Goal: Information Seeking & Learning: Learn about a topic

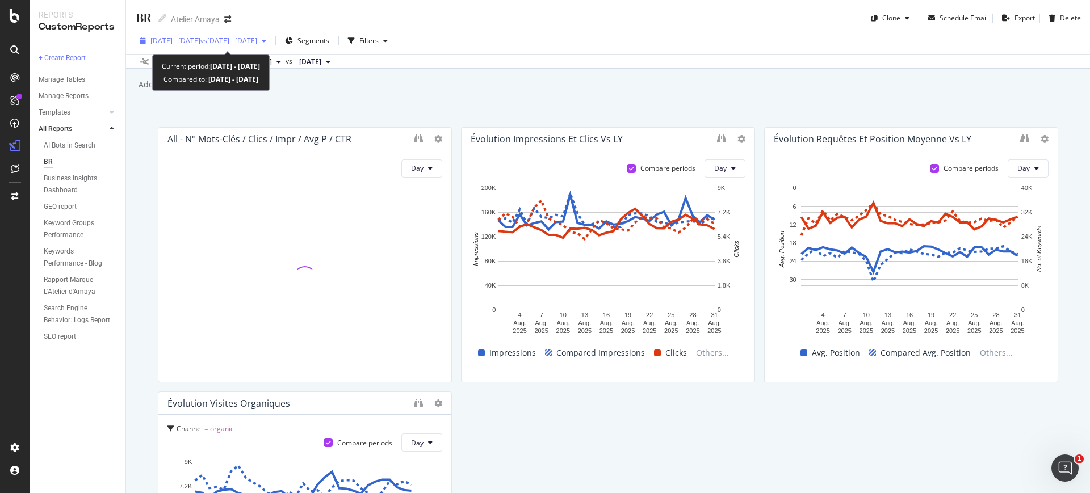
click at [257, 40] on span "vs [DATE] - [DATE]" at bounding box center [228, 41] width 57 height 10
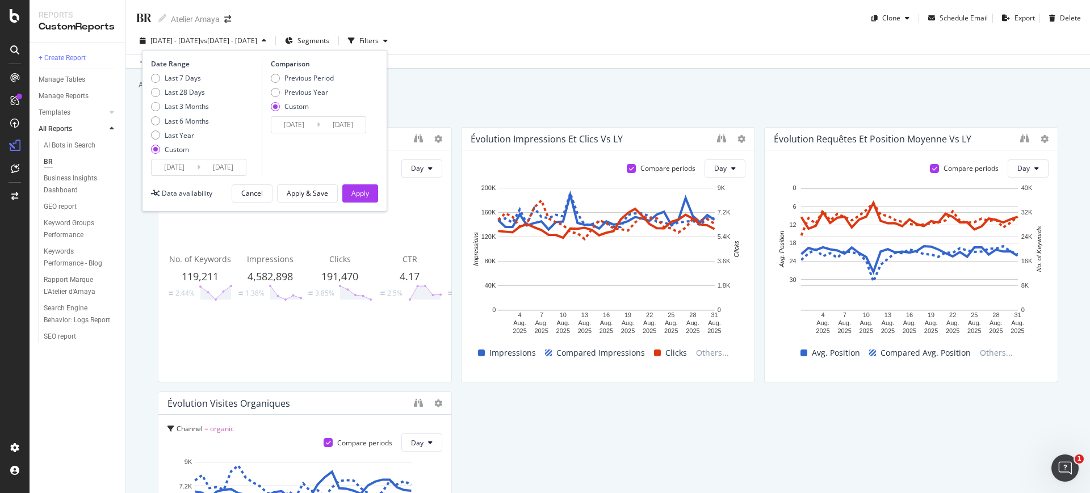
click at [420, 84] on div "Add a short description Add a short description" at bounding box center [613, 84] width 952 height 17
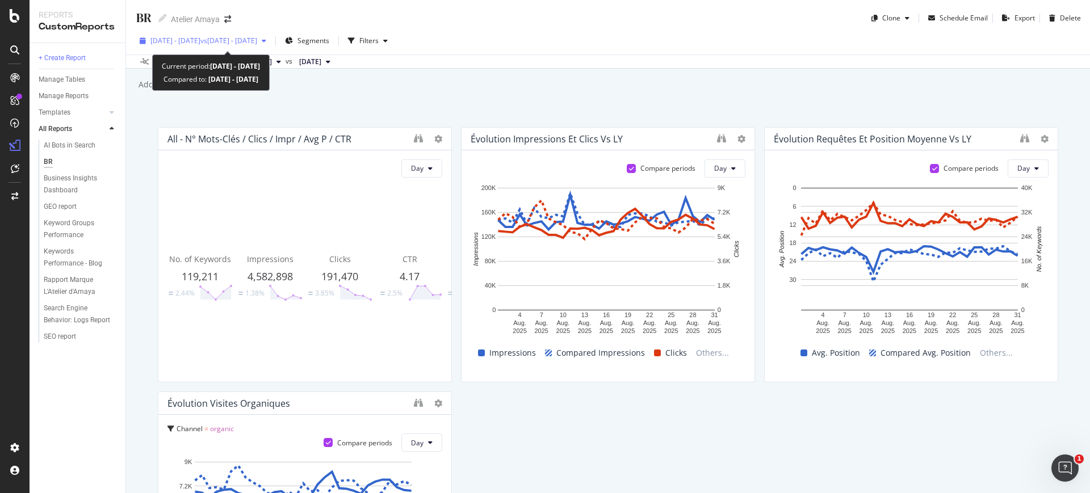
click at [232, 41] on span "vs 2025 Jul. 1st - Jul. 31st" at bounding box center [228, 41] width 57 height 10
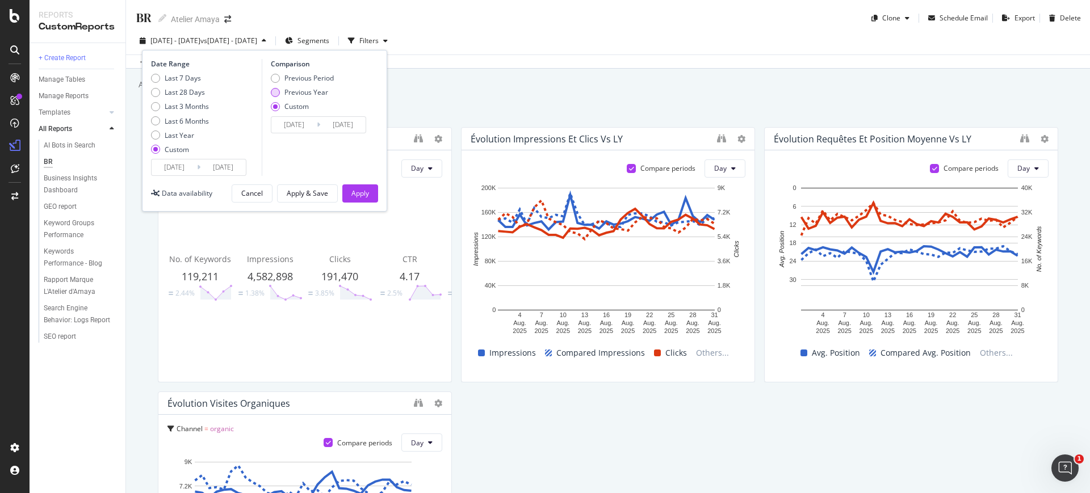
click at [299, 89] on div "Previous Year" at bounding box center [306, 92] width 44 height 10
type input "2024/08/02"
type input "2024/09/01"
click at [348, 188] on button "Apply" at bounding box center [360, 193] width 36 height 18
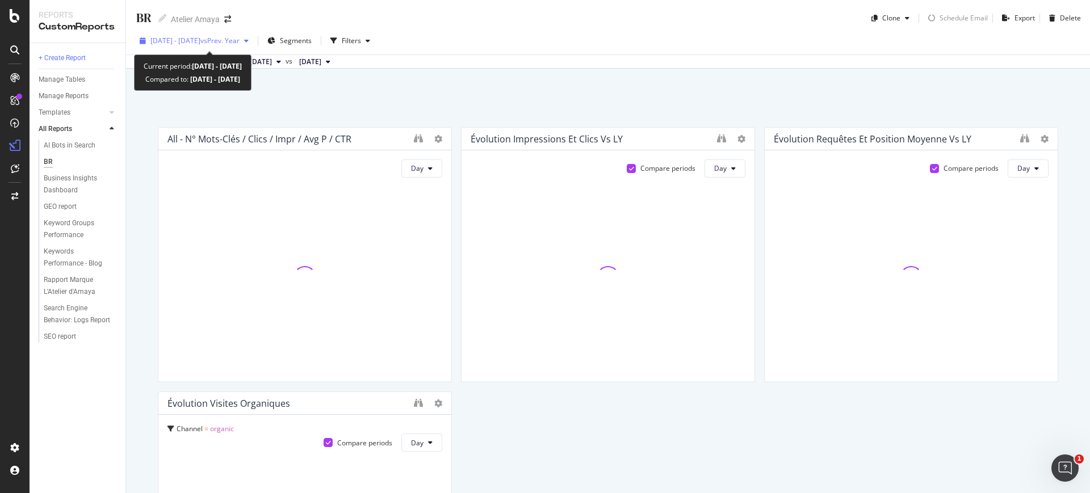
click at [240, 43] on span "vs Prev. Year" at bounding box center [219, 41] width 39 height 10
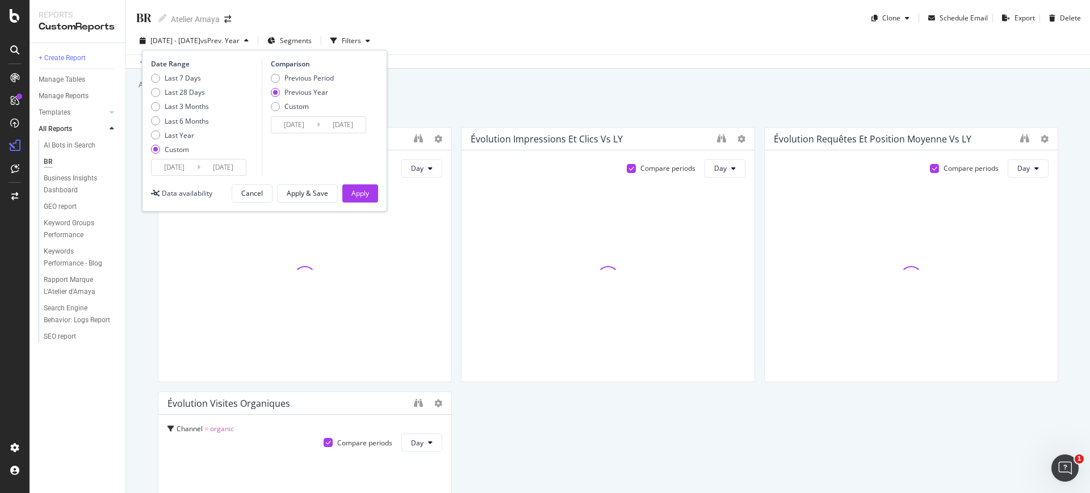
click at [212, 167] on input "2025/08/31" at bounding box center [222, 167] width 45 height 16
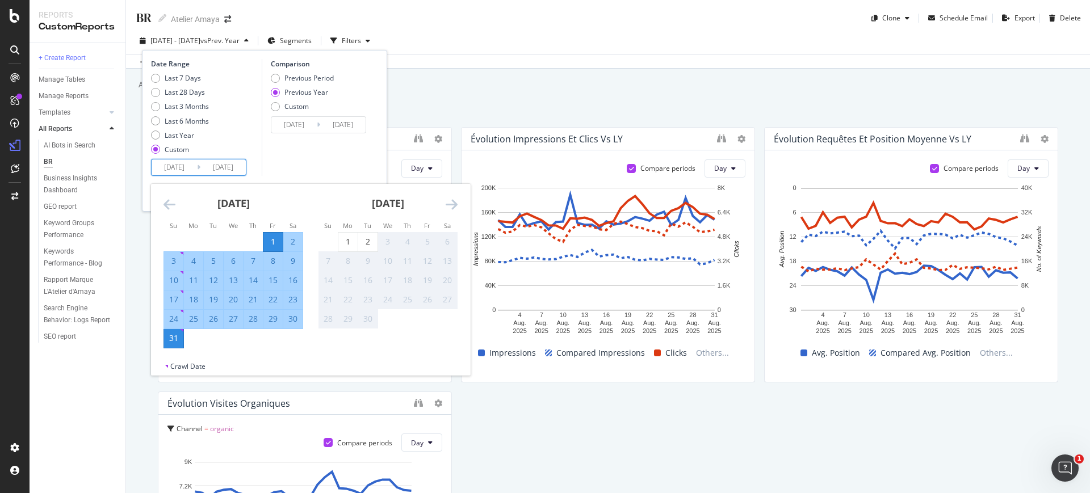
click at [329, 149] on div "Comparison Previous Period Previous Year Custom 2024/08/02 Navigate forward to …" at bounding box center [316, 117] width 108 height 117
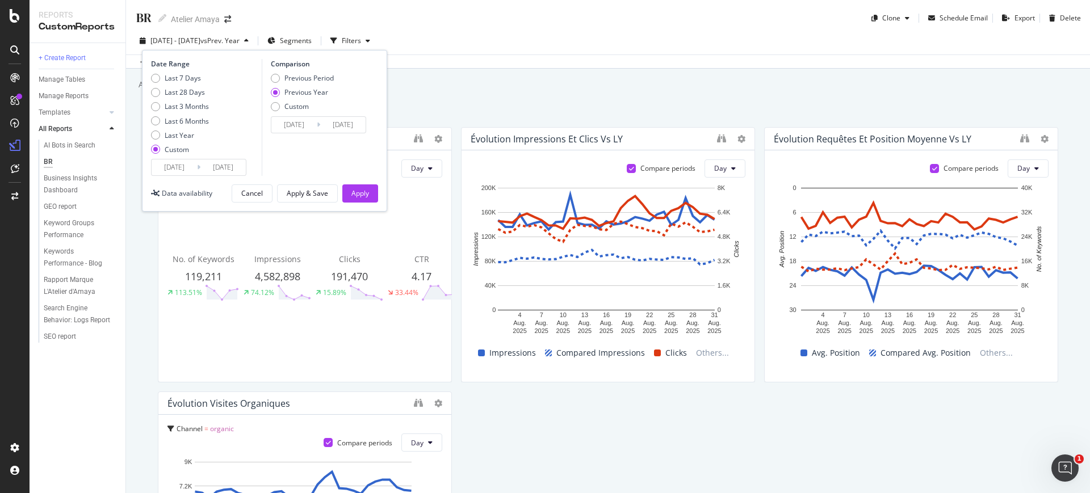
click at [300, 130] on input "2024/08/02" at bounding box center [293, 125] width 45 height 16
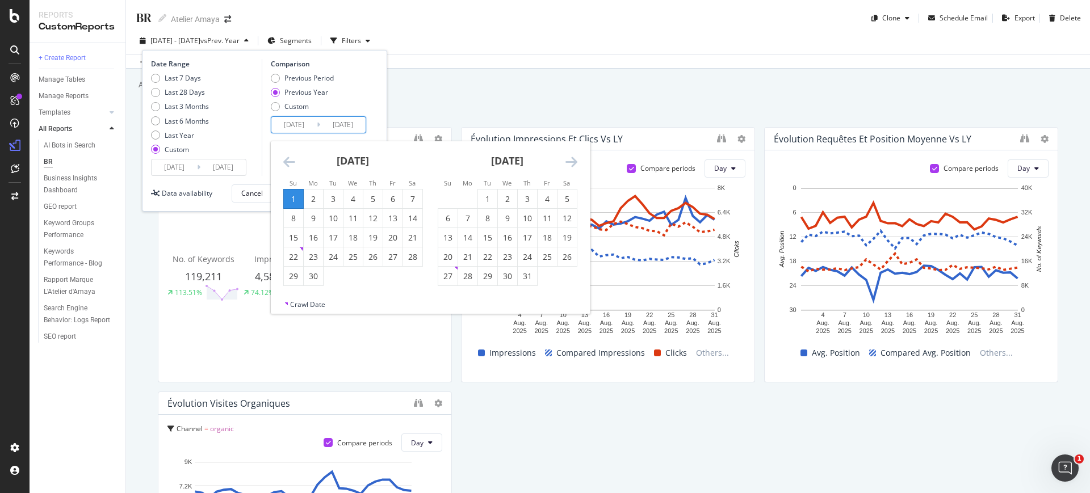
click at [288, 155] on icon "Move backward to switch to the previous month." at bounding box center [289, 162] width 12 height 14
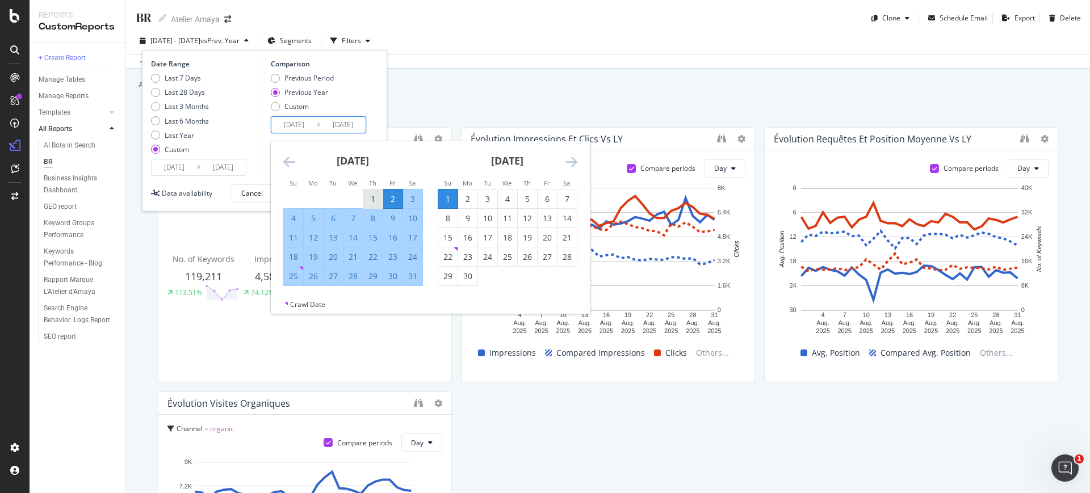
click at [381, 194] on div "1" at bounding box center [372, 199] width 19 height 11
type input "2024/08/01"
click at [408, 272] on div "31" at bounding box center [412, 276] width 19 height 11
type input "2024/08/31"
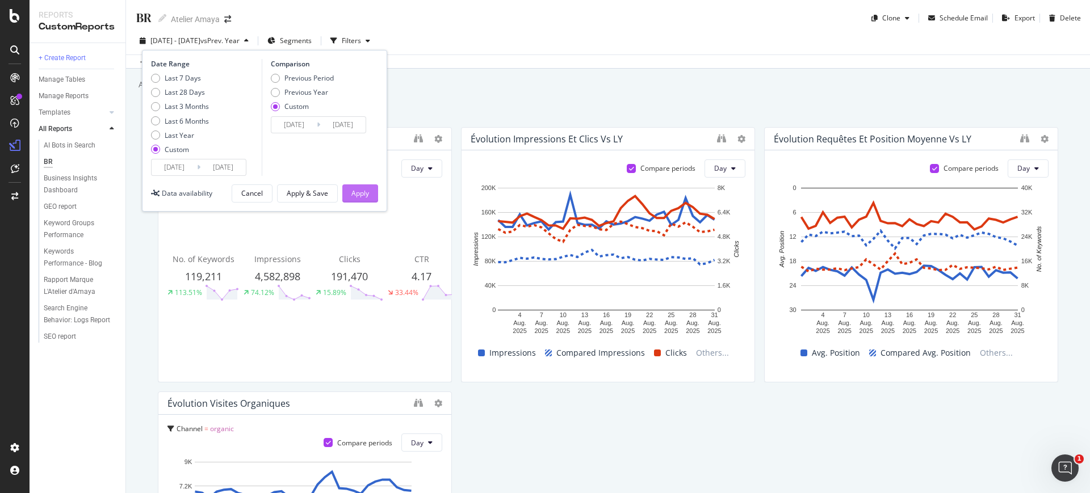
click at [368, 194] on div "Apply" at bounding box center [360, 193] width 18 height 10
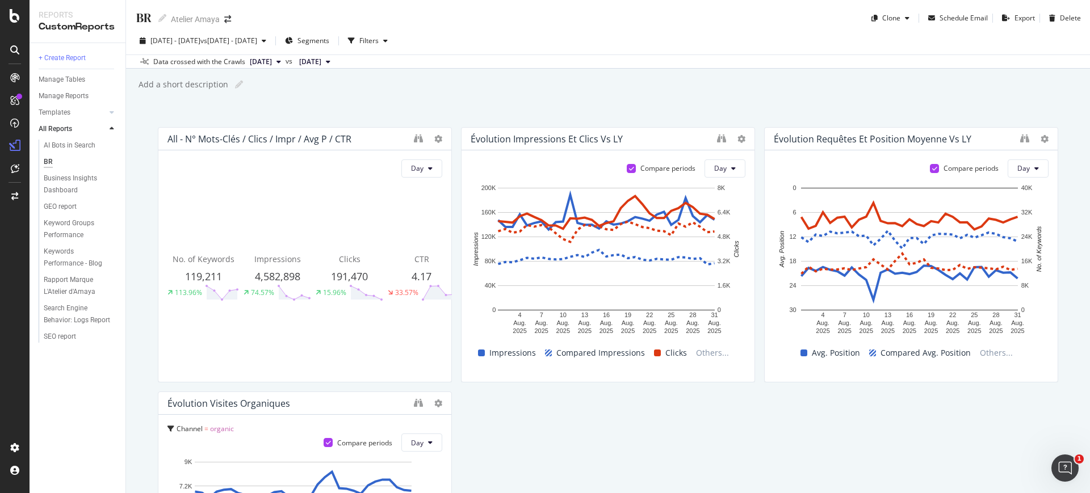
click at [557, 78] on div "Add a short description Add a short description" at bounding box center [613, 84] width 952 height 17
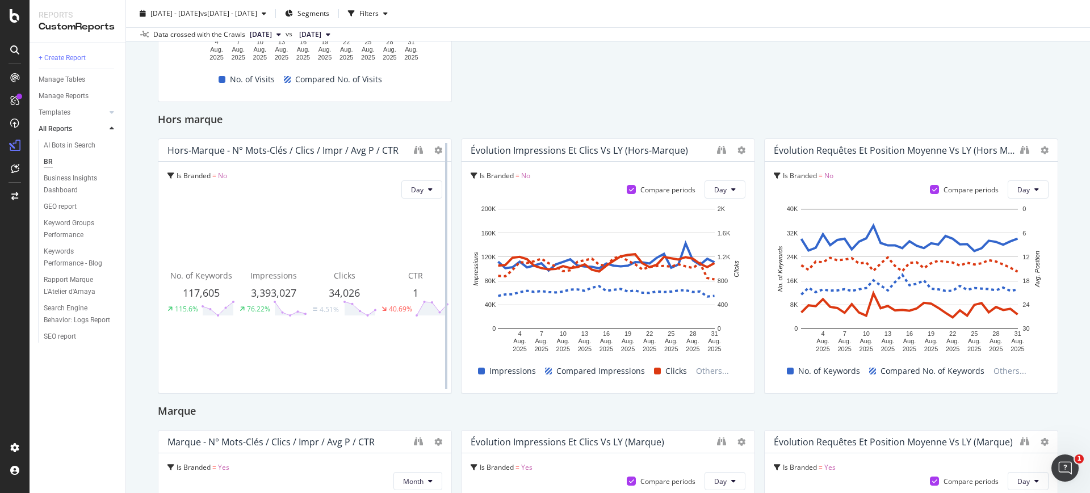
scroll to position [568, 0]
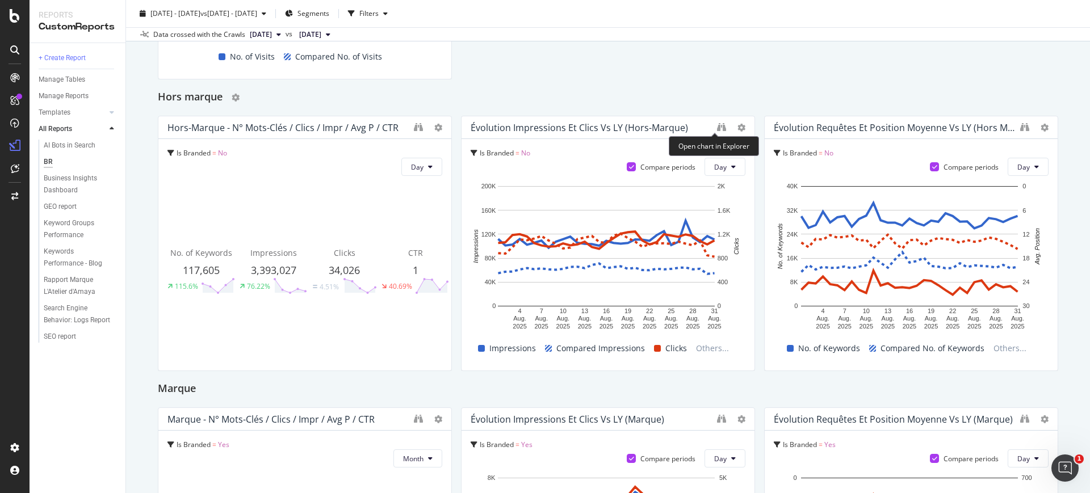
drag, startPoint x: 709, startPoint y: 128, endPoint x: 719, endPoint y: 103, distance: 26.0
click at [717, 129] on icon "binoculars" at bounding box center [721, 127] width 9 height 9
click at [1020, 123] on icon "binoculars" at bounding box center [1024, 127] width 9 height 9
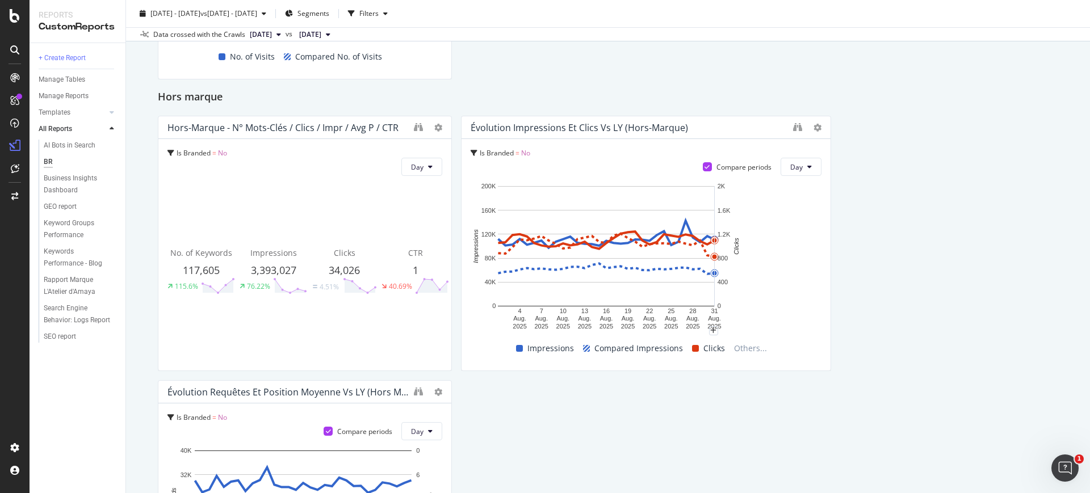
drag, startPoint x: 748, startPoint y: 208, endPoint x: 864, endPoint y: 204, distance: 116.4
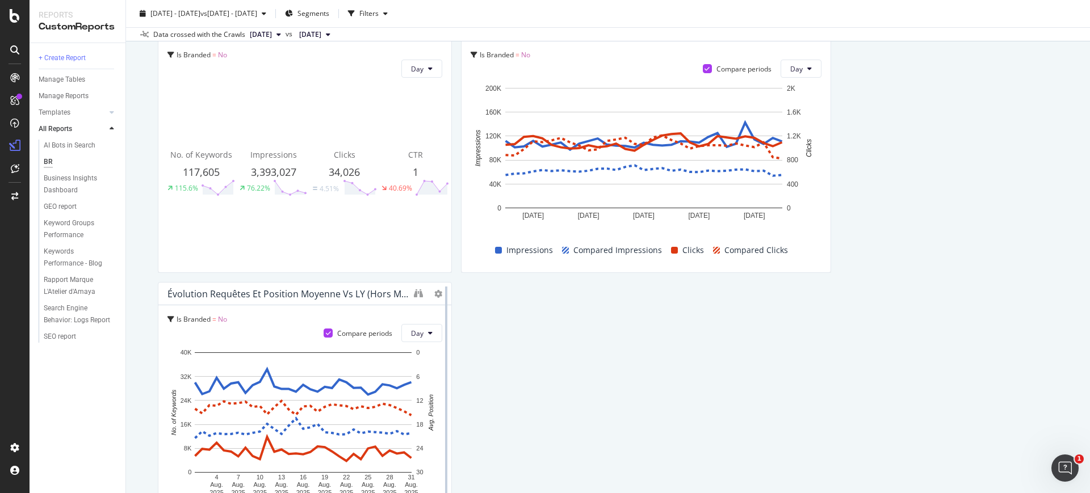
scroll to position [709, 0]
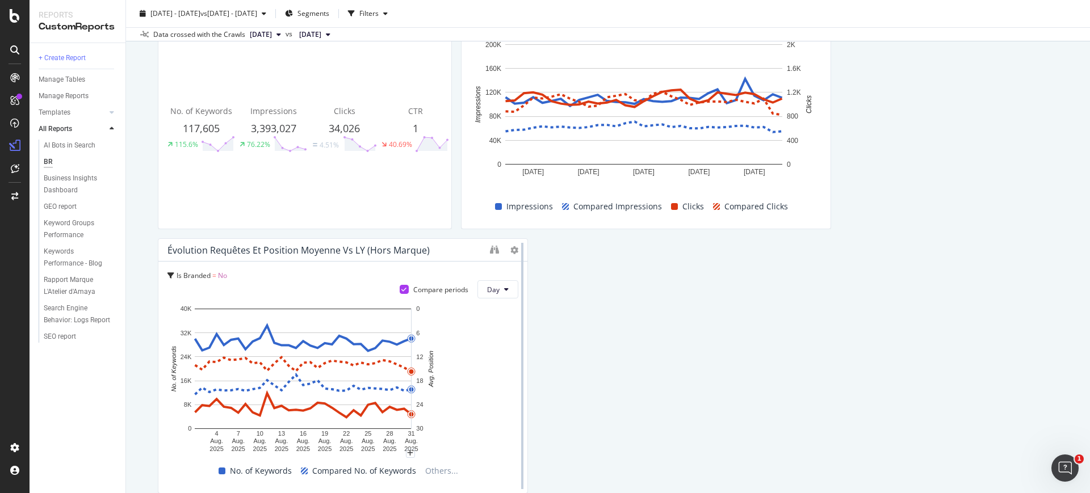
drag, startPoint x: 445, startPoint y: 324, endPoint x: 522, endPoint y: 319, distance: 76.8
click at [522, 319] on div at bounding box center [521, 365] width 11 height 255
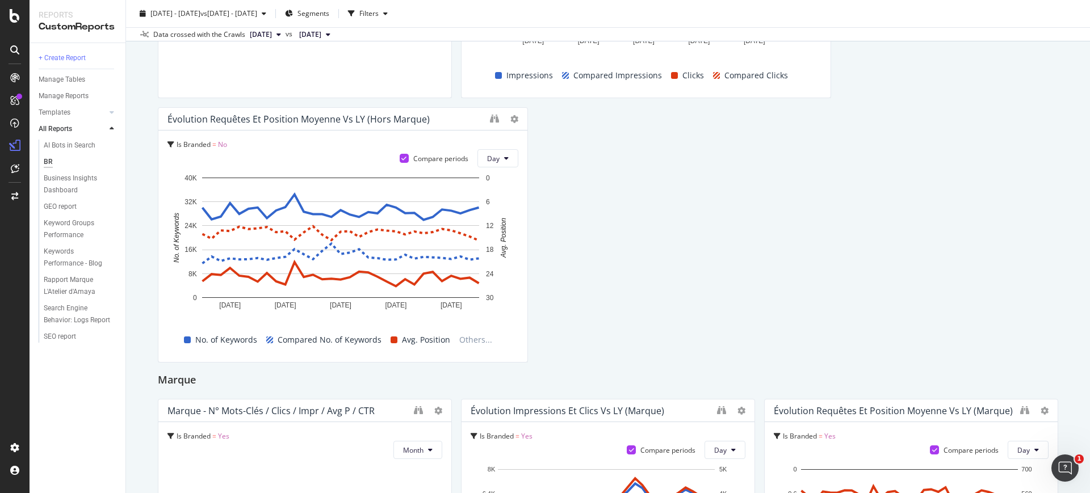
scroll to position [851, 0]
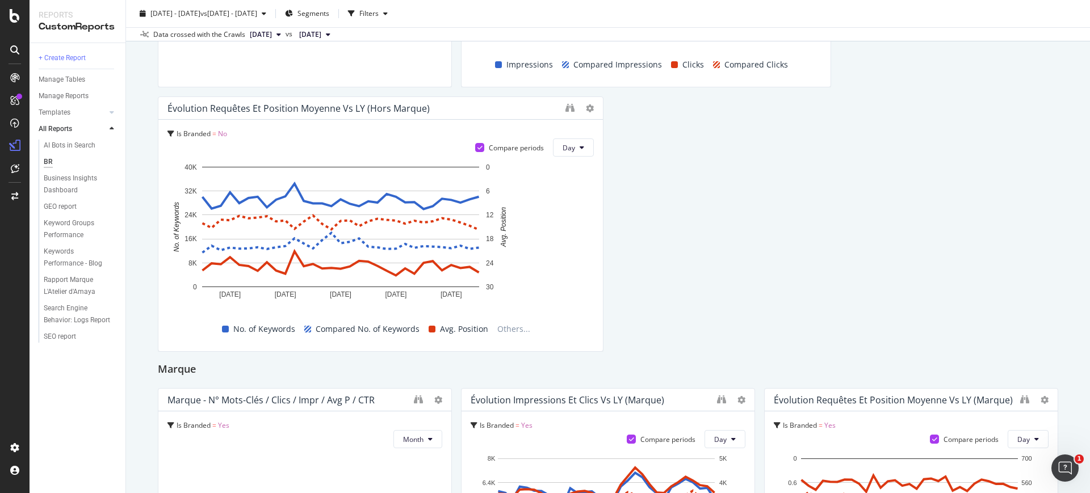
drag, startPoint x: 519, startPoint y: 109, endPoint x: 573, endPoint y: 115, distance: 54.2
click at [573, 115] on div "Évolution requêtes et position moyenne vs LY (hors marque) Is Branded = No Comp…" at bounding box center [381, 223] width 446 height 255
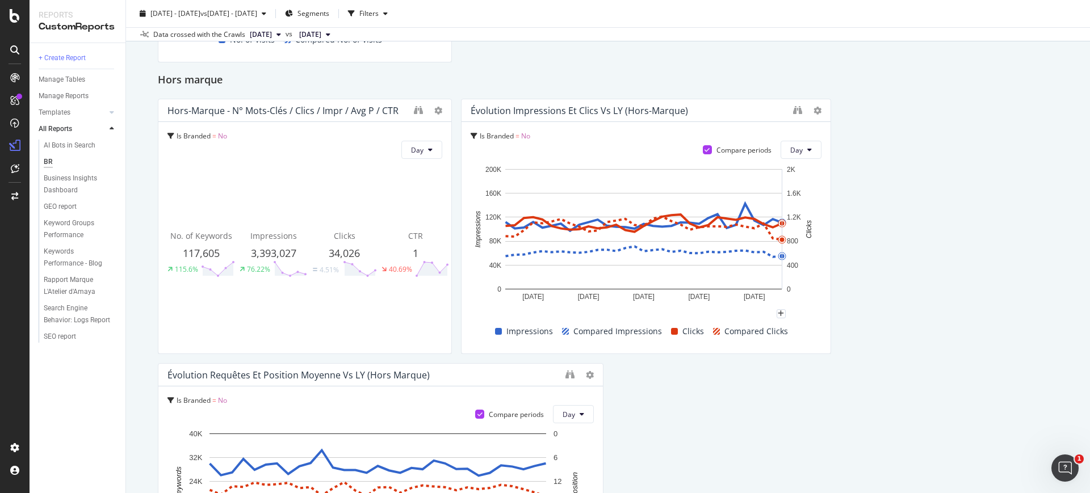
scroll to position [568, 0]
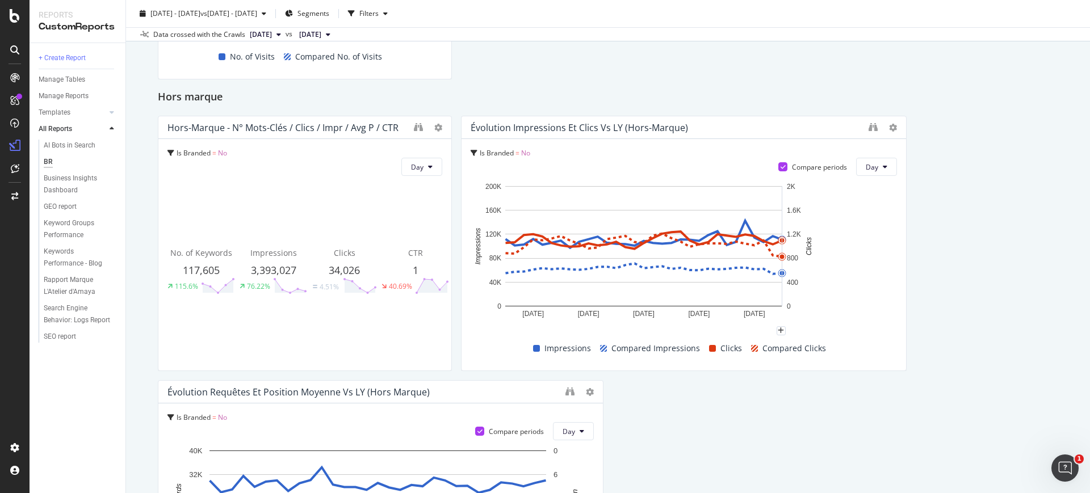
drag, startPoint x: 821, startPoint y: 205, endPoint x: 867, endPoint y: 208, distance: 46.6
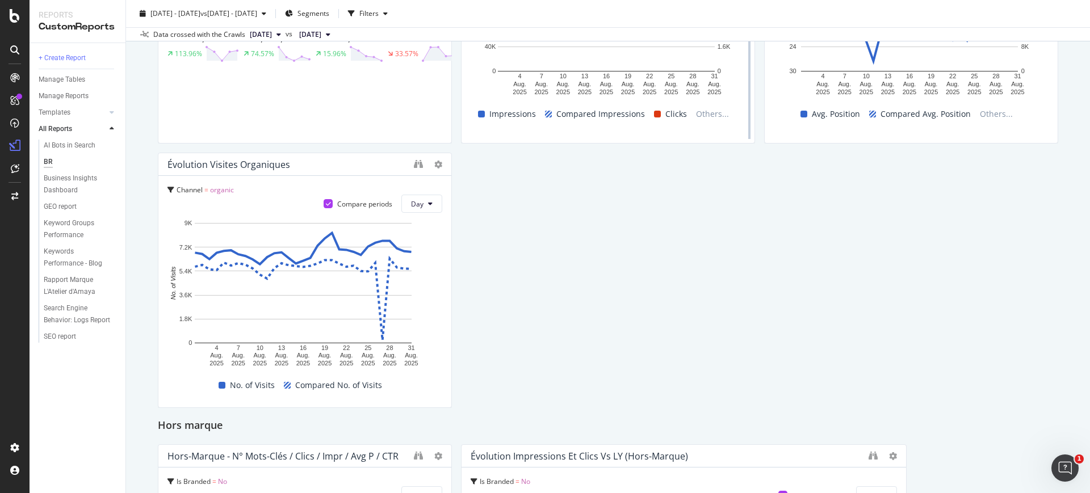
scroll to position [238, 0]
drag, startPoint x: 746, startPoint y: 161, endPoint x: 698, endPoint y: 246, distance: 97.9
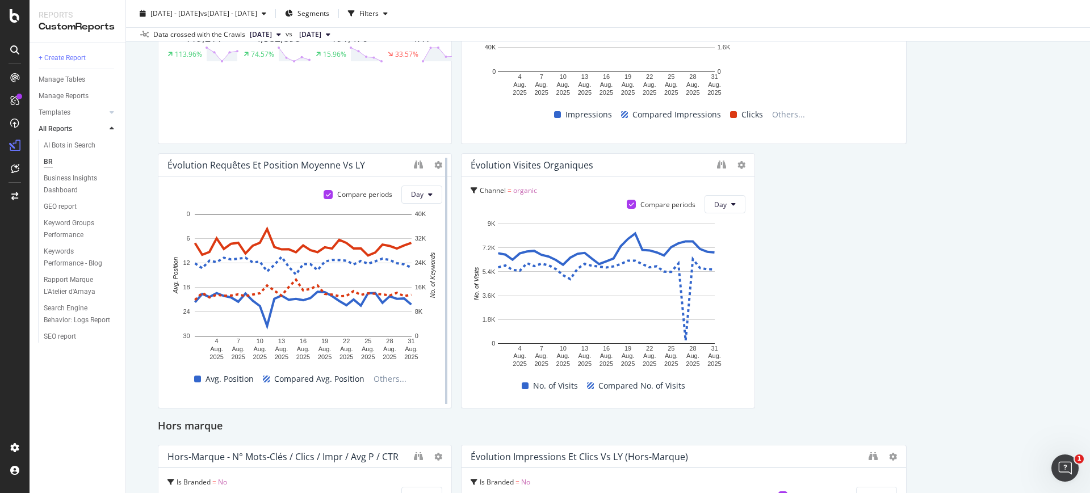
drag, startPoint x: 744, startPoint y: 114, endPoint x: 443, endPoint y: 325, distance: 367.8
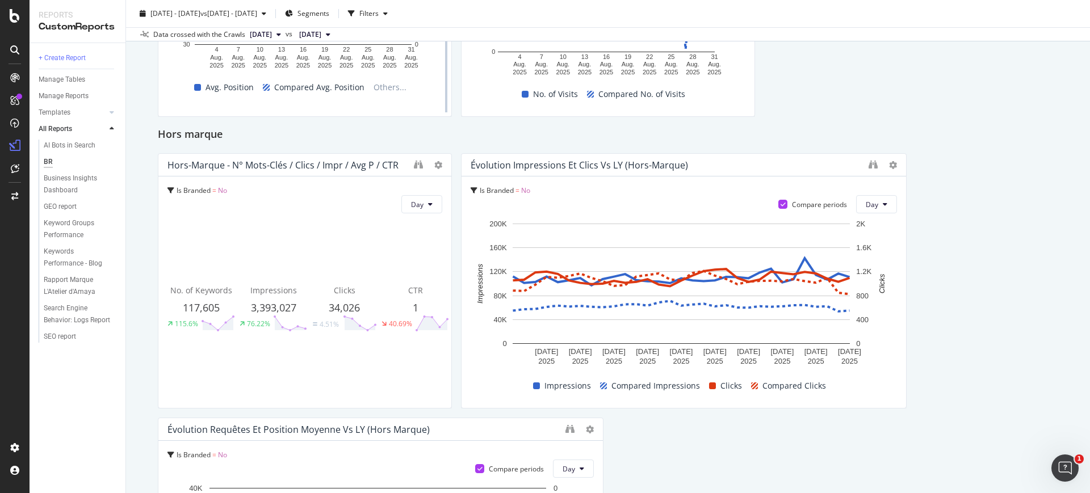
scroll to position [534, 0]
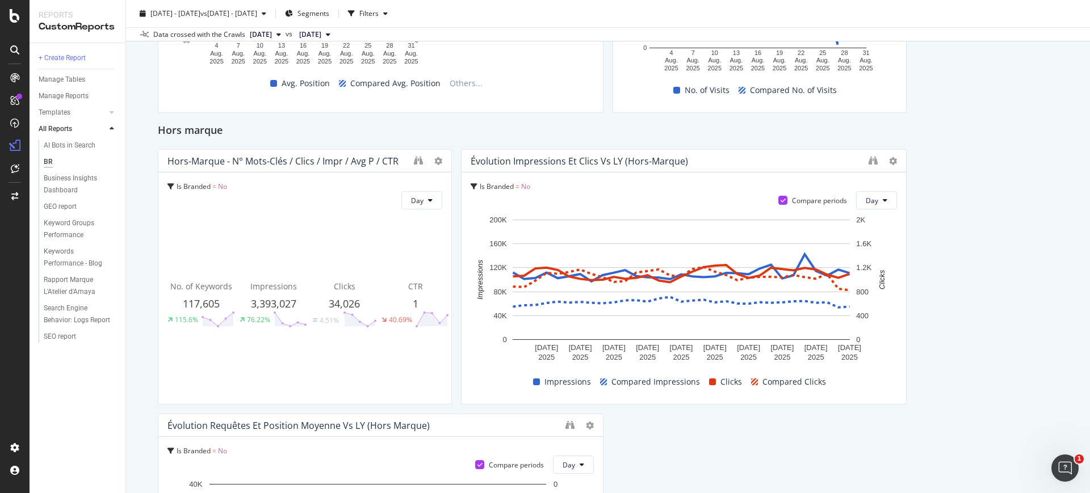
drag, startPoint x: 447, startPoint y: 84, endPoint x: 583, endPoint y: 84, distance: 136.2
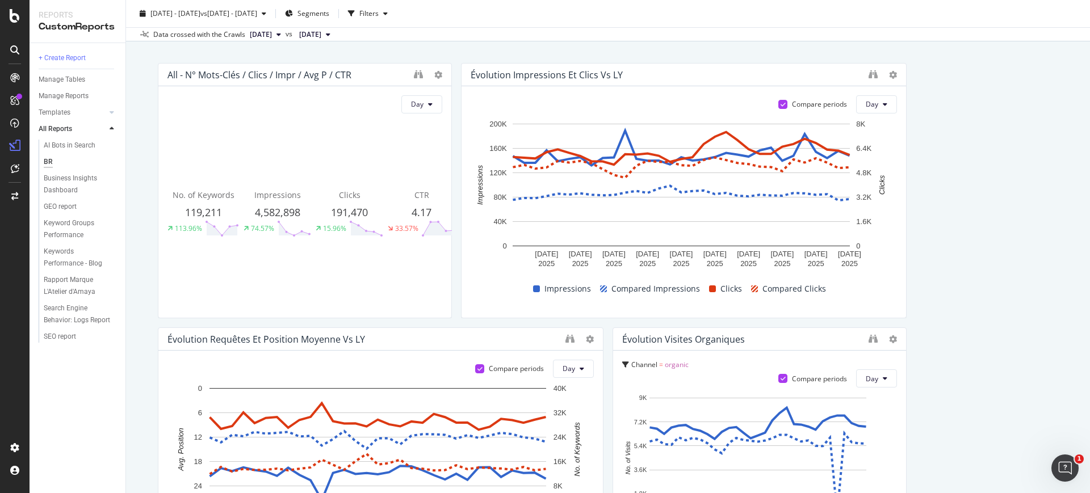
scroll to position [0, 0]
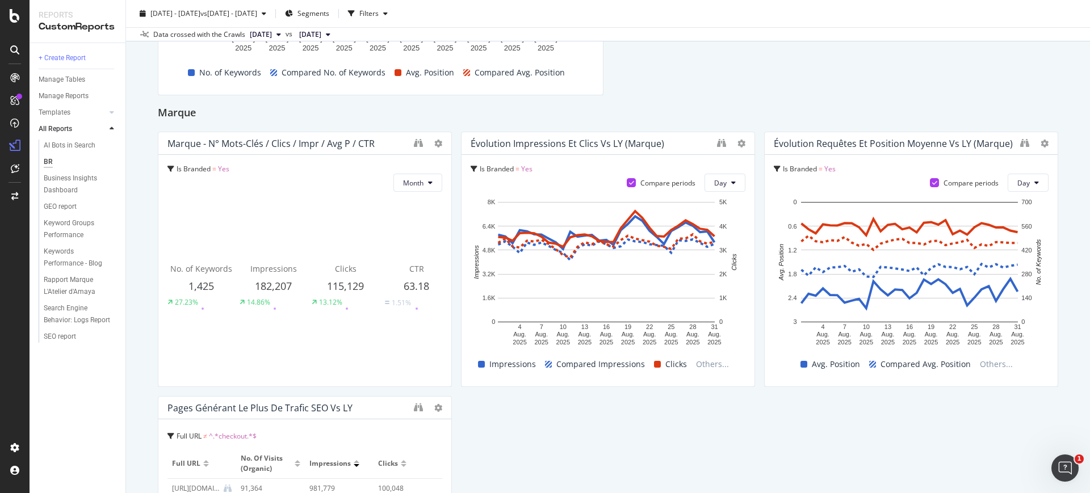
scroll to position [1140, 0]
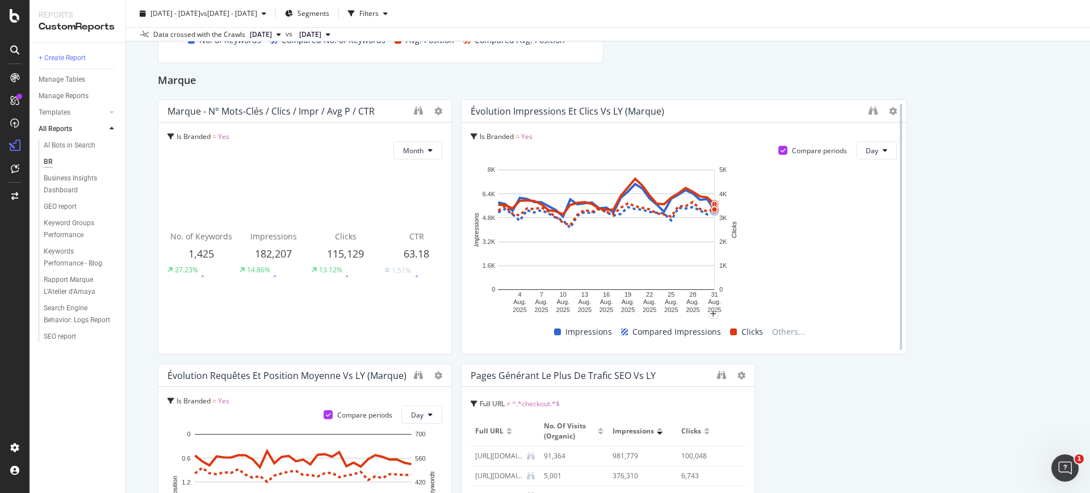
drag, startPoint x: 746, startPoint y: 220, endPoint x: 897, endPoint y: 234, distance: 151.7
click at [897, 234] on div at bounding box center [900, 226] width 11 height 255
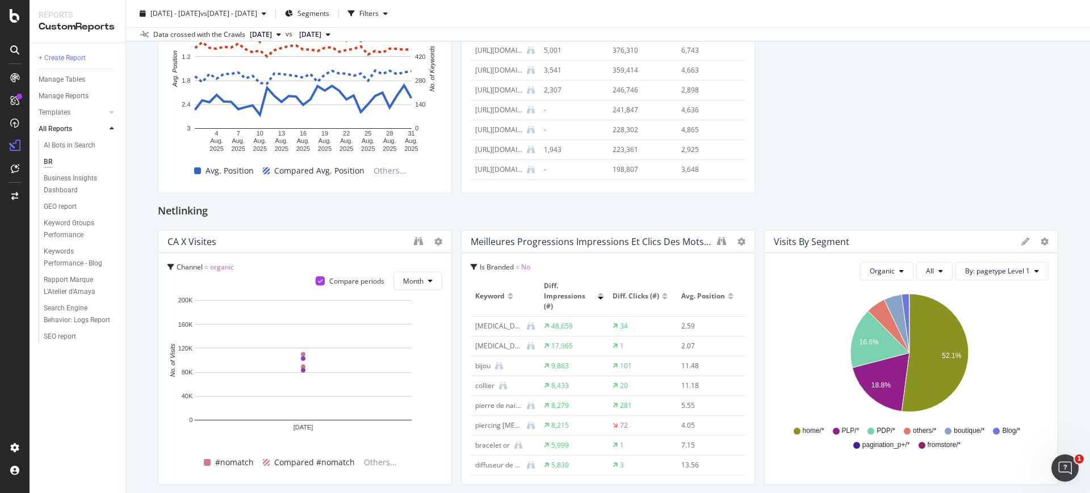
scroll to position [1353, 0]
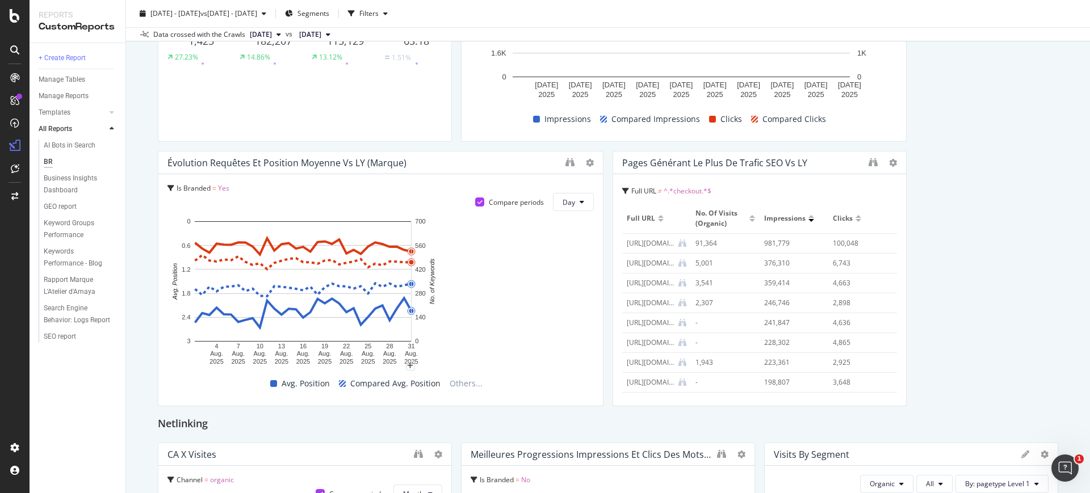
drag, startPoint x: 445, startPoint y: 260, endPoint x: 625, endPoint y: 272, distance: 180.9
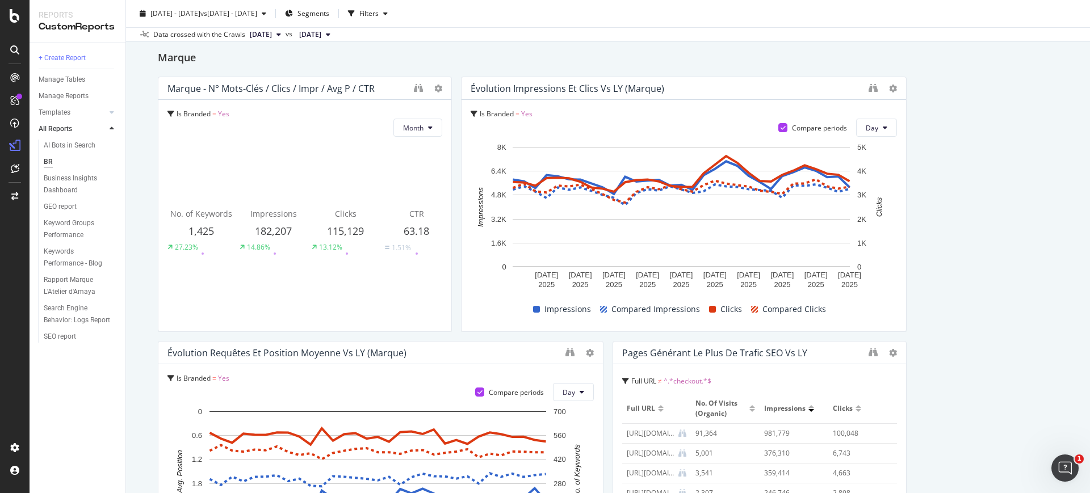
scroll to position [1140, 0]
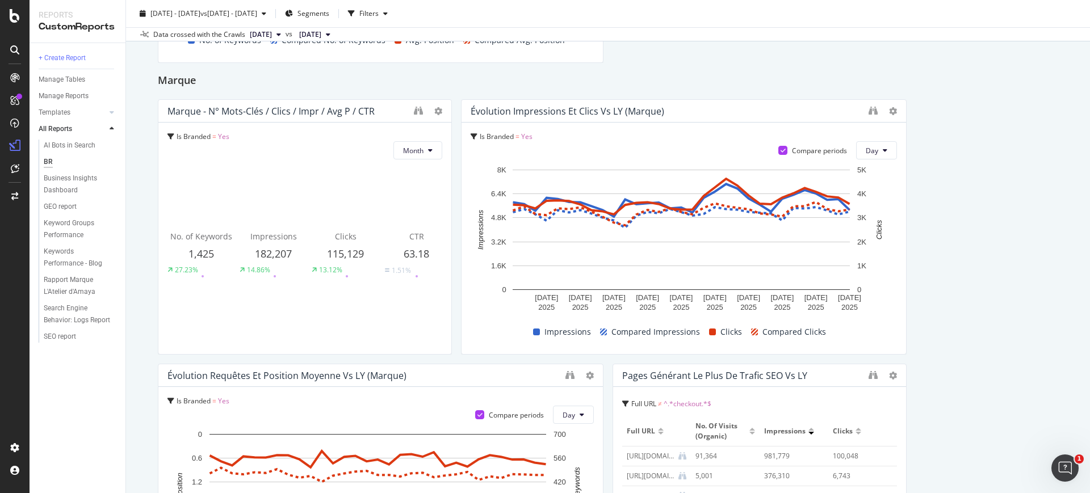
click at [975, 229] on div "All - N° mots-clés / Clics / Impr / Avg P / CTR Day No. of Keywords 119,211 113…" at bounding box center [608, 81] width 900 height 2189
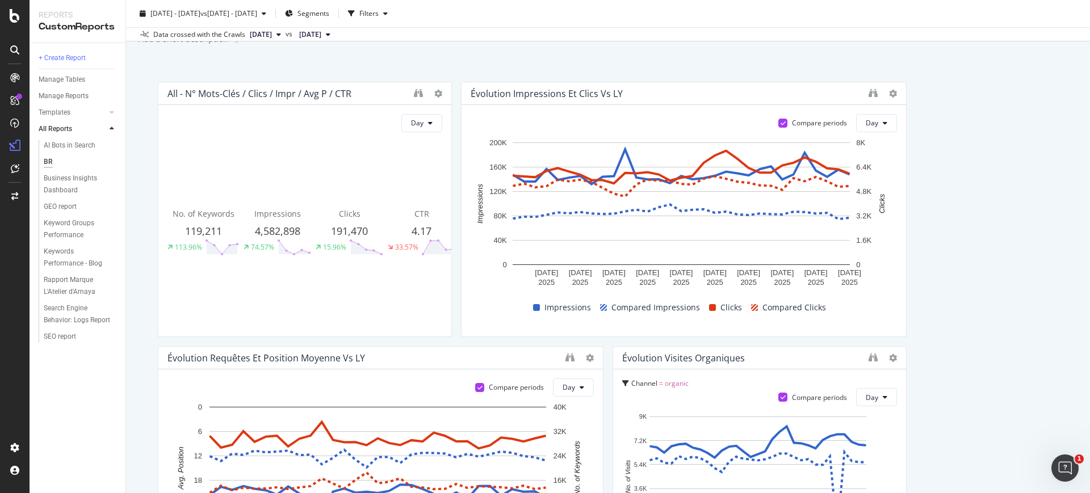
scroll to position [5, 0]
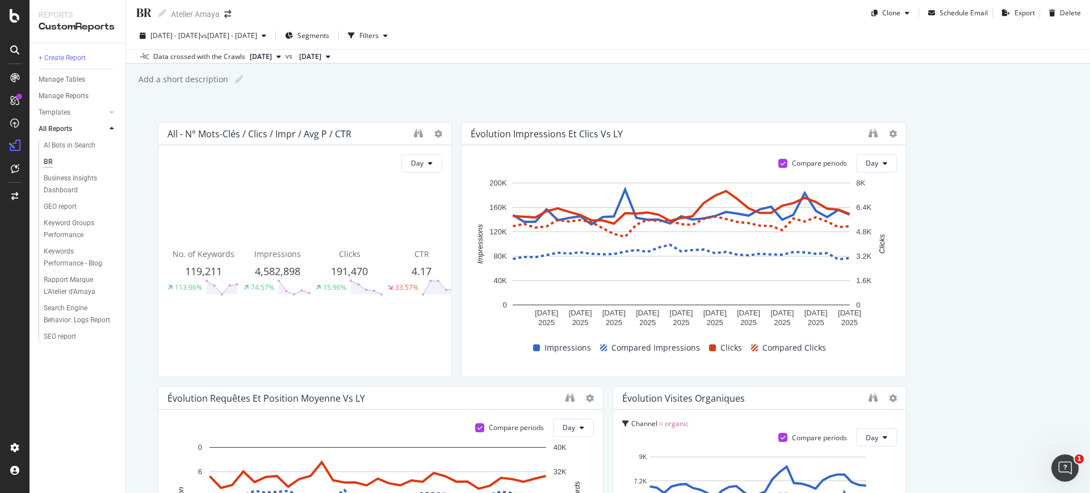
drag, startPoint x: 405, startPoint y: 337, endPoint x: 371, endPoint y: 330, distance: 35.2
click at [371, 330] on div "No. of Keywords 119,211 113.96% Impressions 4,582,898 74.57% Clicks 191,470 15.…" at bounding box center [304, 272] width 275 height 191
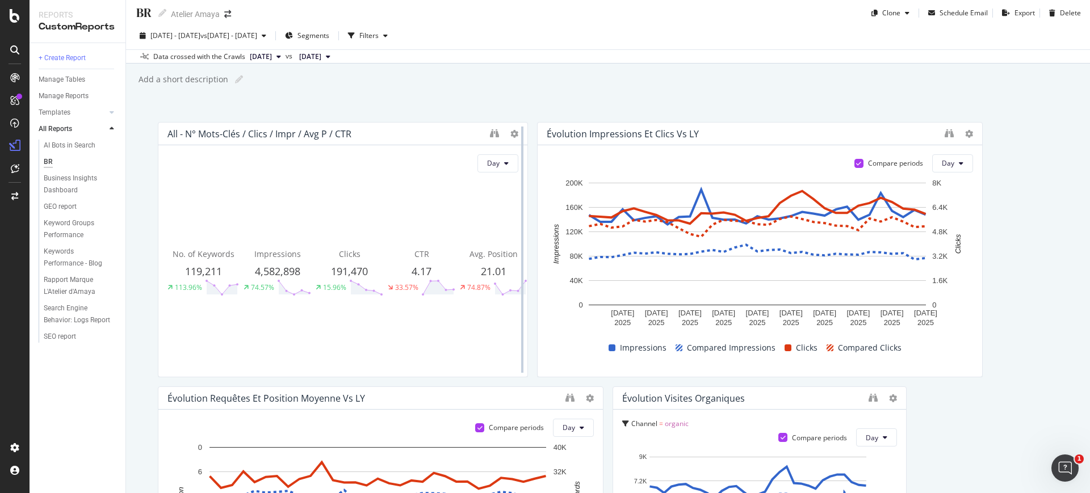
drag, startPoint x: 445, startPoint y: 330, endPoint x: 511, endPoint y: 326, distance: 66.5
click at [516, 326] on div at bounding box center [521, 249] width 11 height 255
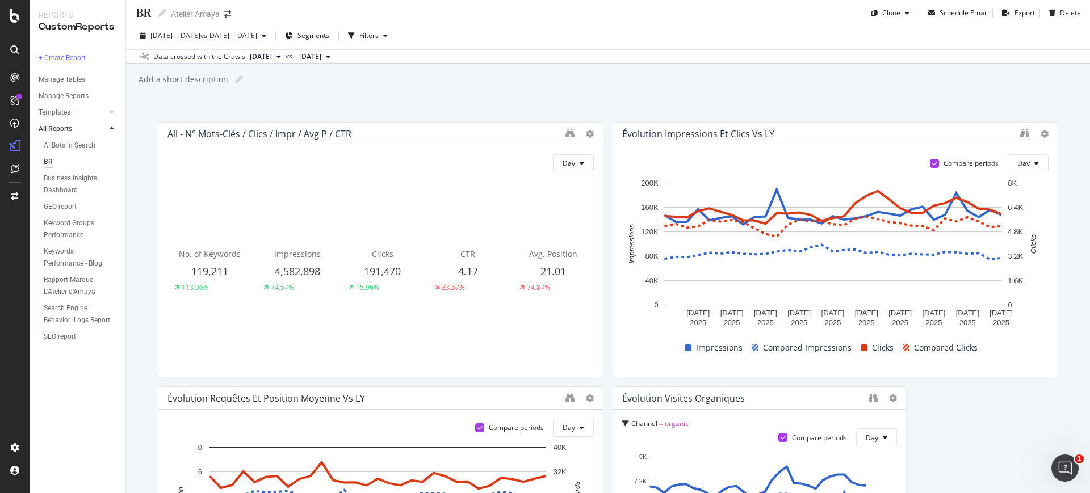
drag, startPoint x: 526, startPoint y: 317, endPoint x: 632, endPoint y: 87, distance: 252.7
click at [632, 87] on div "Add a short description Add a short description" at bounding box center [613, 79] width 952 height 17
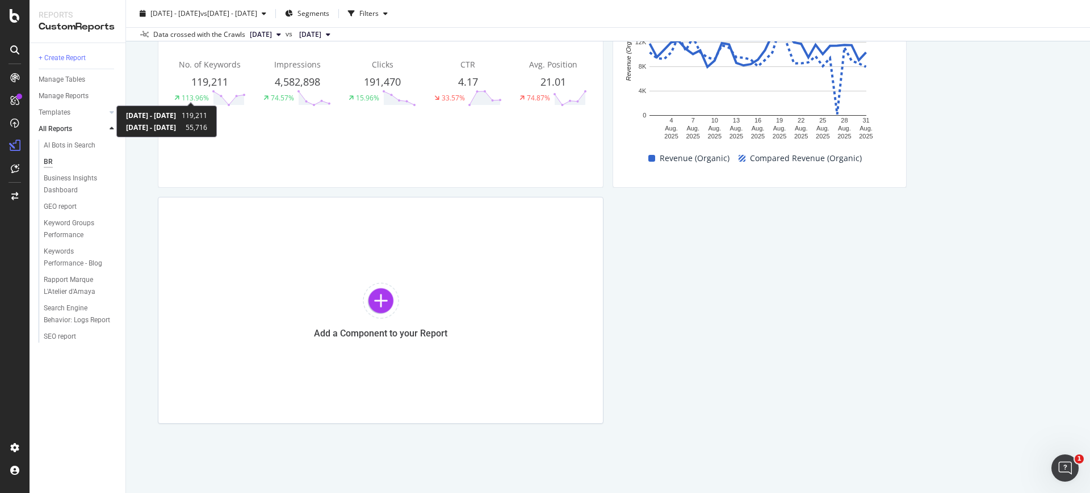
scroll to position [2130, 0]
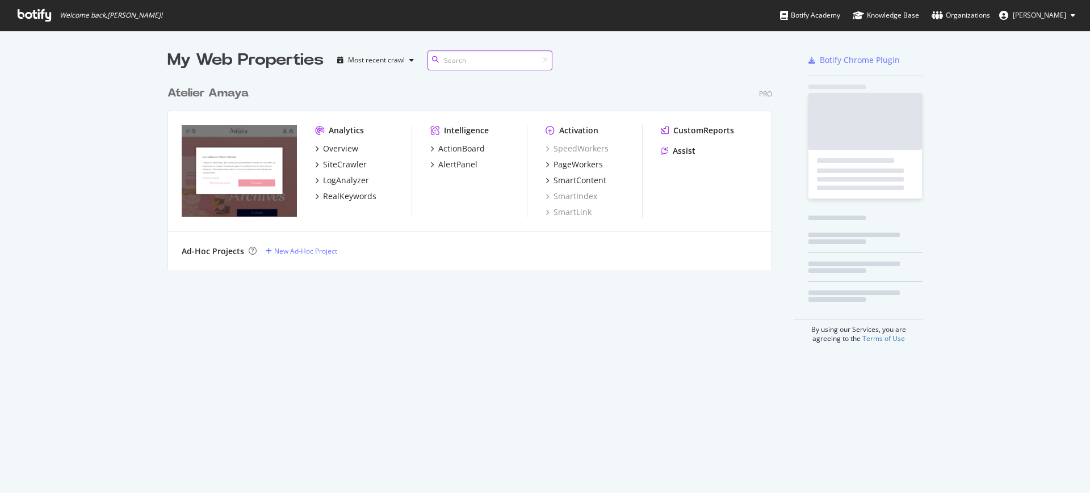
scroll to position [188, 603]
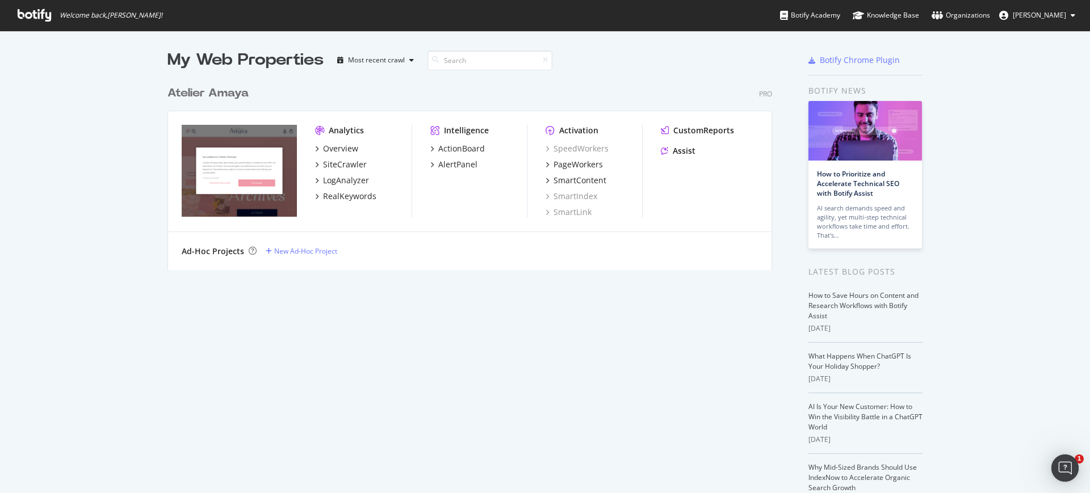
click at [350, 131] on div "Analytics" at bounding box center [346, 130] width 35 height 11
click at [346, 147] on div "Overview" at bounding box center [340, 148] width 35 height 11
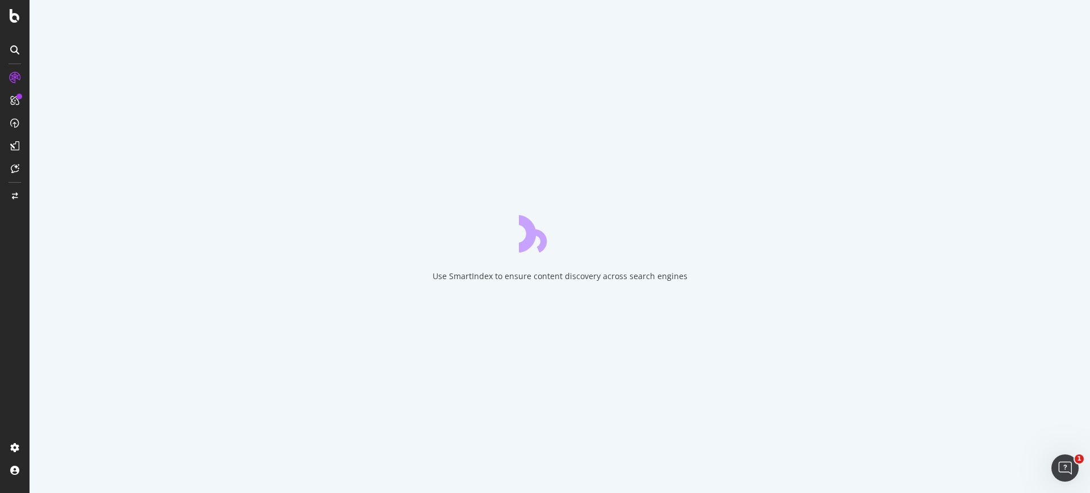
click at [20, 143] on div at bounding box center [15, 146] width 18 height 18
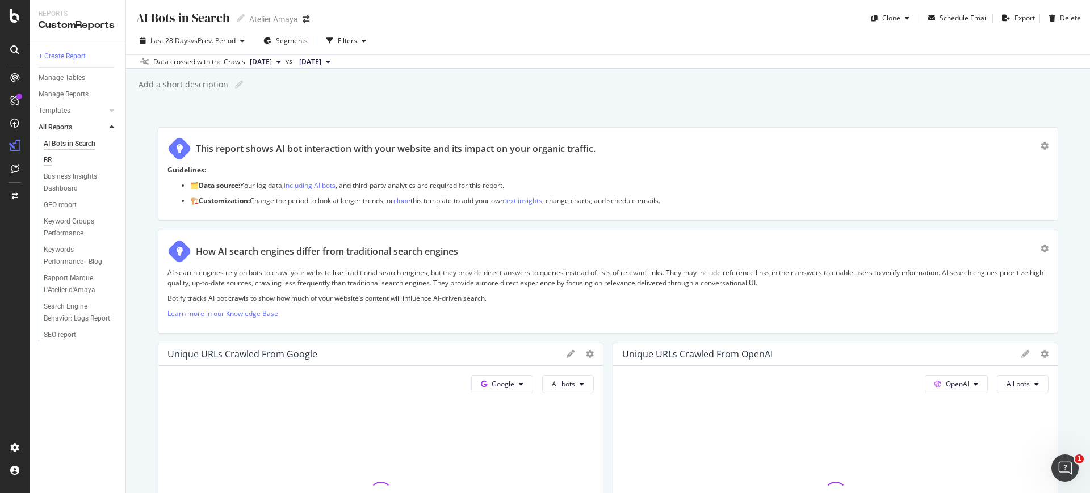
click at [45, 155] on div "BR" at bounding box center [48, 160] width 8 height 12
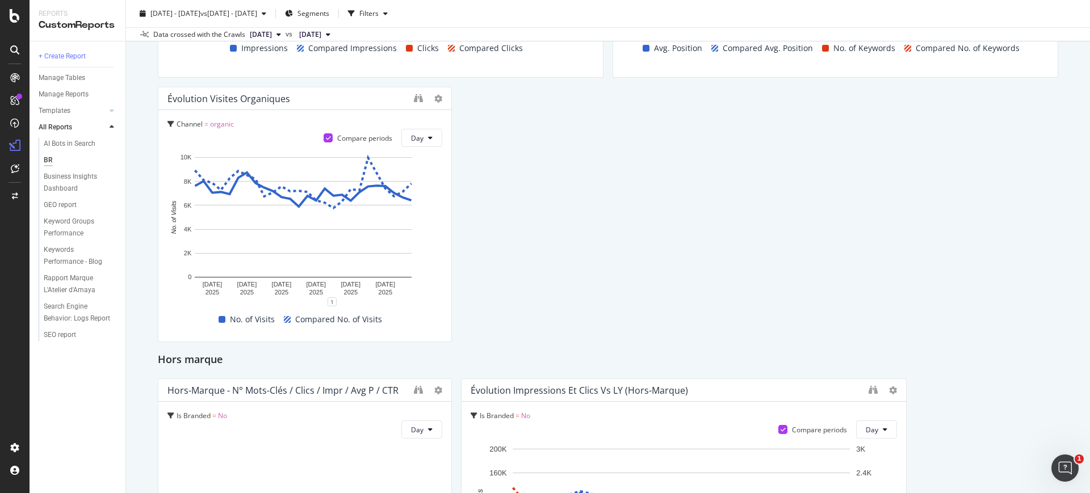
scroll to position [284, 0]
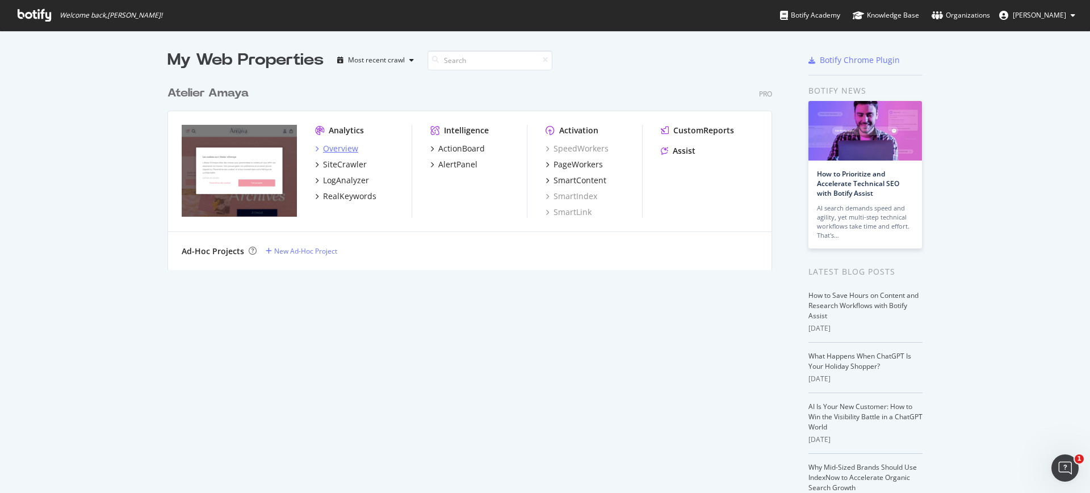
click at [339, 152] on div "Overview" at bounding box center [340, 148] width 35 height 11
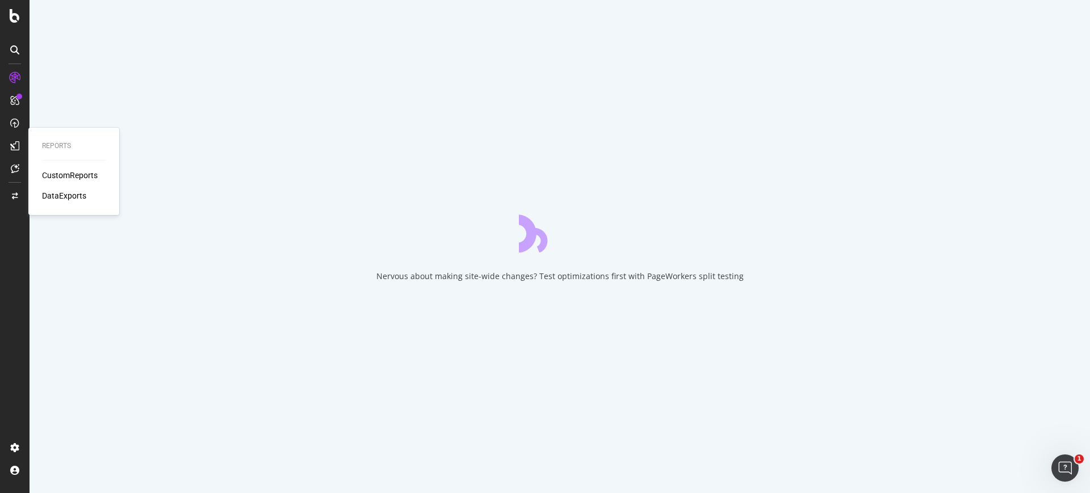
click at [60, 173] on div "CustomReports" at bounding box center [70, 175] width 56 height 11
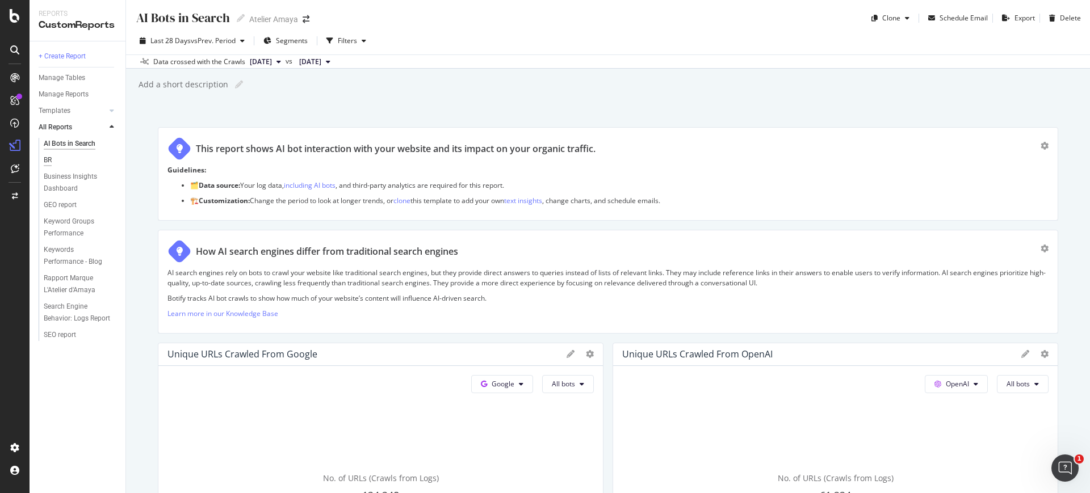
click at [52, 159] on div "BR" at bounding box center [48, 160] width 8 height 12
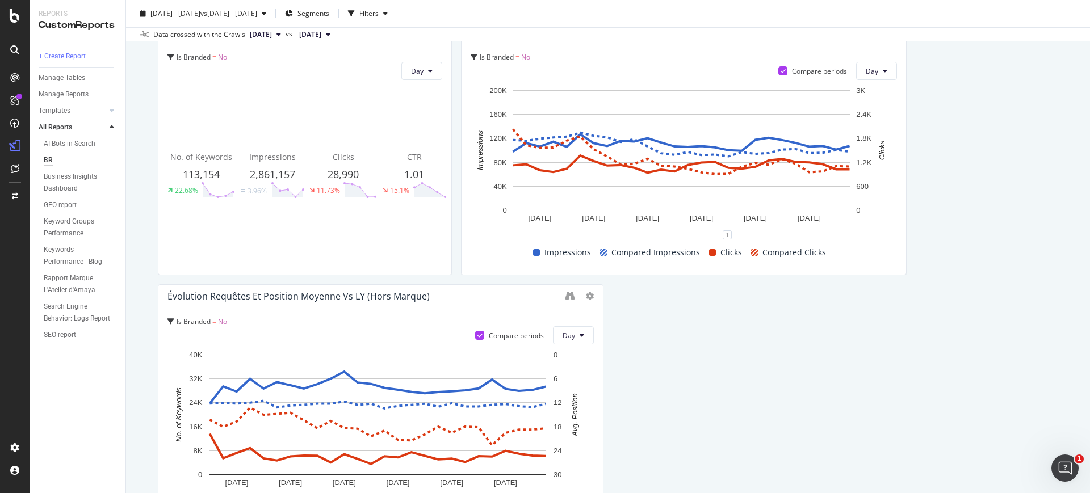
scroll to position [568, 0]
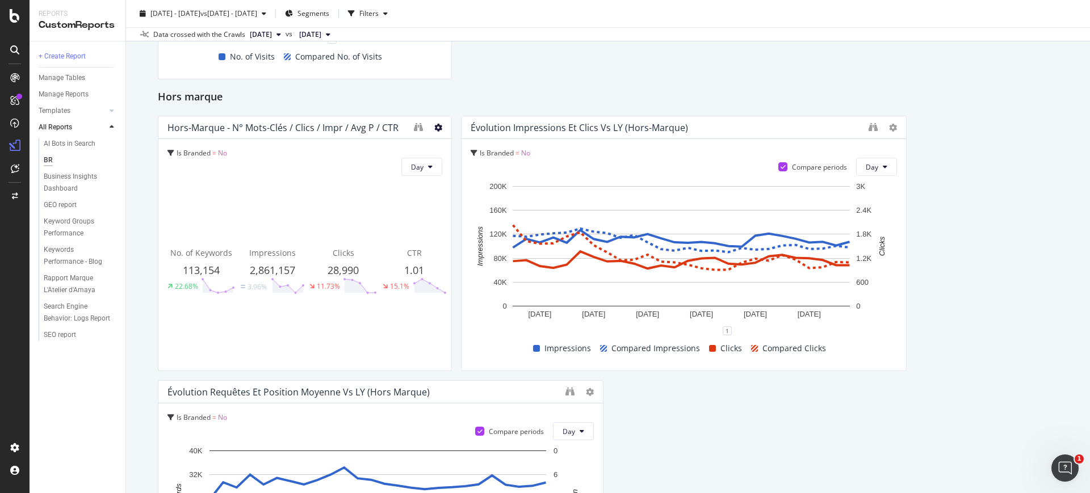
click at [434, 127] on icon at bounding box center [438, 128] width 8 height 8
click at [415, 128] on icon "binoculars" at bounding box center [418, 127] width 9 height 9
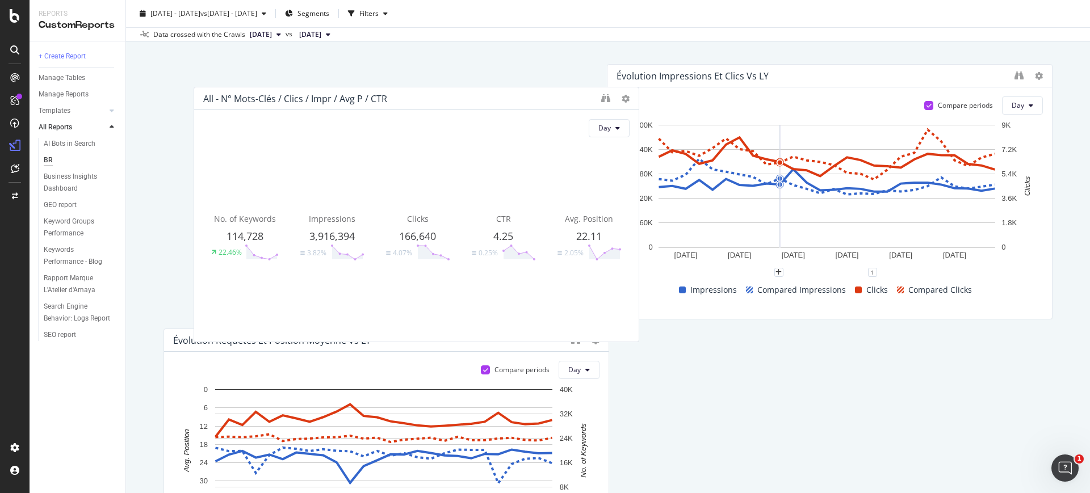
scroll to position [50, 0]
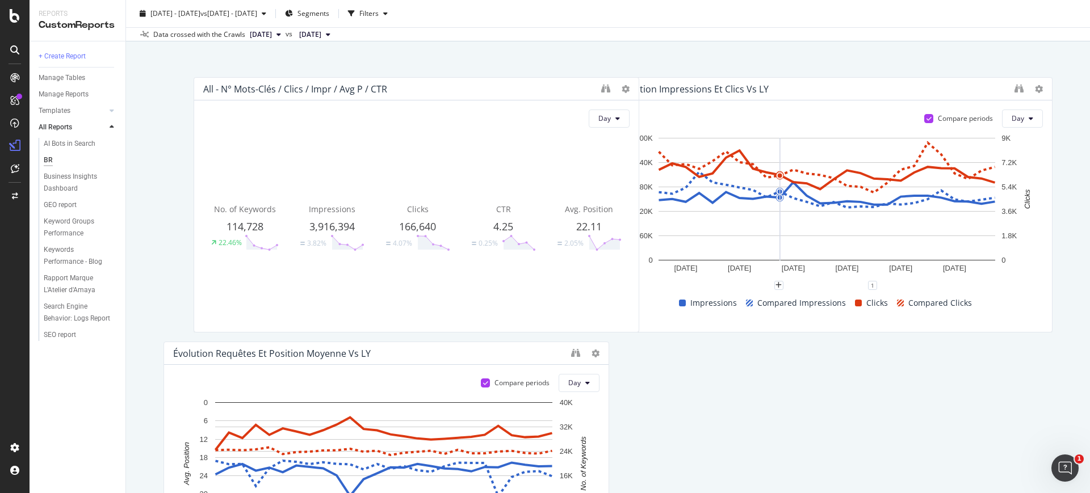
drag, startPoint x: 274, startPoint y: 229, endPoint x: 293, endPoint y: 85, distance: 146.1
click at [309, 89] on div "All - N° mots-clés / Clics / Impr / Avg P / CTR" at bounding box center [416, 89] width 444 height 23
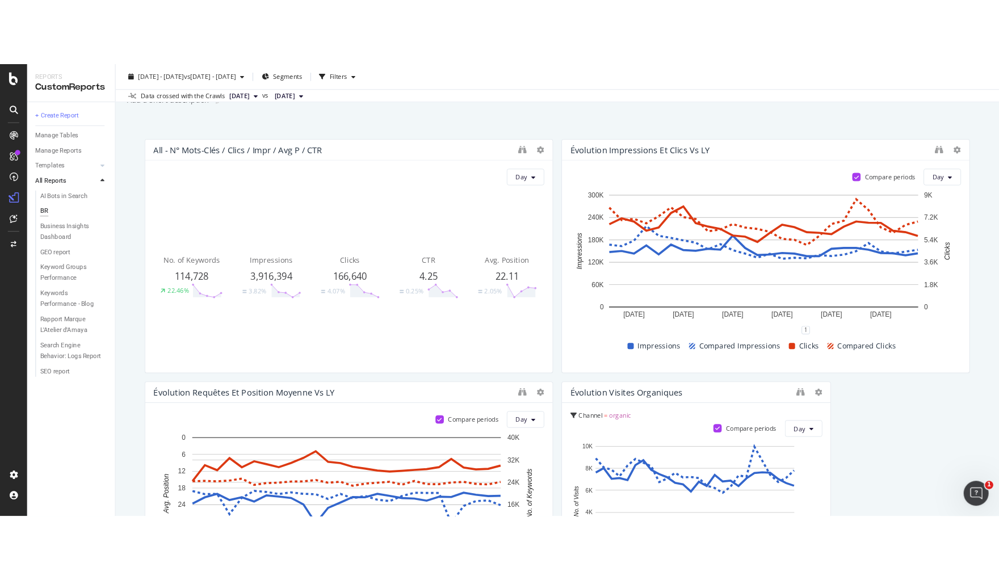
scroll to position [0, 0]
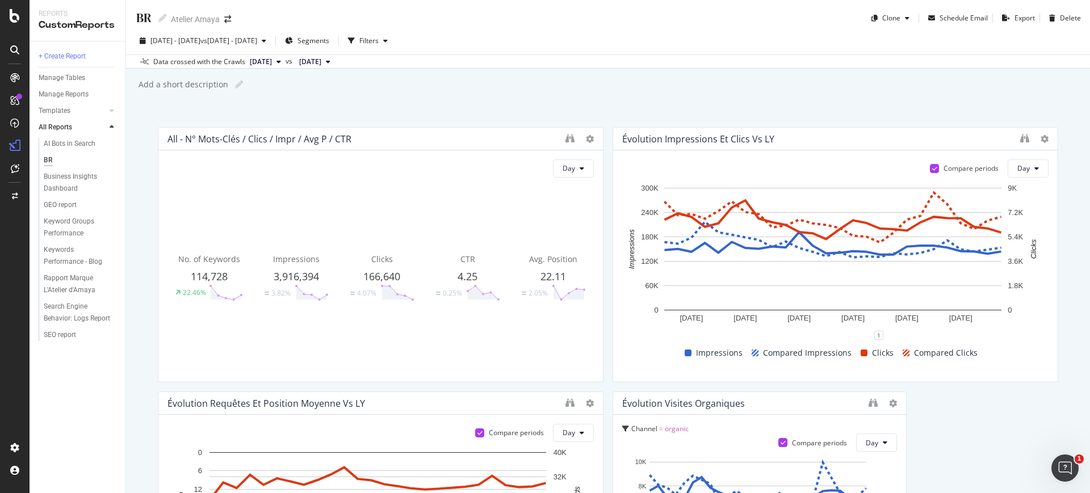
drag, startPoint x: 598, startPoint y: 241, endPoint x: 604, endPoint y: 240, distance: 6.5
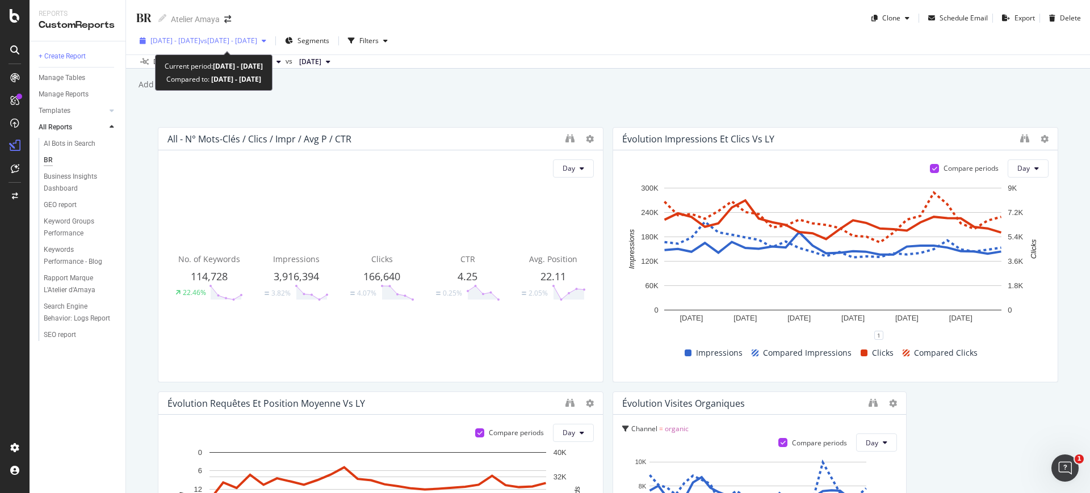
click at [271, 47] on div "2025 Jul. 1st - Jul. 26th vs 2025 Jun. 5th - Jun. 30th" at bounding box center [203, 40] width 136 height 17
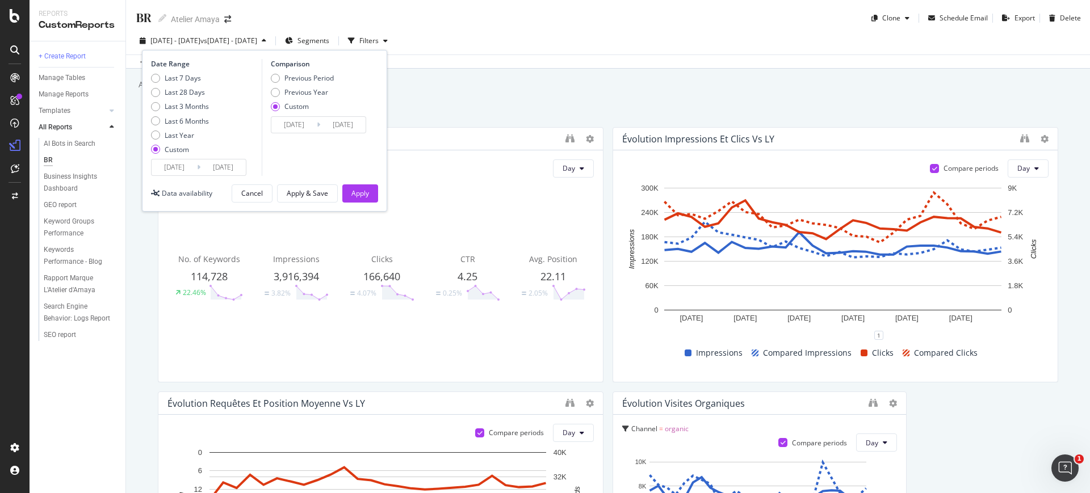
click at [184, 175] on input "2025/07/01" at bounding box center [174, 167] width 45 height 16
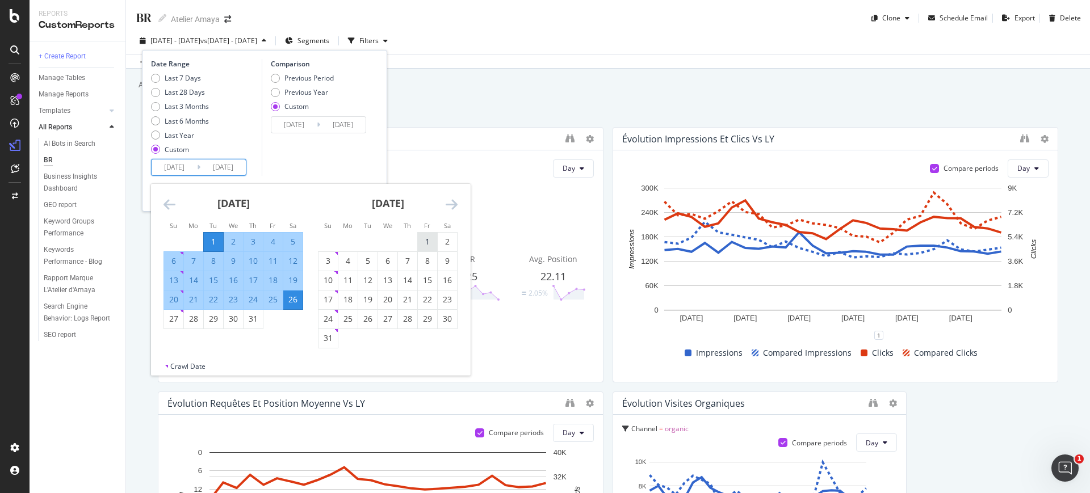
click at [421, 241] on div "1" at bounding box center [427, 241] width 19 height 11
type input "2025/08/01"
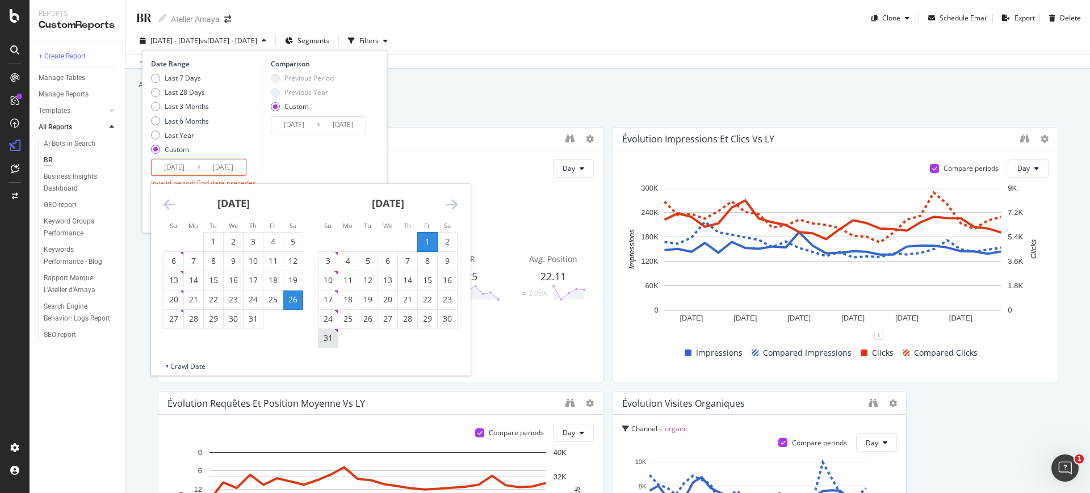
click at [326, 343] on div "31" at bounding box center [327, 338] width 19 height 11
type input "2025/08/31"
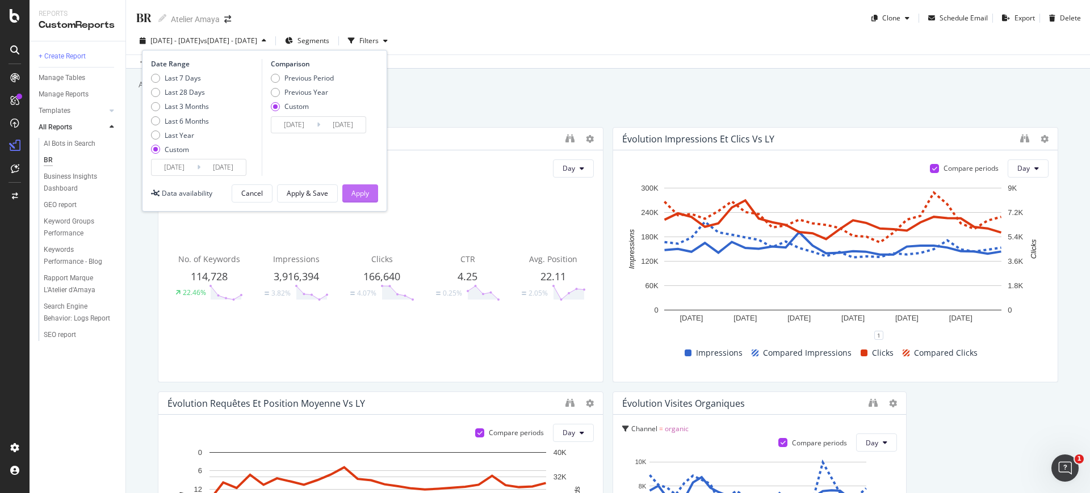
click at [352, 187] on div "Apply" at bounding box center [360, 193] width 18 height 17
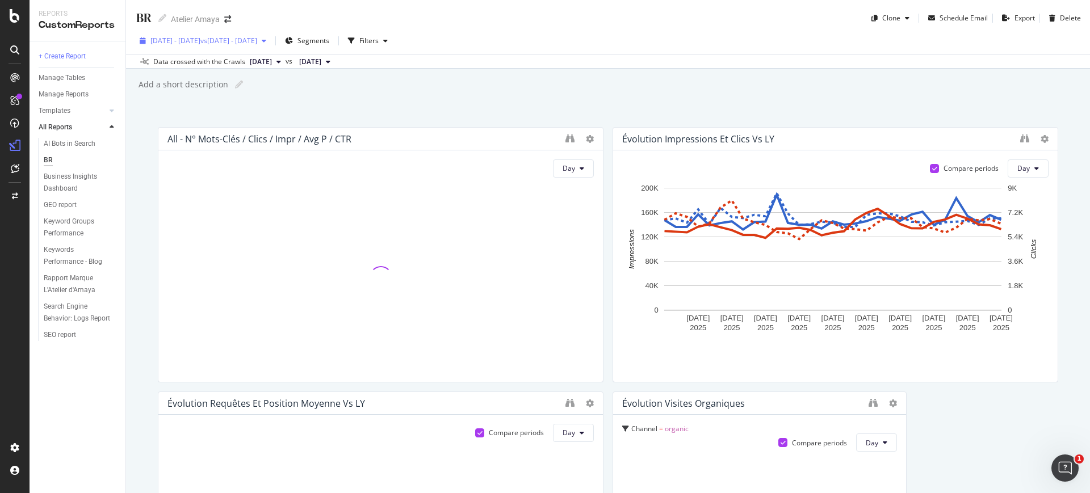
click at [242, 44] on span "vs 2025 Jul. 1st - Jul. 31st" at bounding box center [228, 41] width 57 height 10
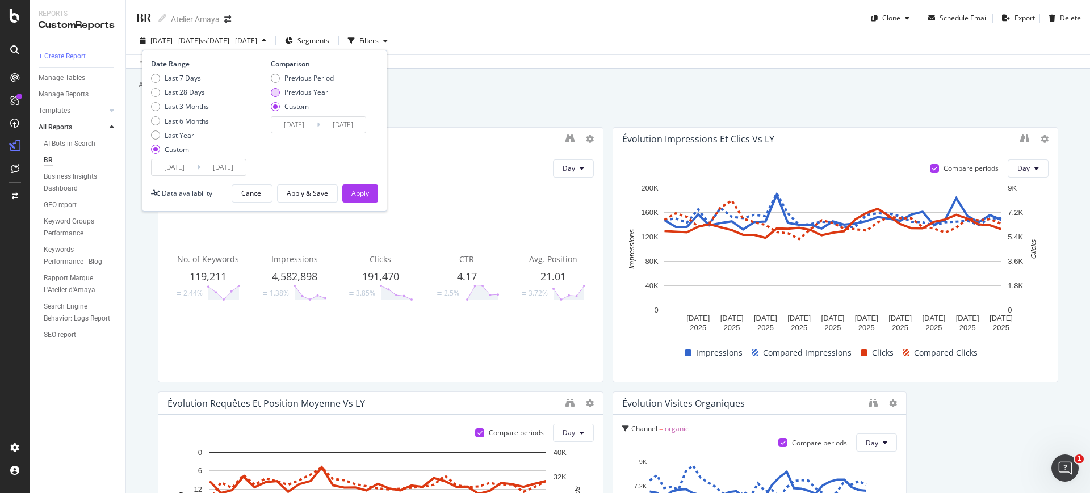
click at [293, 90] on div "Previous Year" at bounding box center [306, 92] width 44 height 10
type input "2024/08/02"
type input "2024/09/01"
click at [359, 187] on div "Apply" at bounding box center [360, 193] width 18 height 17
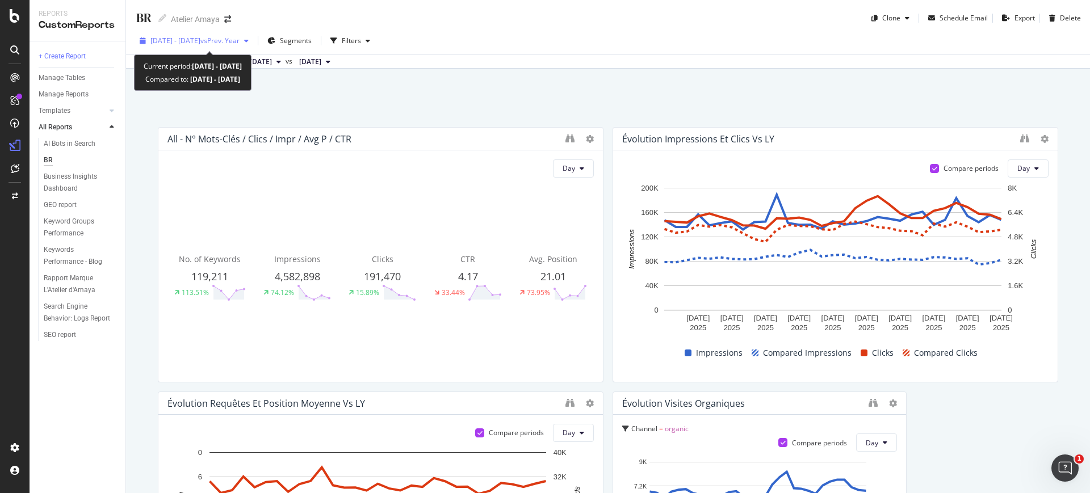
click at [240, 39] on span "vs Prev. Year" at bounding box center [219, 41] width 39 height 10
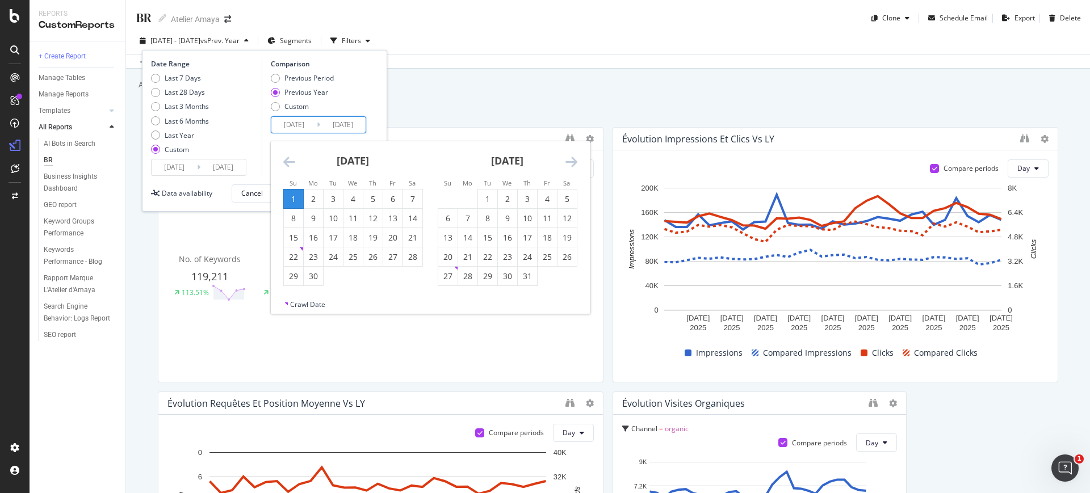
click at [298, 128] on input "2024/08/02" at bounding box center [293, 125] width 45 height 16
click at [291, 158] on icon "Move backward to switch to the previous month." at bounding box center [289, 162] width 12 height 14
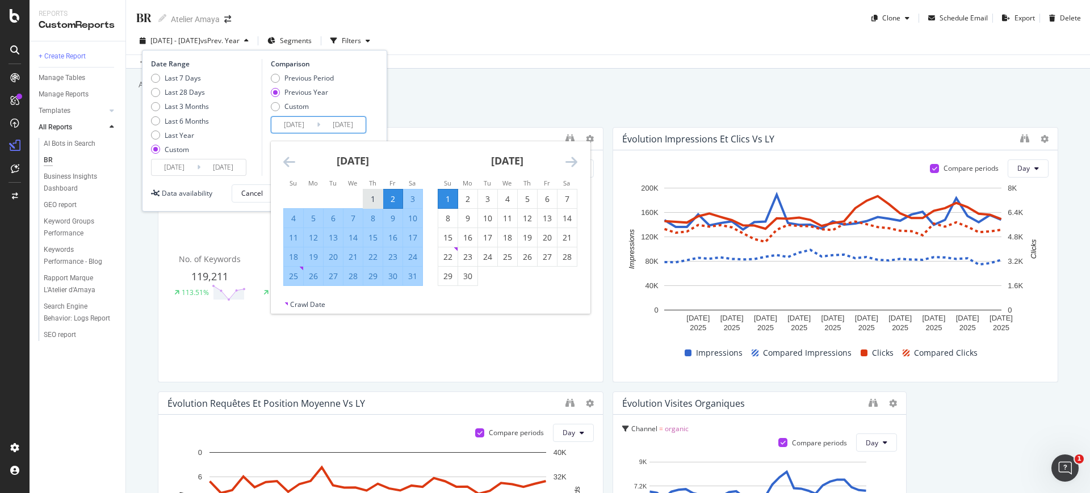
click at [369, 196] on div "1" at bounding box center [372, 199] width 19 height 11
type input "2024/08/01"
click at [410, 279] on div "31" at bounding box center [412, 276] width 19 height 11
type input "2024/08/31"
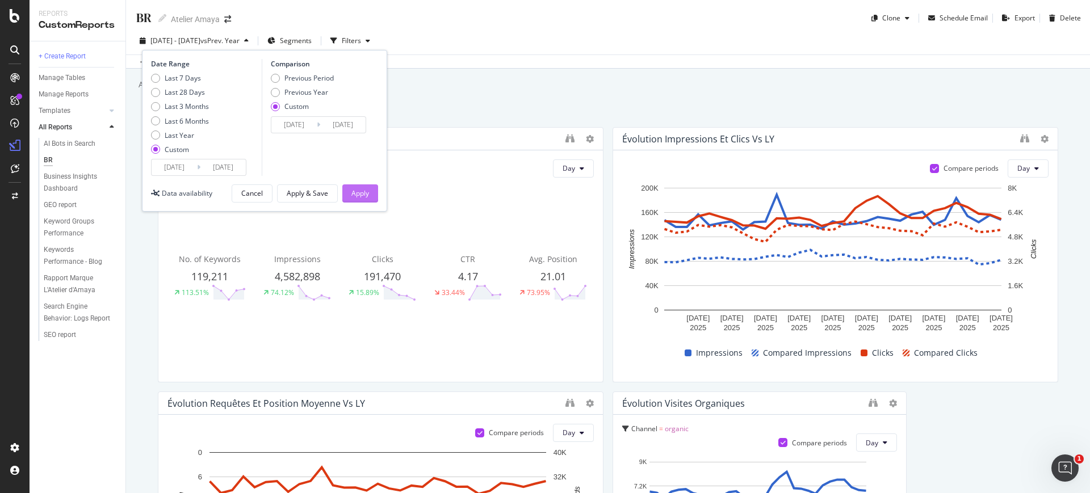
click at [363, 195] on div "Apply" at bounding box center [360, 193] width 18 height 10
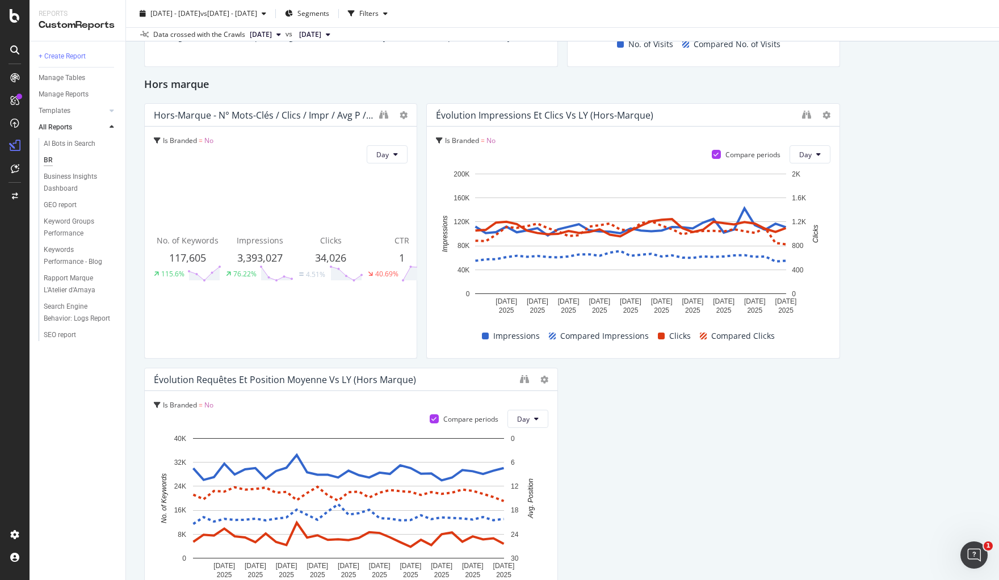
scroll to position [568, 0]
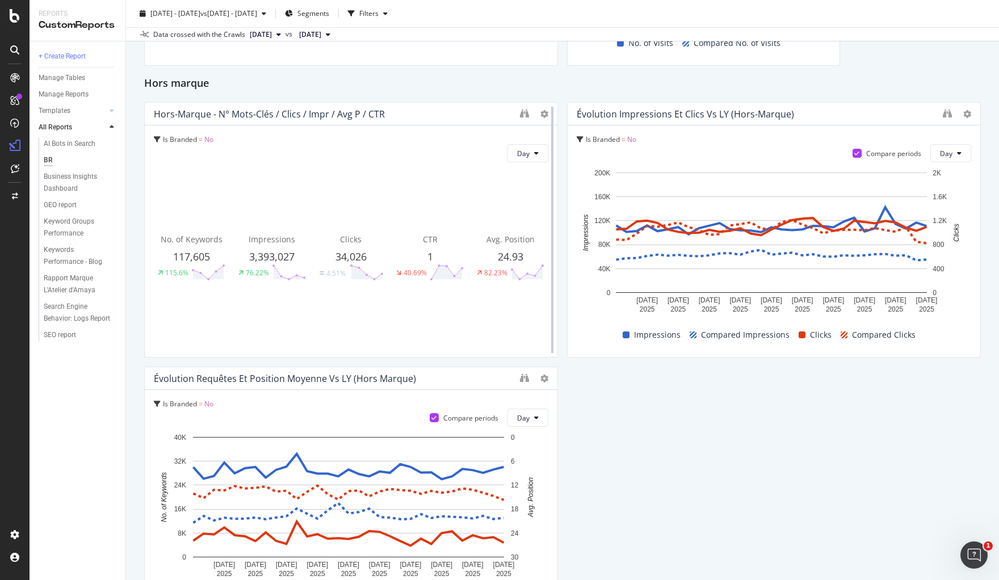
drag, startPoint x: 409, startPoint y: 219, endPoint x: 543, endPoint y: 217, distance: 133.4
click at [547, 217] on div at bounding box center [552, 229] width 11 height 255
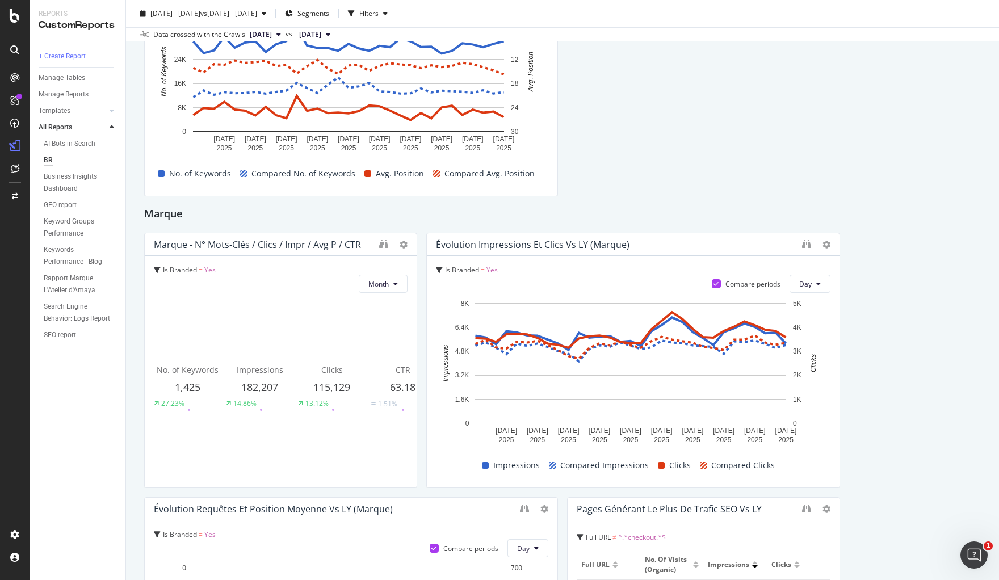
scroll to position [1064, 0]
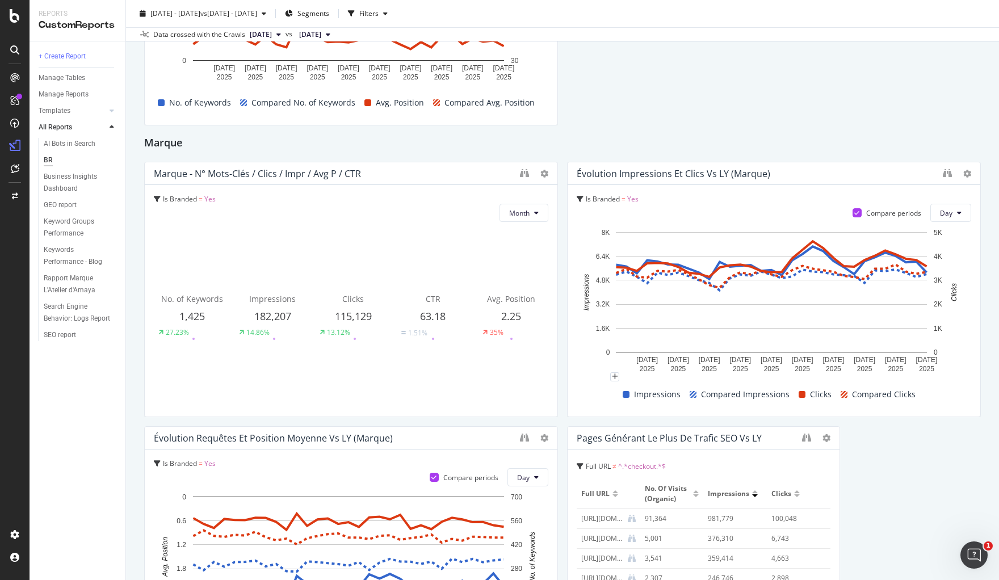
drag, startPoint x: 407, startPoint y: 320, endPoint x: 578, endPoint y: 329, distance: 171.1
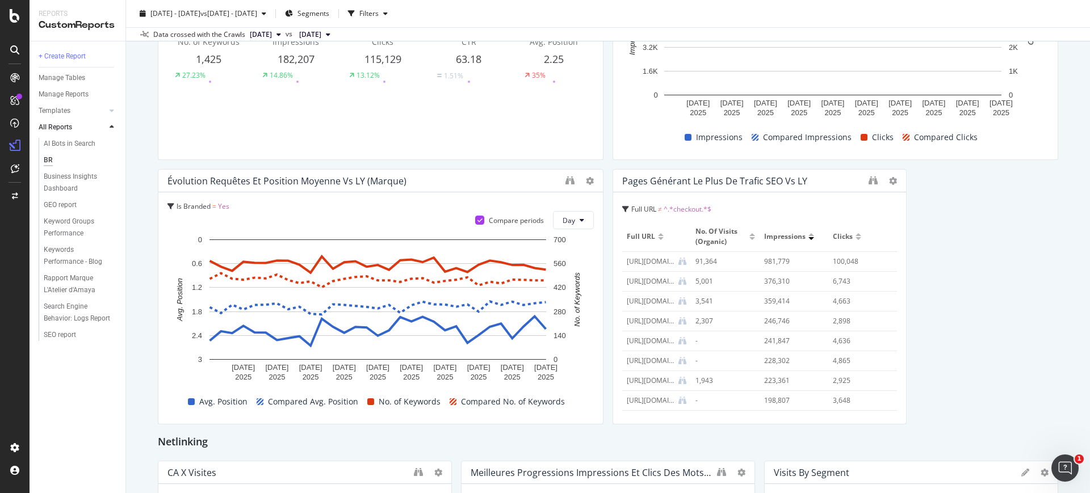
scroll to position [1348, 0]
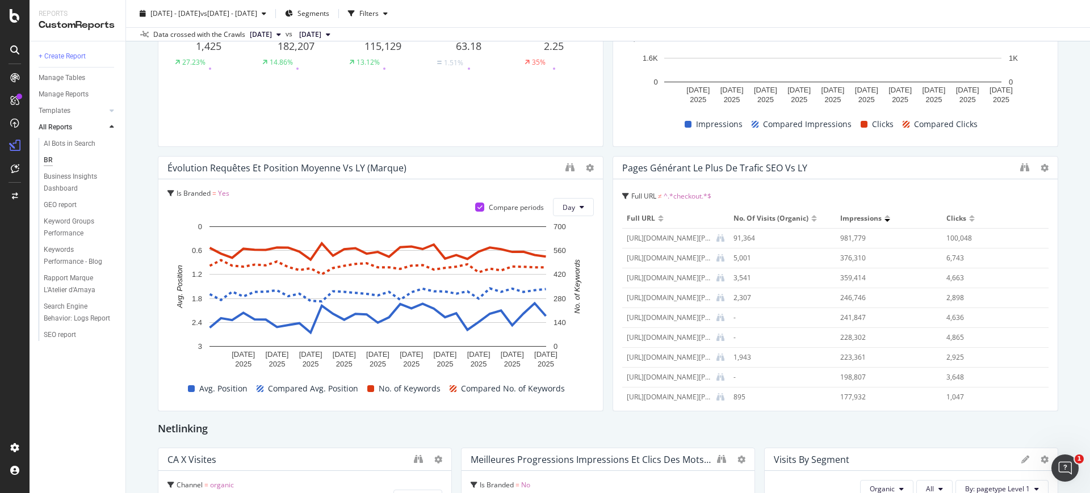
drag, startPoint x: 896, startPoint y: 287, endPoint x: 1055, endPoint y: 288, distance: 158.9
click at [1055, 288] on div "BR BR Atelier Amaya Clone Schedule Email Export Delete 2025 Aug. 1st - Aug. 31s…" at bounding box center [608, 246] width 964 height 493
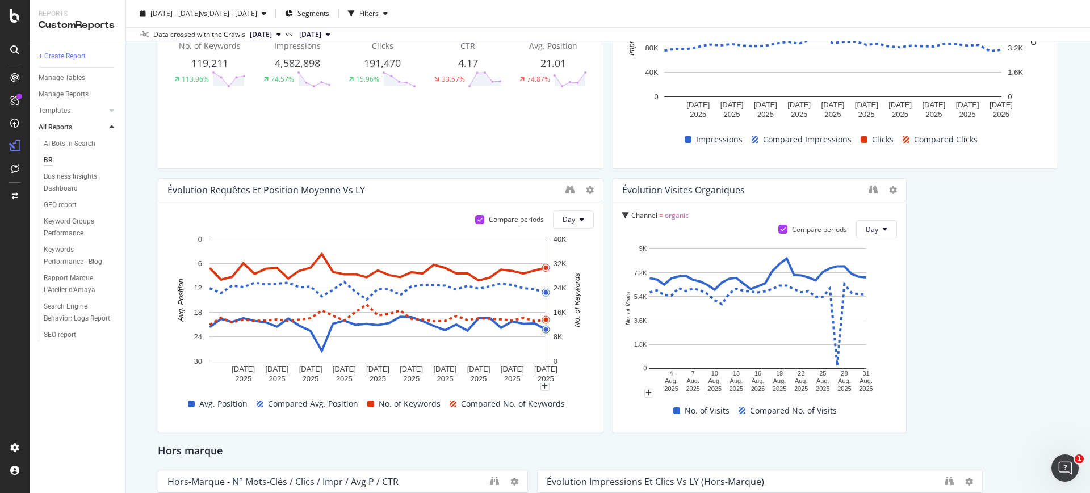
scroll to position [213, 0]
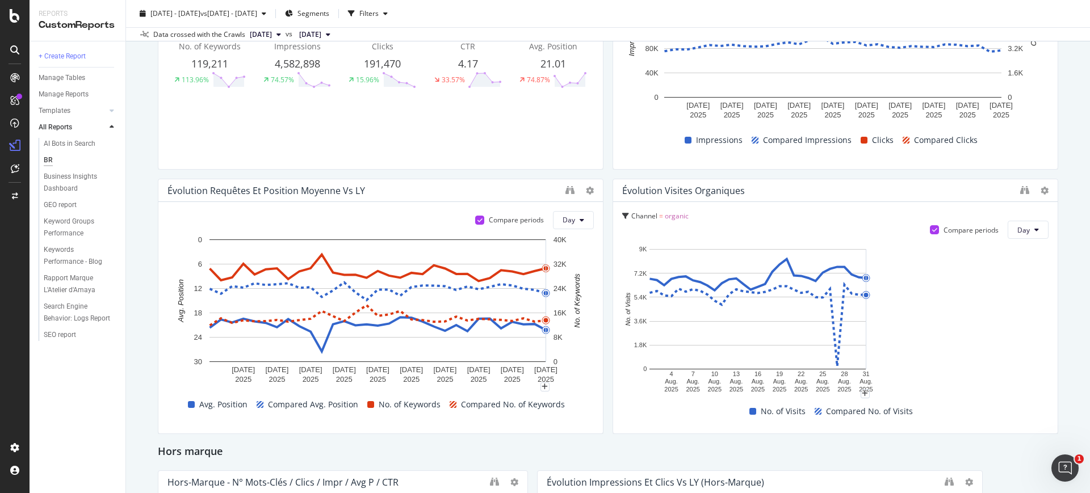
drag, startPoint x: 893, startPoint y: 309, endPoint x: 1049, endPoint y: 292, distance: 157.0
click at [1049, 292] on div "BR BR Atelier Amaya Clone Schedule Email Export Delete 2025 Aug. 1st - Aug. 31s…" at bounding box center [608, 246] width 964 height 493
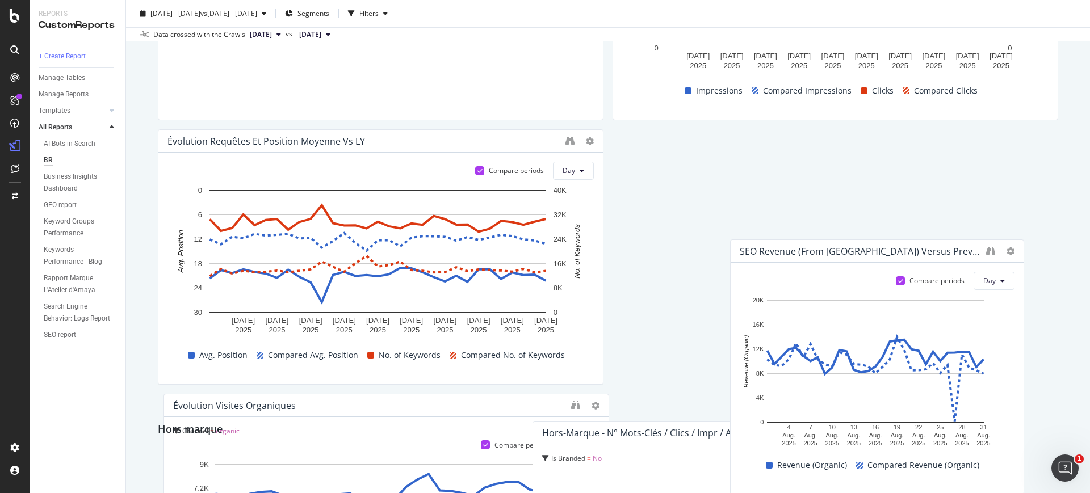
scroll to position [333, 0]
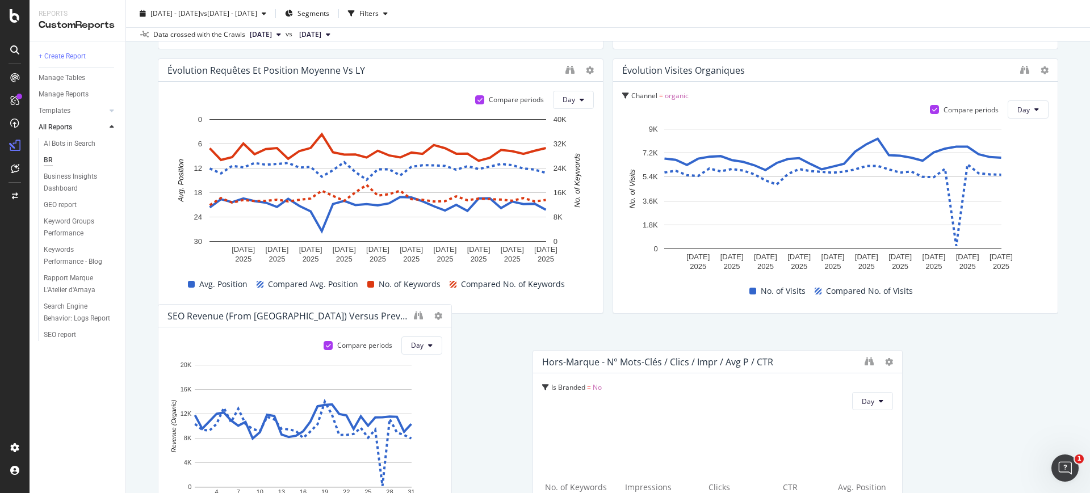
drag, startPoint x: 287, startPoint y: 250, endPoint x: 210, endPoint y: 318, distance: 102.6
click at [210, 318] on div "SEO Revenue (From GA) versus Previous Period" at bounding box center [287, 315] width 241 height 11
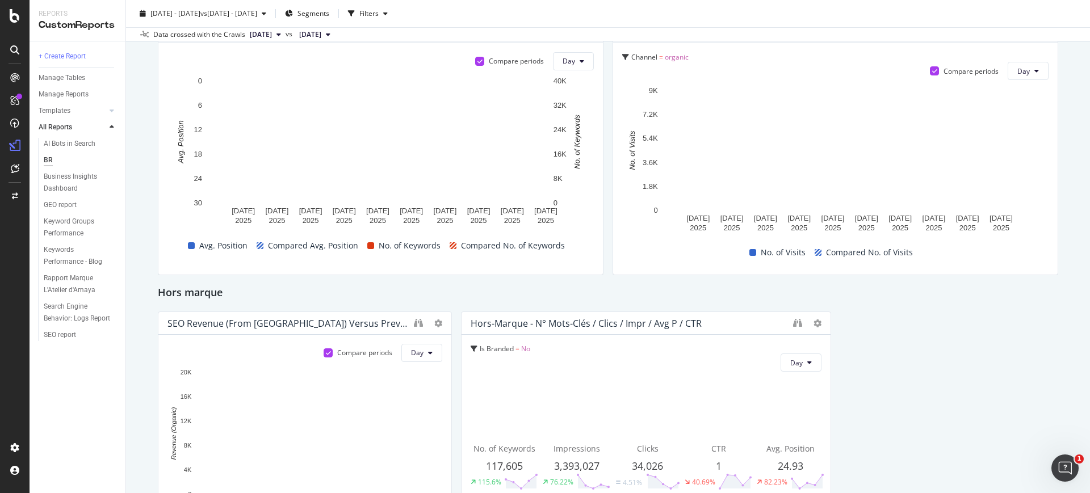
scroll to position [404, 0]
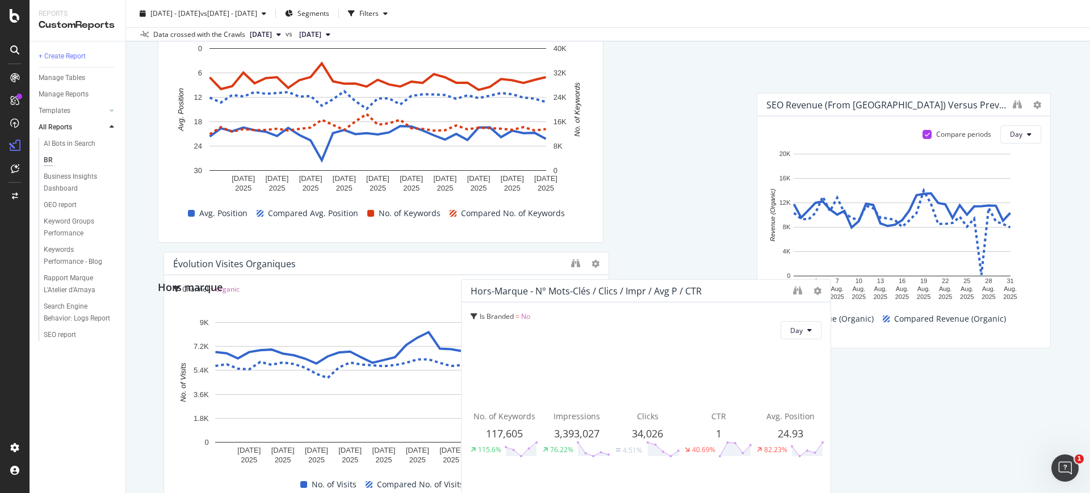
drag, startPoint x: 208, startPoint y: 290, endPoint x: 931, endPoint y: 104, distance: 746.7
click at [931, 104] on div "SEO Revenue (From GA) versus Previous Period" at bounding box center [886, 104] width 241 height 11
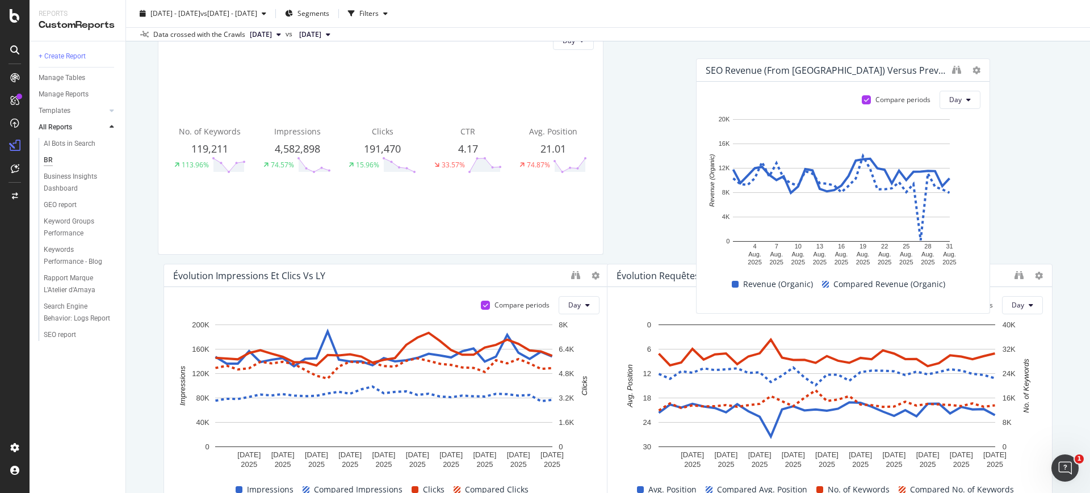
scroll to position [89, 0]
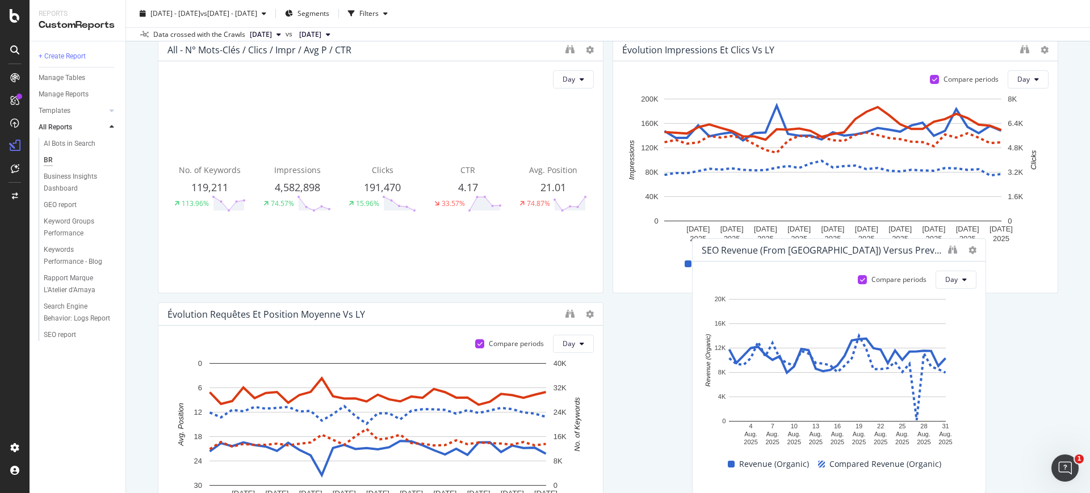
drag, startPoint x: 617, startPoint y: 62, endPoint x: 695, endPoint y: 242, distance: 196.8
click at [695, 242] on div "SEO Revenue (From GA) versus Previous Period" at bounding box center [838, 250] width 293 height 23
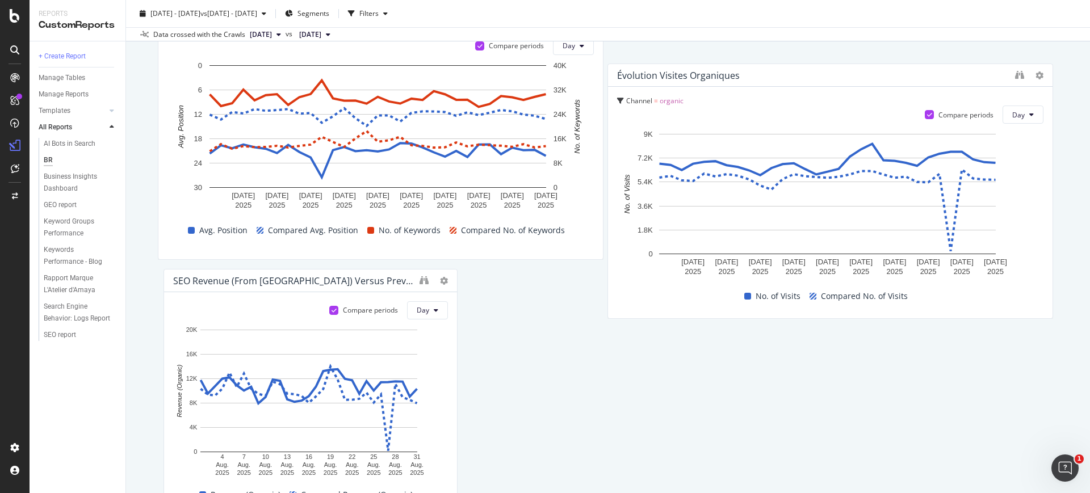
scroll to position [348, 0]
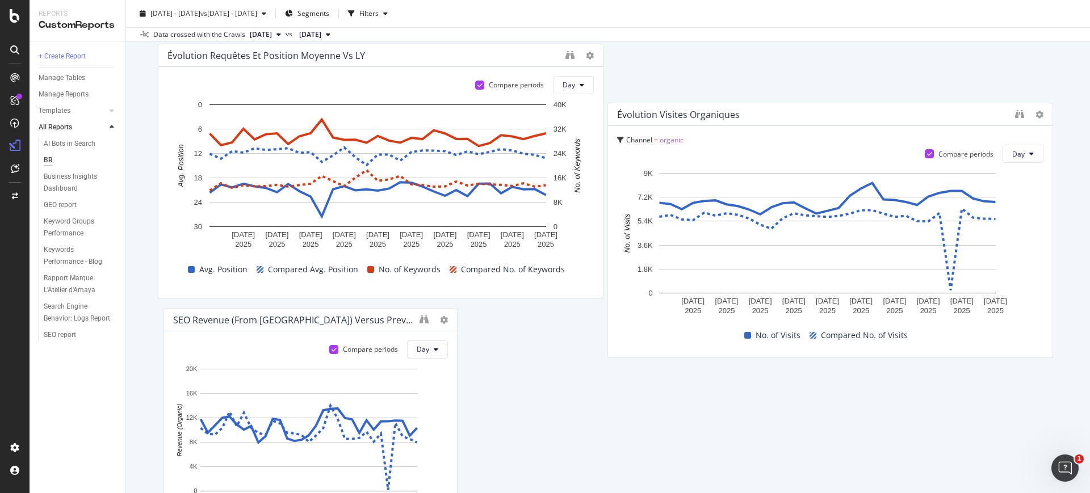
drag, startPoint x: 246, startPoint y: 221, endPoint x: 728, endPoint y: 65, distance: 505.8
click at [728, 109] on div "Évolution Visites organiques" at bounding box center [678, 114] width 123 height 11
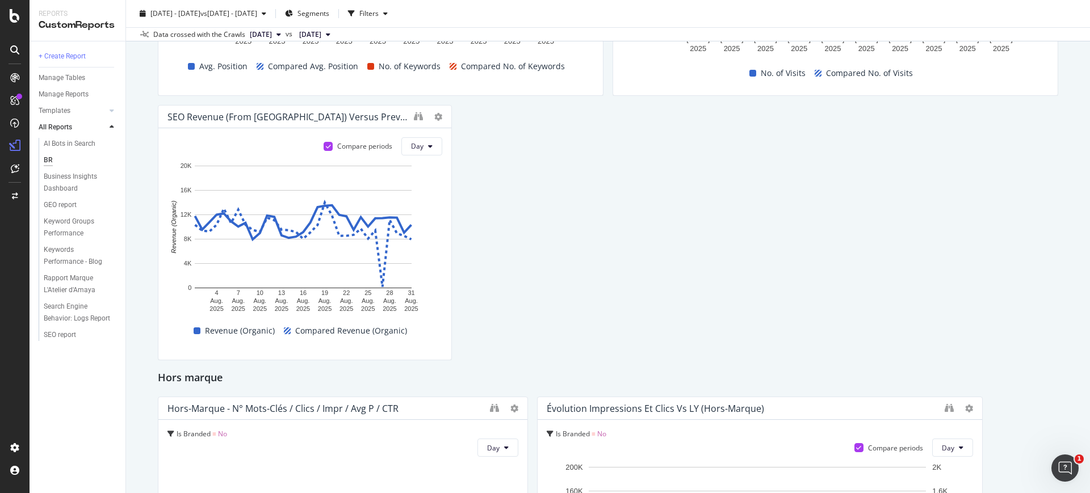
scroll to position [535, 0]
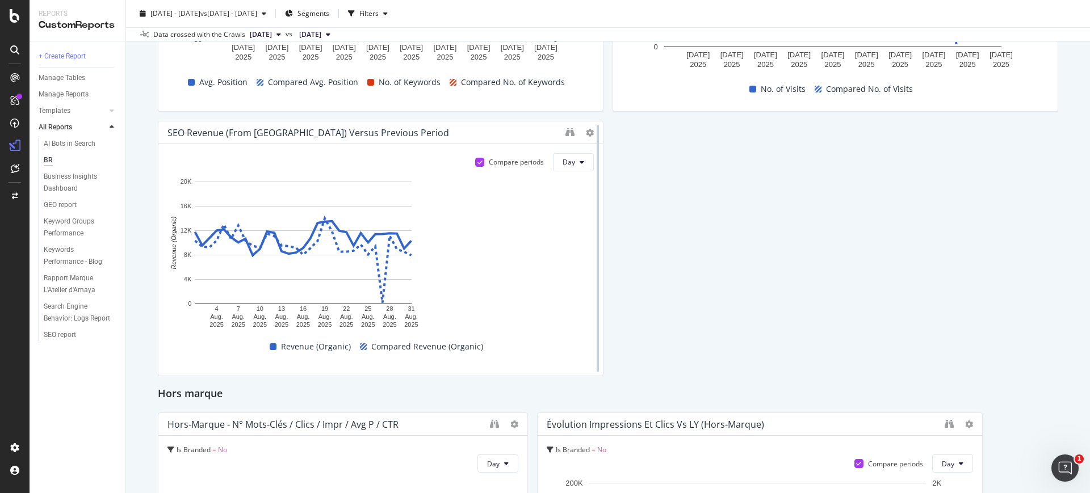
drag, startPoint x: 447, startPoint y: 216, endPoint x: 595, endPoint y: 215, distance: 148.7
click at [595, 215] on div at bounding box center [597, 248] width 11 height 255
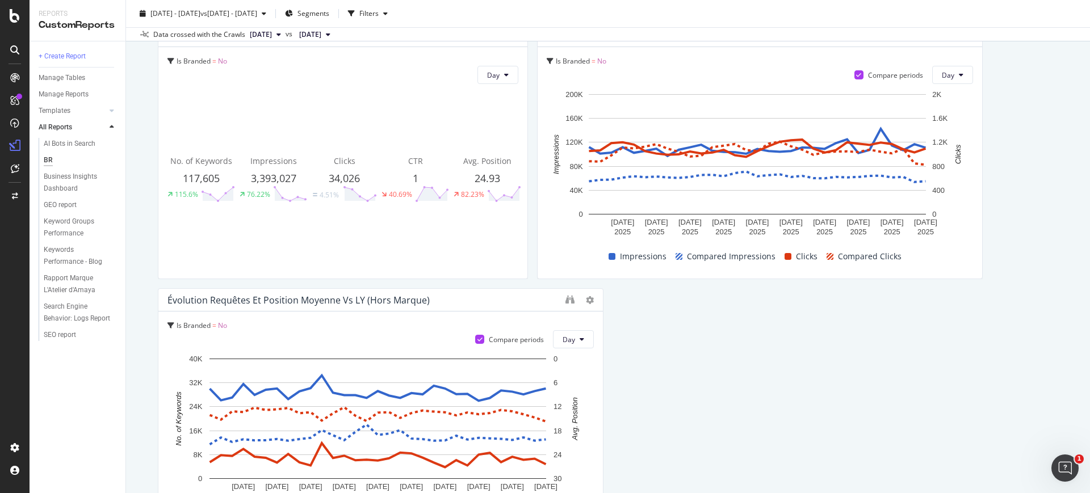
scroll to position [782, 0]
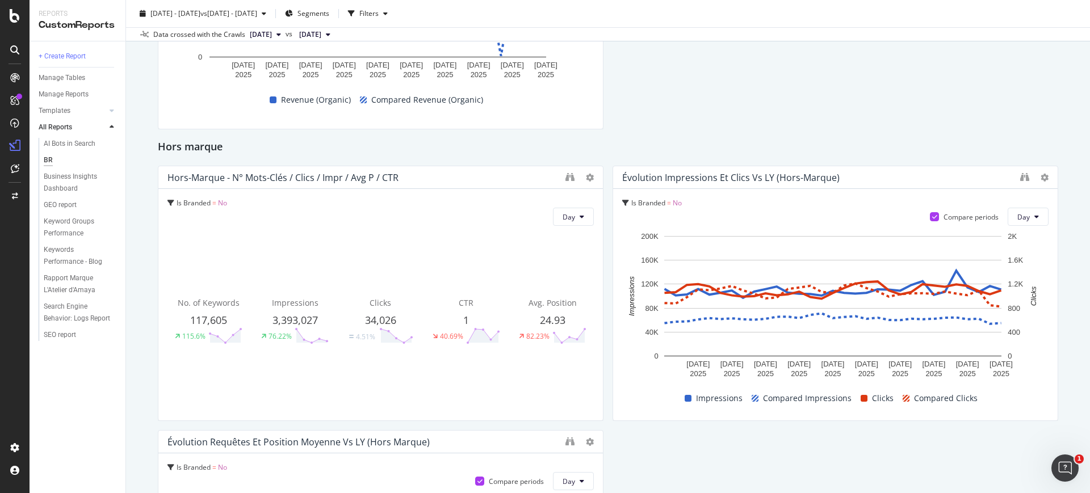
drag, startPoint x: 521, startPoint y: 210, endPoint x: 606, endPoint y: 210, distance: 85.1
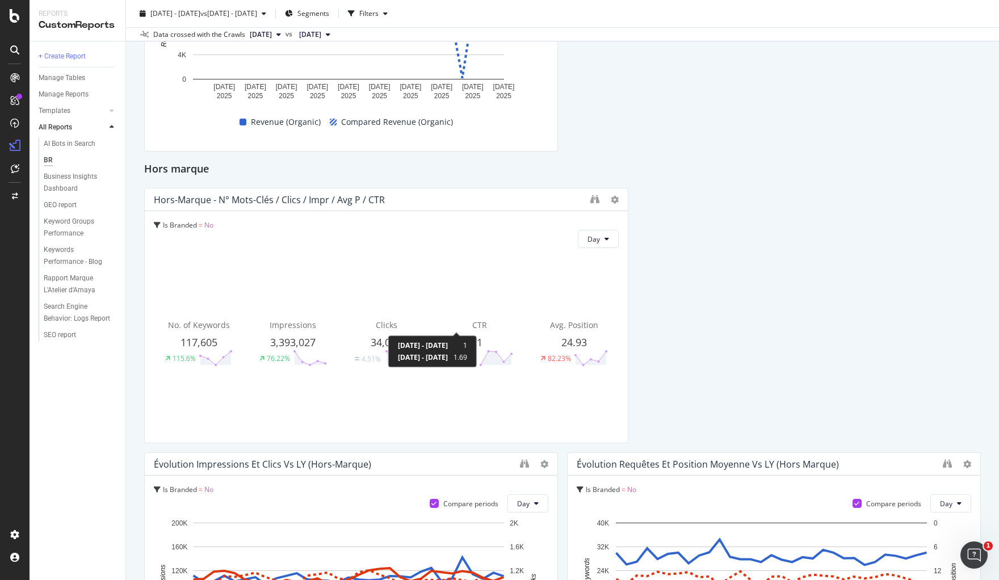
scroll to position [778, 0]
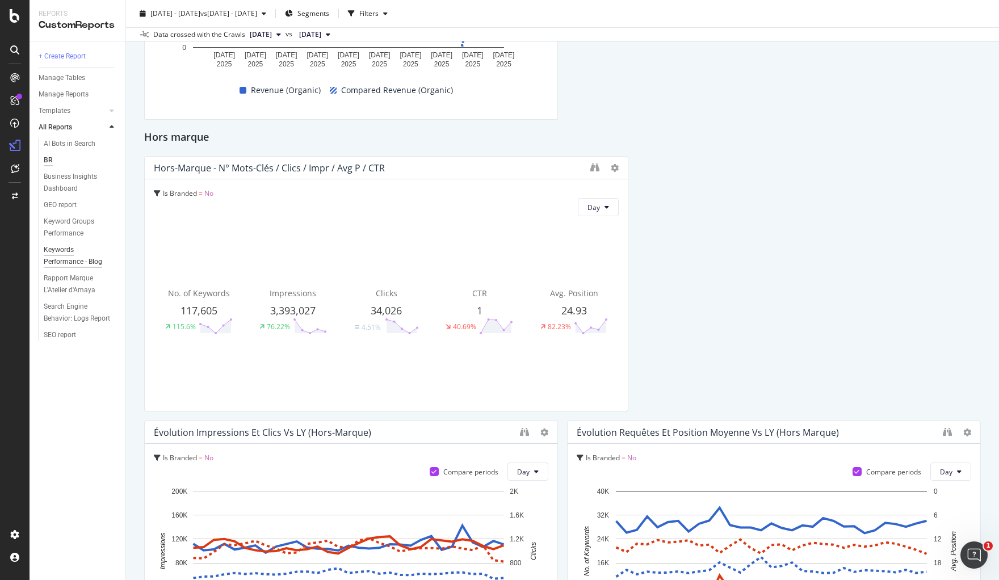
click at [69, 253] on div "Keywords Performance - Blog" at bounding box center [76, 256] width 65 height 24
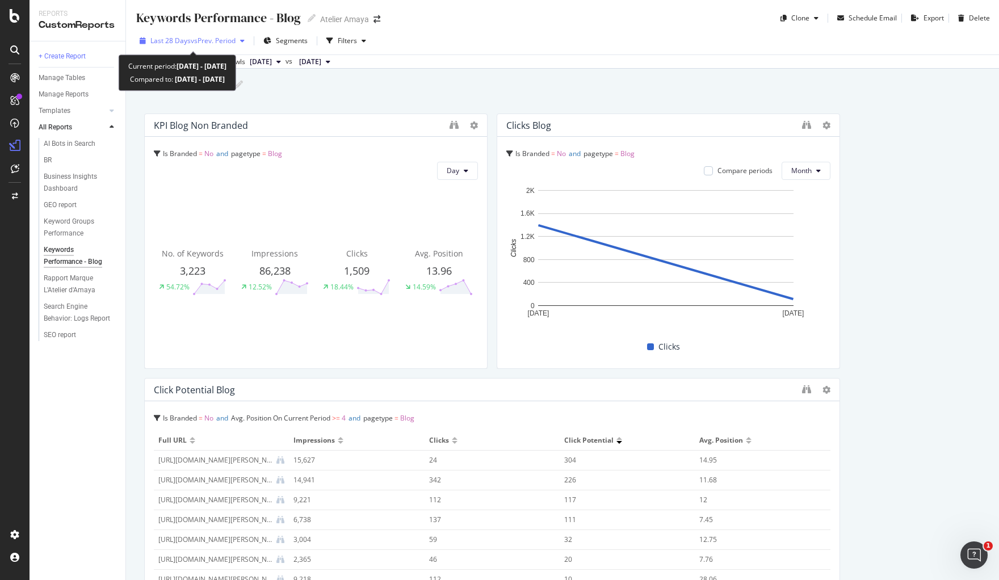
click at [213, 36] on span "vs Prev. Period" at bounding box center [213, 41] width 45 height 10
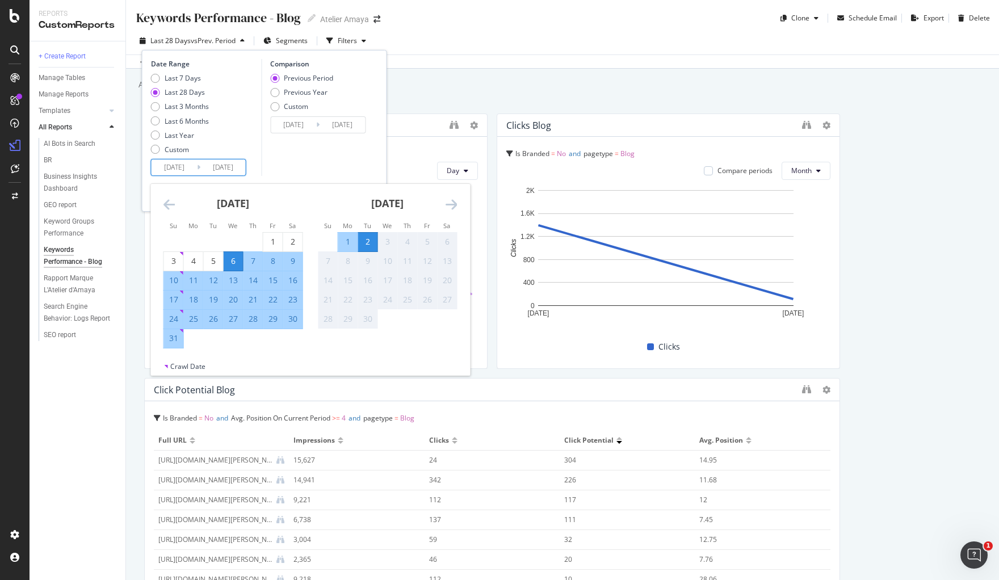
click at [175, 162] on input "2025/08/06" at bounding box center [174, 167] width 45 height 16
click at [274, 241] on div "1" at bounding box center [272, 241] width 19 height 11
type input "2025/08/01"
type input "2025/06/29"
type input "2025/07/31"
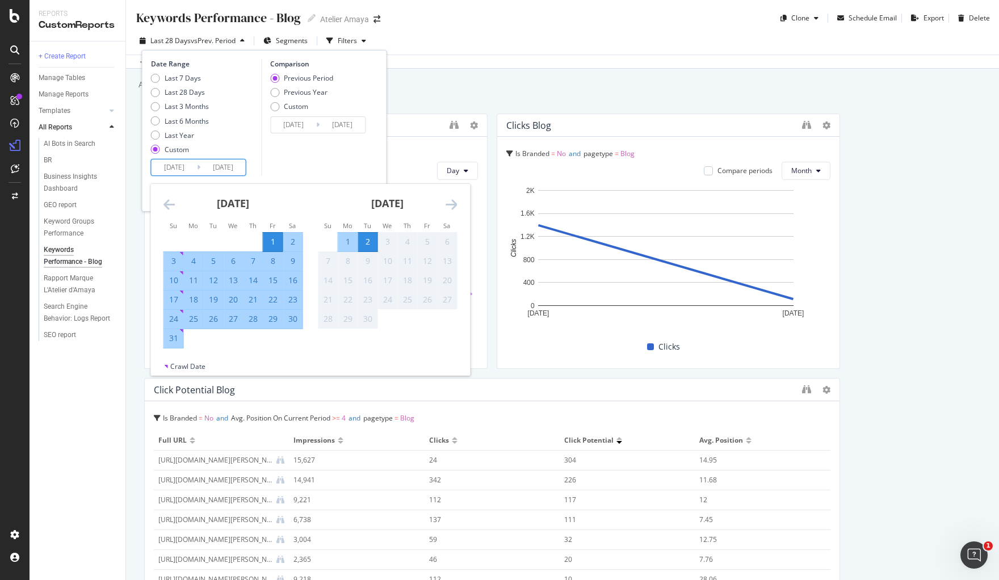
click at [177, 338] on div "31" at bounding box center [173, 338] width 19 height 11
type input "2025/08/31"
type input "2025/07/01"
click at [158, 163] on input "2025/08/01" at bounding box center [174, 167] width 45 height 16
click at [167, 198] on icon "Move backward to switch to the previous month." at bounding box center [169, 205] width 12 height 14
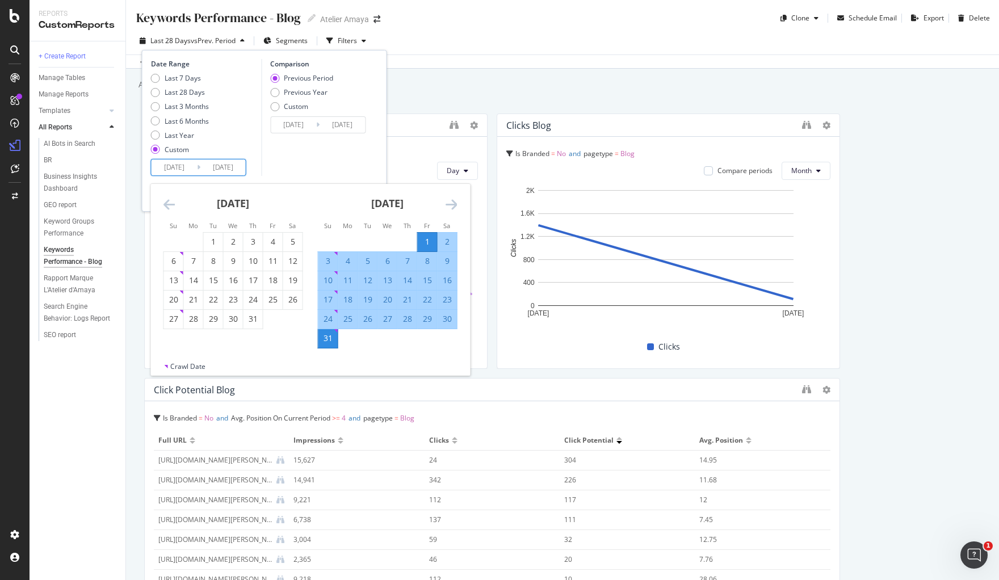
click at [167, 198] on icon "Move backward to switch to the previous month." at bounding box center [169, 205] width 12 height 14
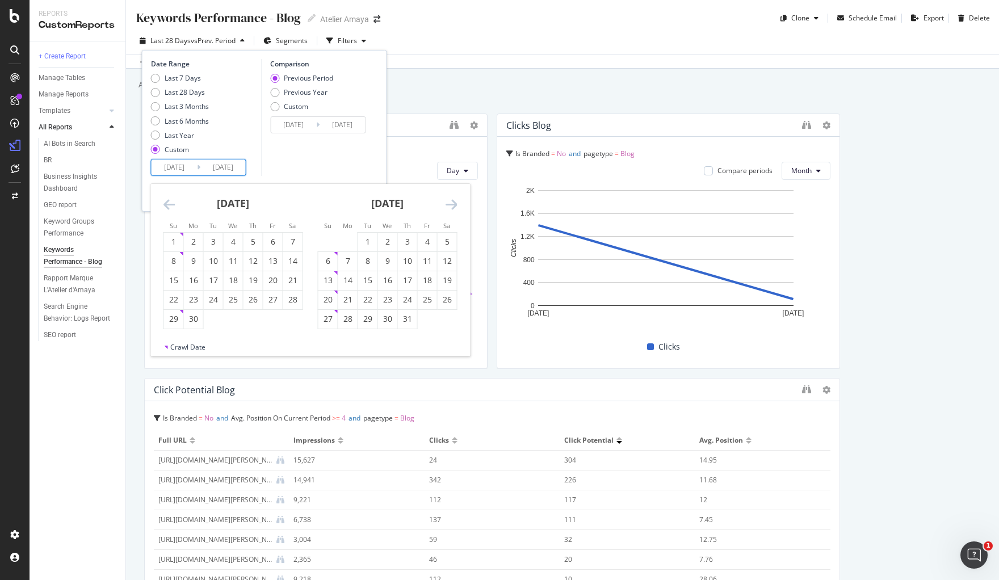
click at [167, 198] on icon "Move backward to switch to the previous month." at bounding box center [169, 205] width 12 height 14
click at [166, 198] on icon "Move backward to switch to the previous month." at bounding box center [169, 205] width 12 height 14
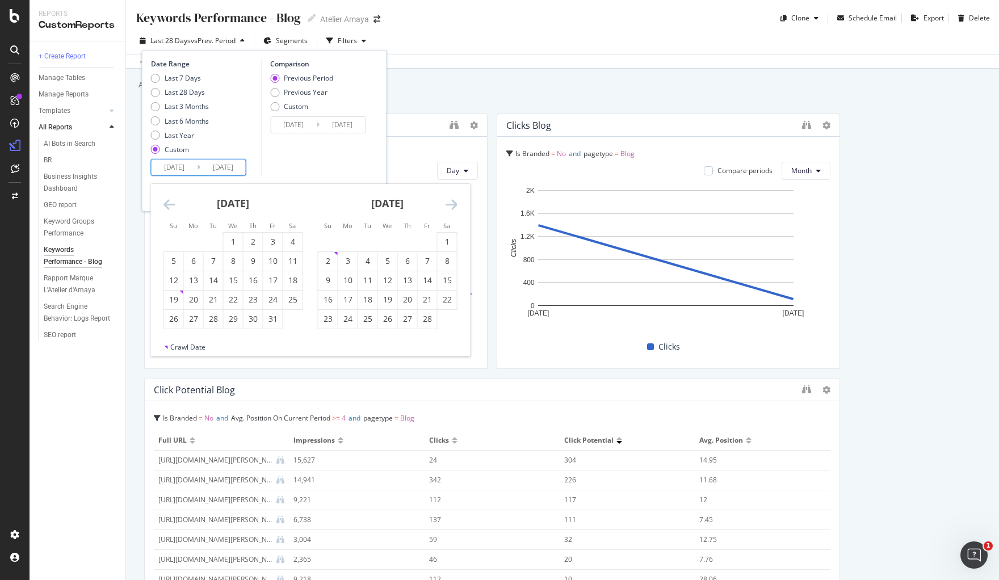
click at [165, 196] on div "January 2025" at bounding box center [233, 208] width 140 height 48
click at [163, 203] on icon "Move backward to switch to the previous month." at bounding box center [169, 205] width 12 height 14
click at [165, 199] on icon "Move backward to switch to the previous month." at bounding box center [169, 205] width 12 height 14
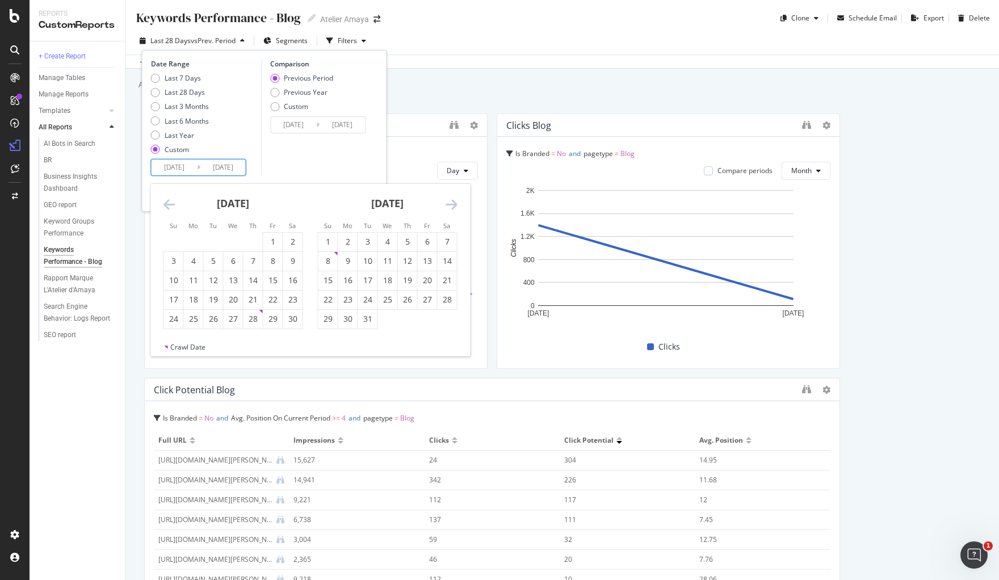
click at [165, 199] on icon "Move backward to switch to the previous month." at bounding box center [169, 205] width 12 height 14
click at [401, 241] on div "1" at bounding box center [407, 241] width 19 height 11
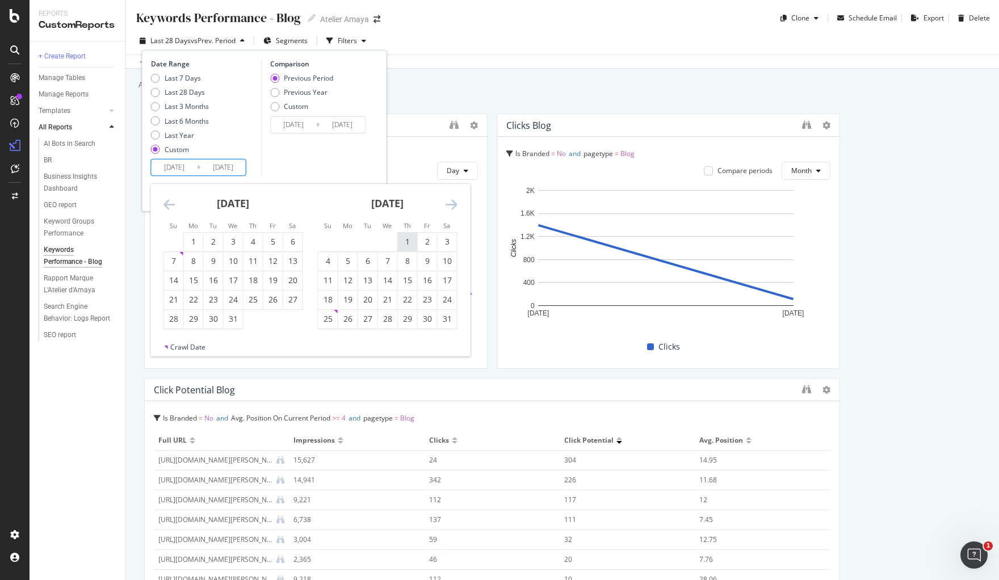
type input "2024/08/01"
type input "2023/07/02"
type input "2024/07/31"
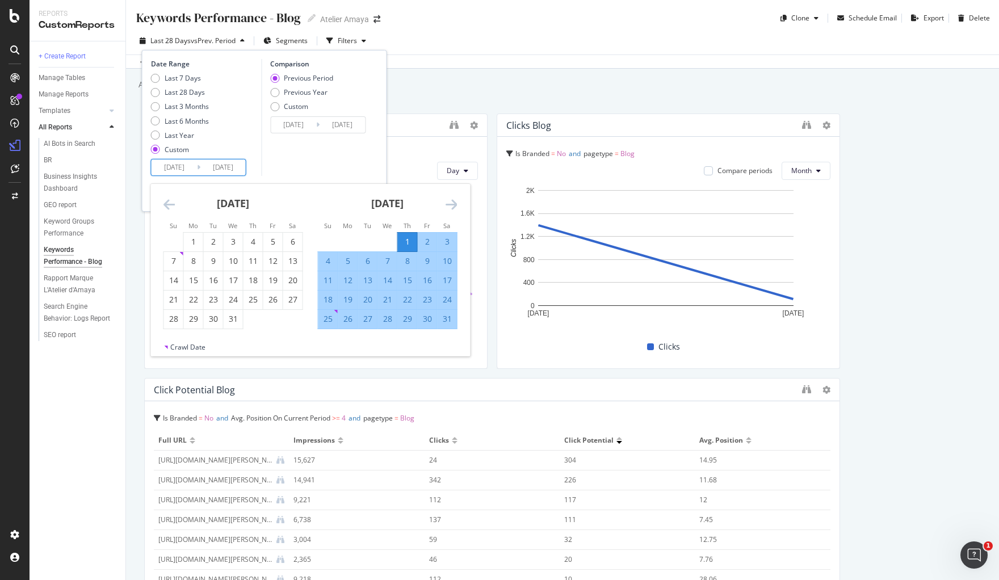
click at [447, 201] on icon "Move forward to switch to the next month." at bounding box center [452, 205] width 12 height 14
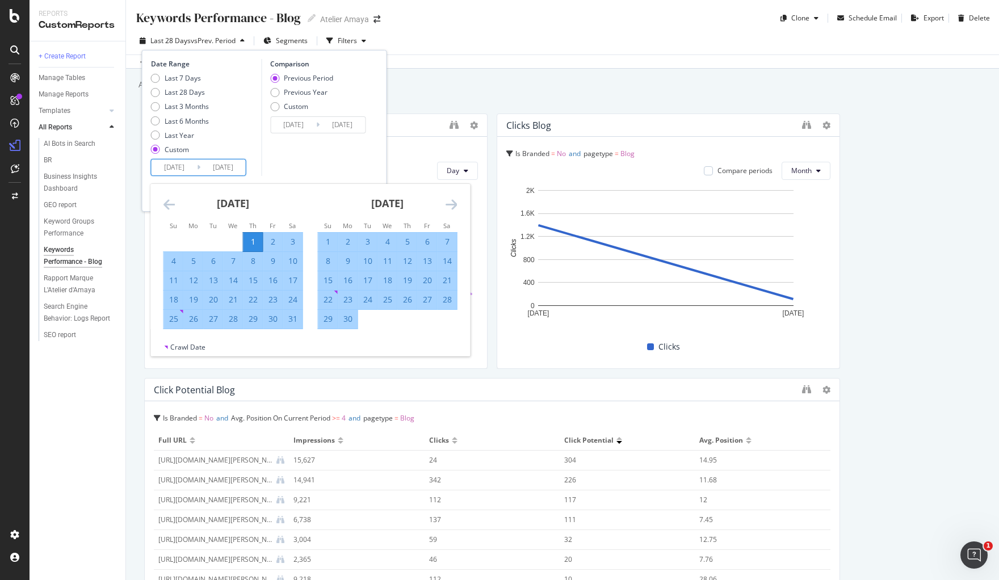
click at [447, 201] on icon "Move forward to switch to the next month." at bounding box center [452, 205] width 12 height 14
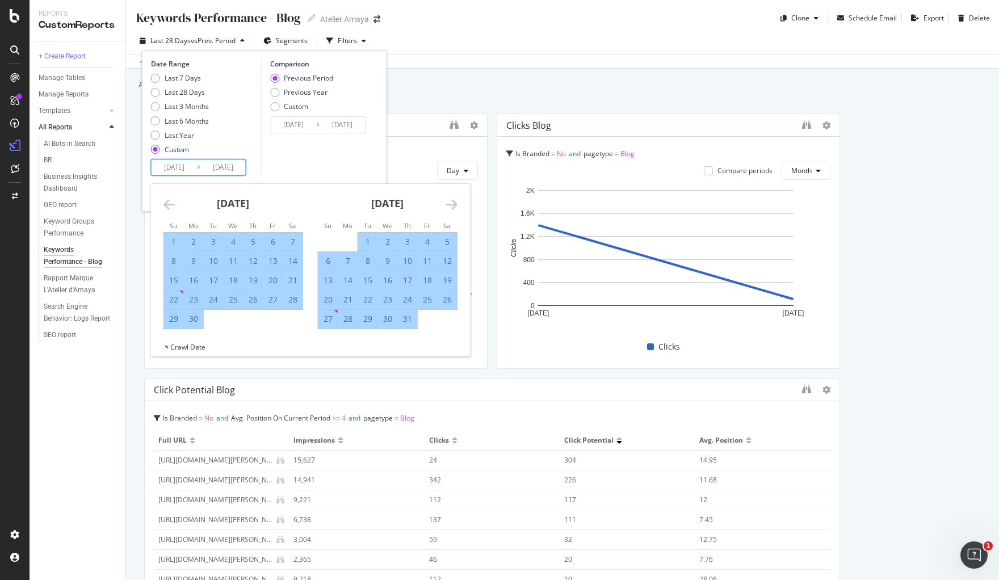
click at [447, 201] on icon "Move forward to switch to the next month." at bounding box center [452, 205] width 12 height 14
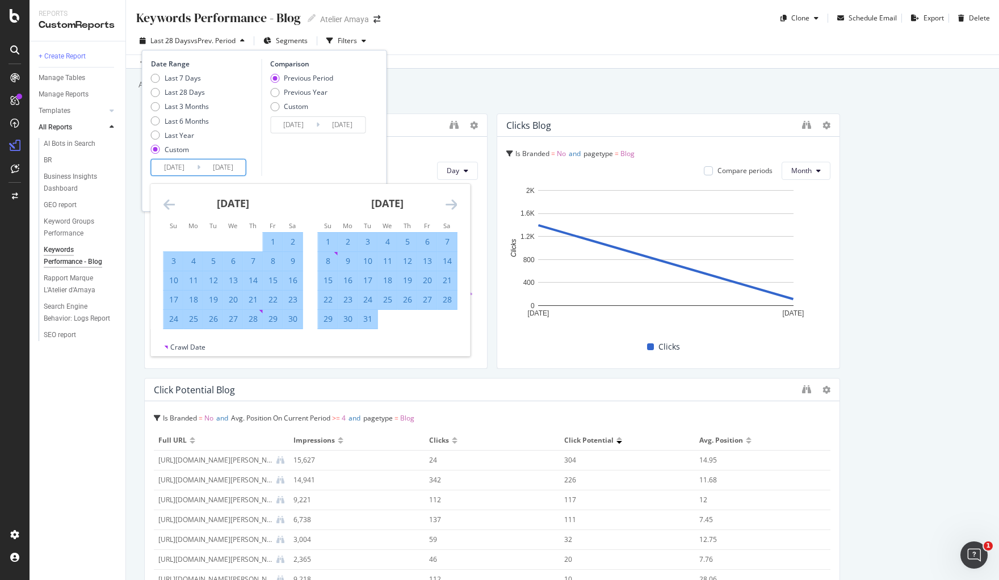
click at [447, 201] on icon "Move forward to switch to the next month." at bounding box center [452, 205] width 12 height 14
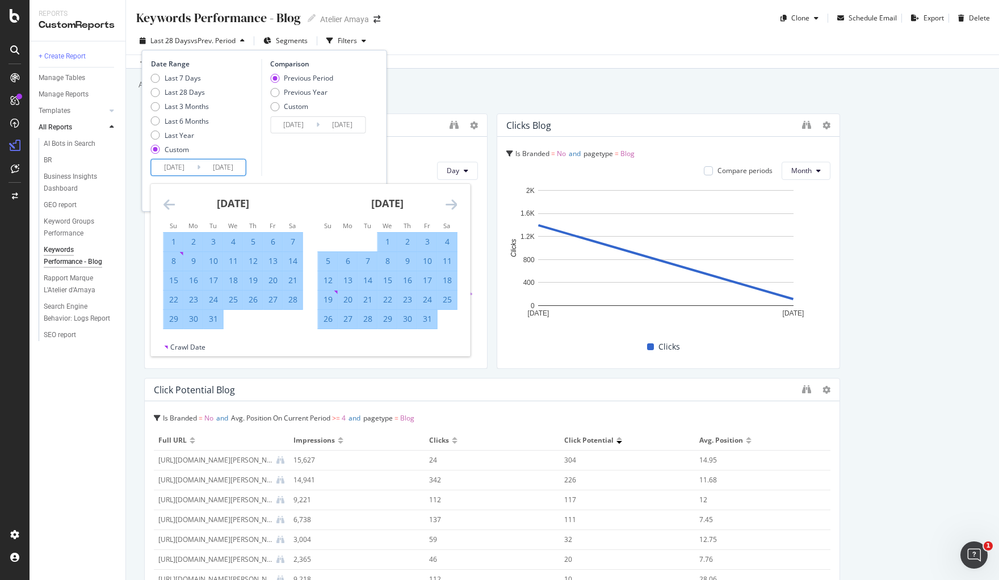
click at [447, 201] on icon "Move forward to switch to the next month." at bounding box center [452, 205] width 12 height 14
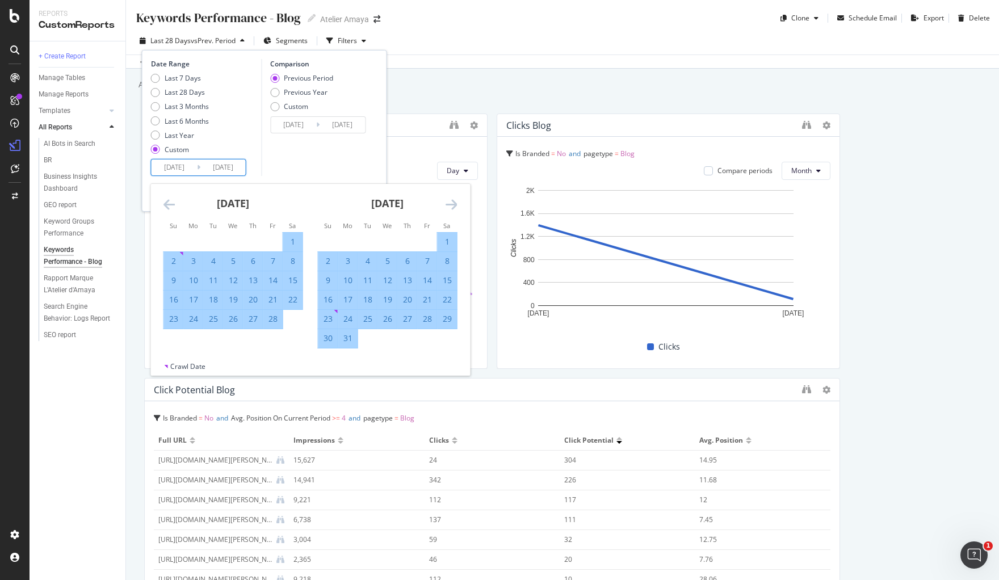
click at [447, 201] on icon "Move forward to switch to the next month." at bounding box center [452, 205] width 12 height 14
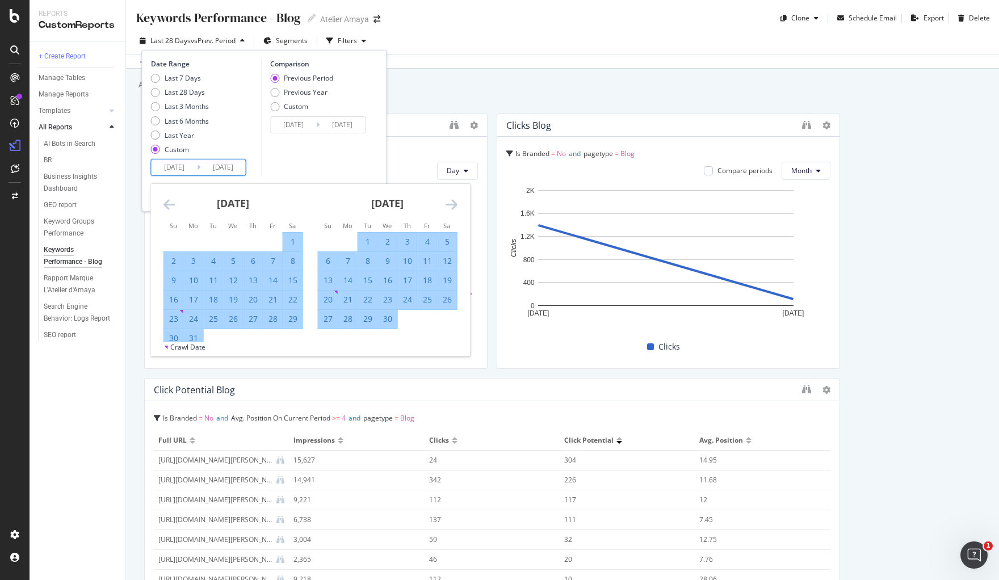
click at [447, 201] on icon "Move forward to switch to the next month." at bounding box center [452, 205] width 12 height 14
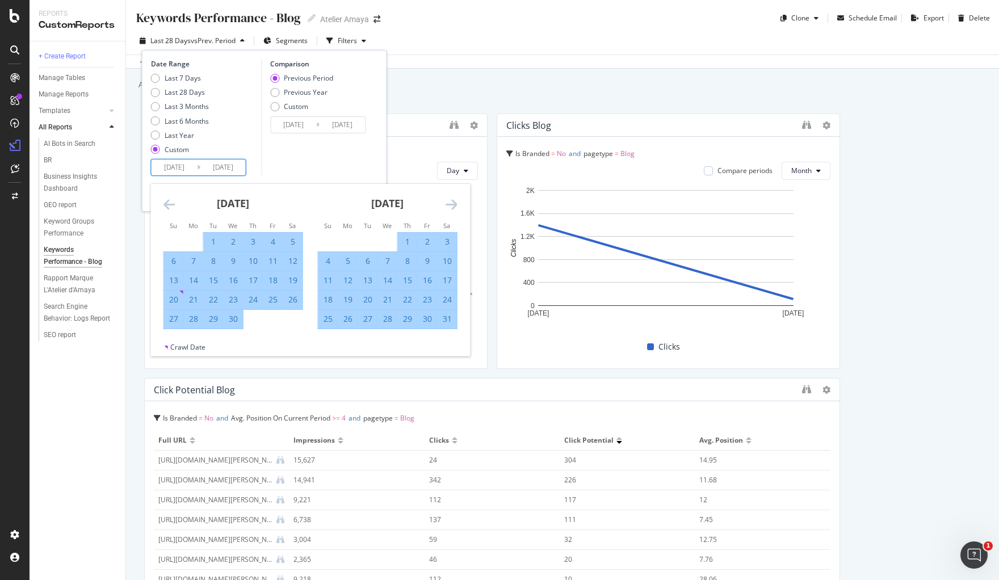
click at [447, 201] on icon "Move forward to switch to the next month." at bounding box center [452, 205] width 12 height 14
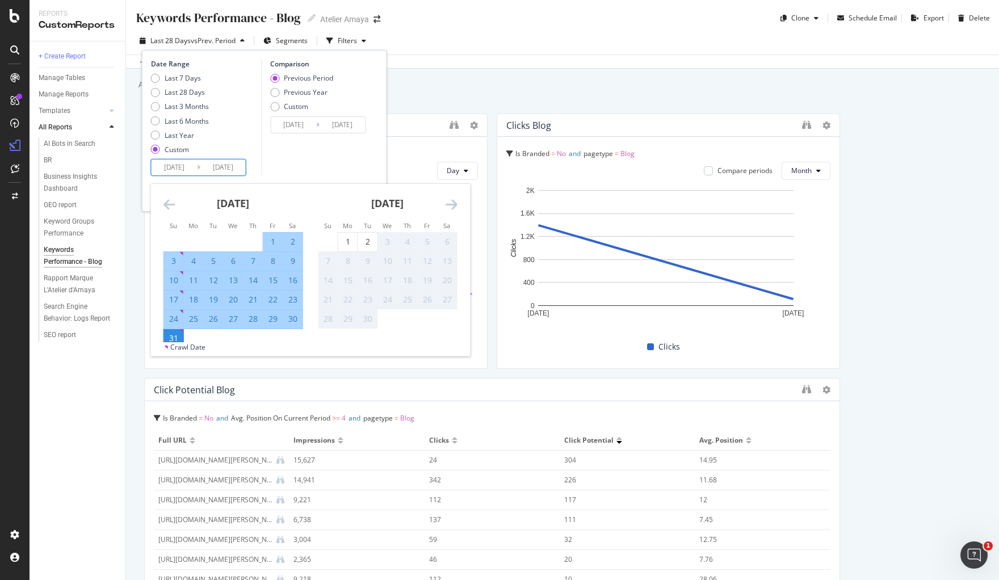
click at [339, 174] on div "Comparison Previous Period Previous Year Custom 2023/07/02 Navigate forward to …" at bounding box center [315, 117] width 108 height 117
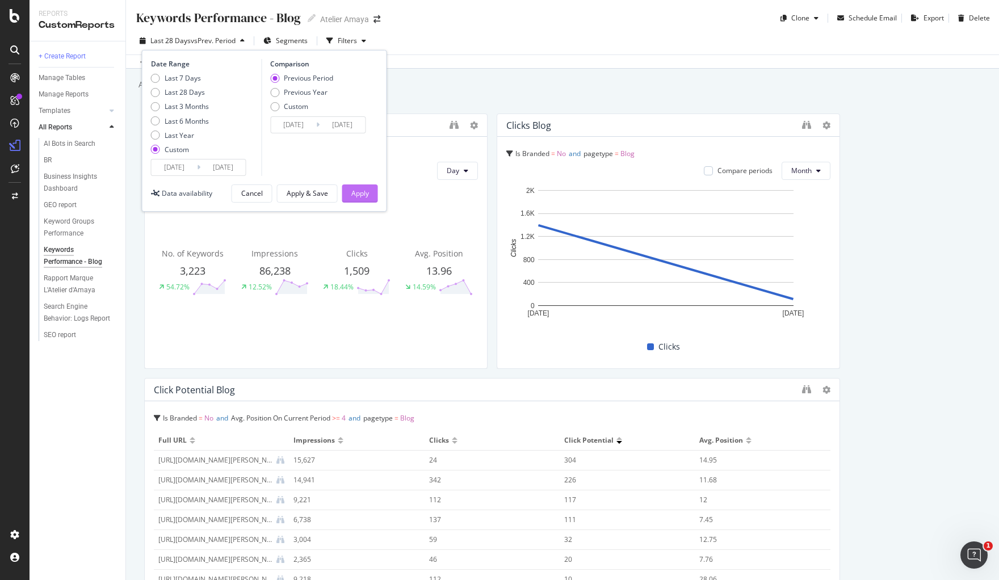
click at [355, 193] on div "Apply" at bounding box center [360, 193] width 18 height 10
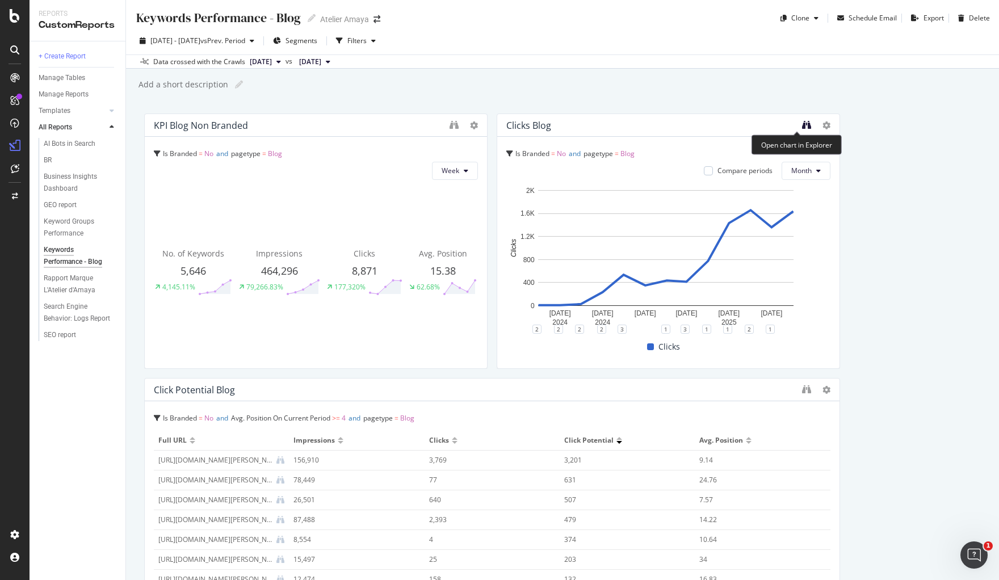
click at [802, 127] on icon "binoculars" at bounding box center [806, 124] width 9 height 9
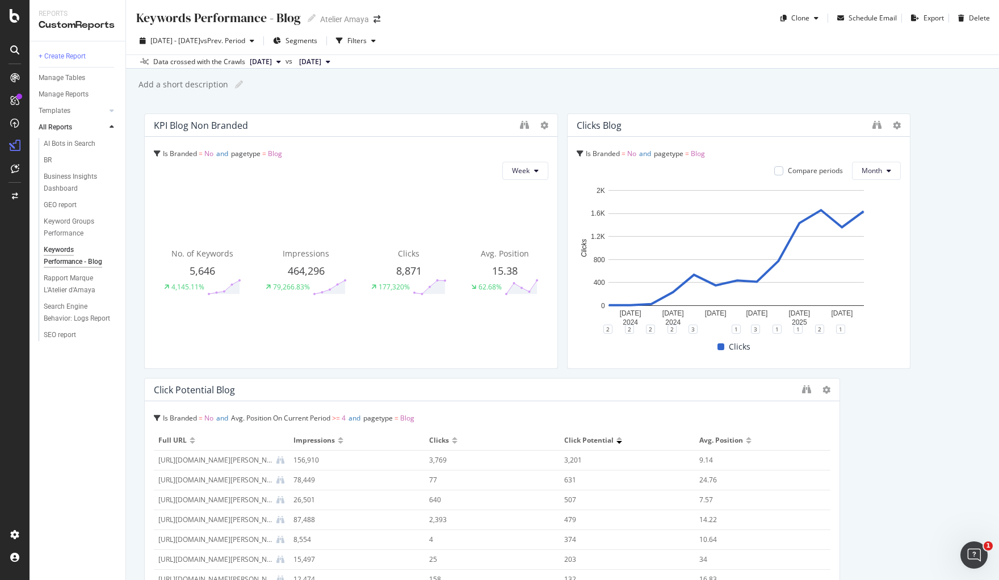
drag, startPoint x: 481, startPoint y: 213, endPoint x: 585, endPoint y: 217, distance: 104.5
click at [520, 123] on icon "binoculars" at bounding box center [524, 124] width 9 height 9
click at [209, 155] on span "No" at bounding box center [208, 154] width 9 height 10
click at [140, 169] on div "Keywords Performance - Blog Keywords Performance - Blog Atelier Amaya Clone Sch…" at bounding box center [562, 290] width 873 height 580
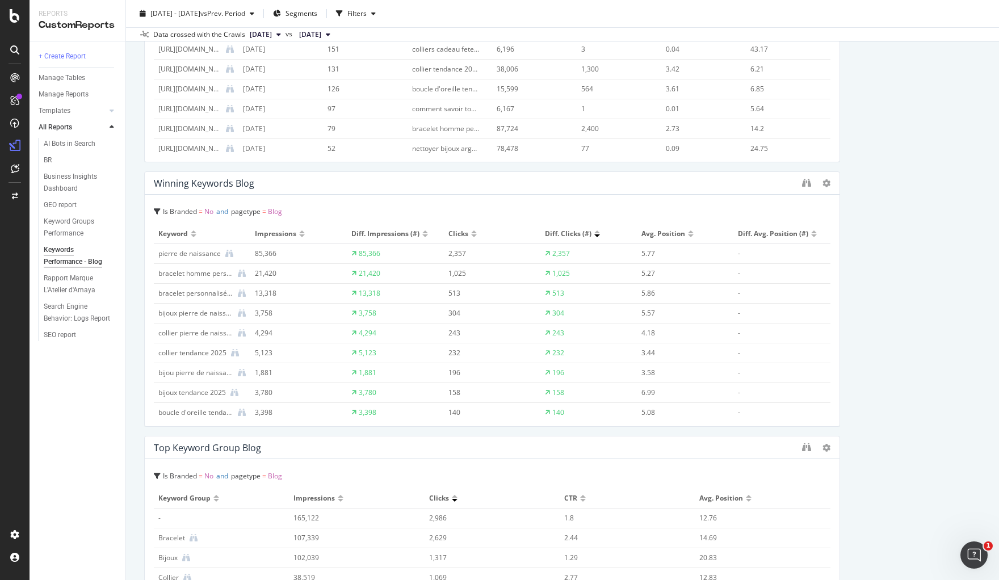
scroll to position [709, 0]
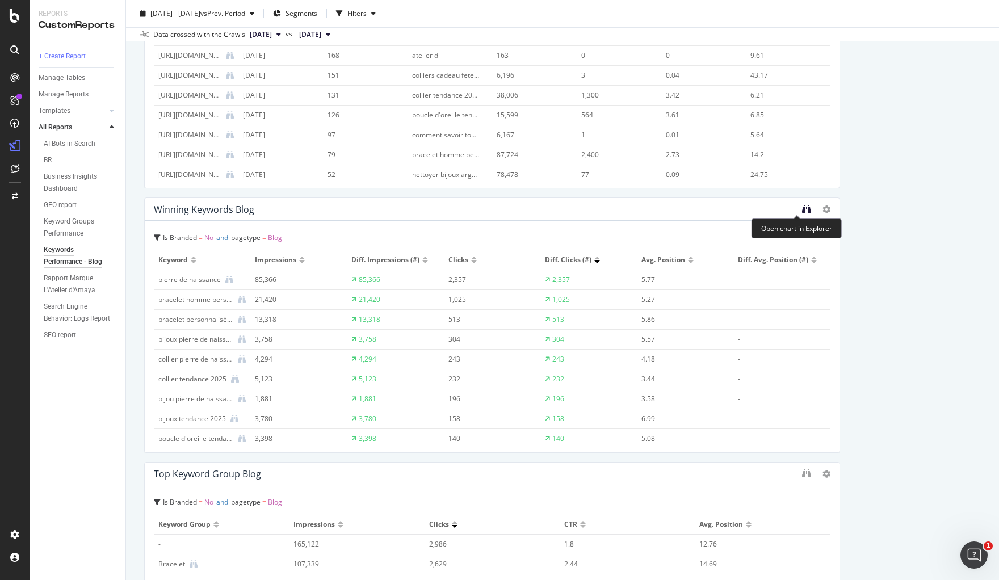
click at [802, 208] on icon "binoculars" at bounding box center [806, 208] width 9 height 9
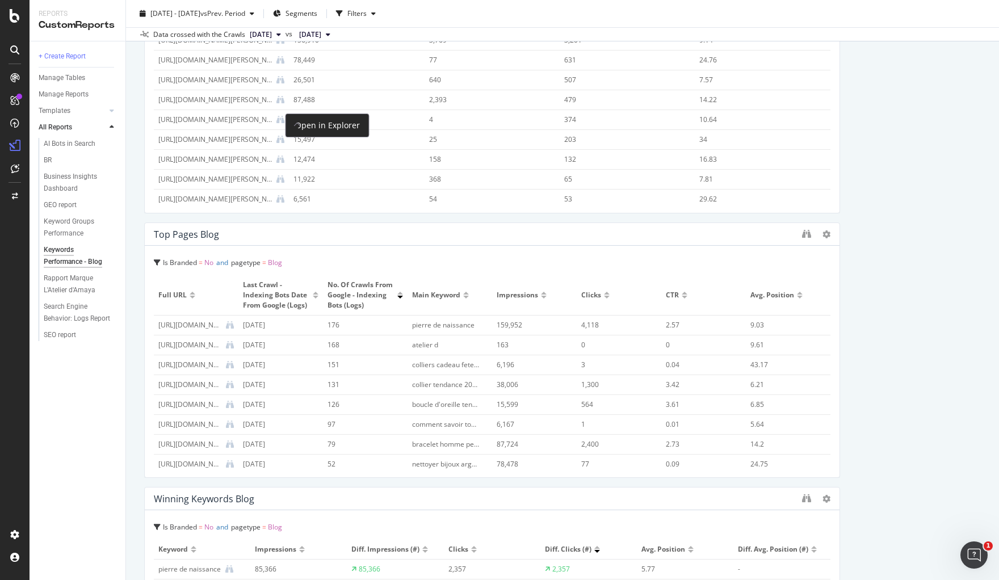
scroll to position [355, 0]
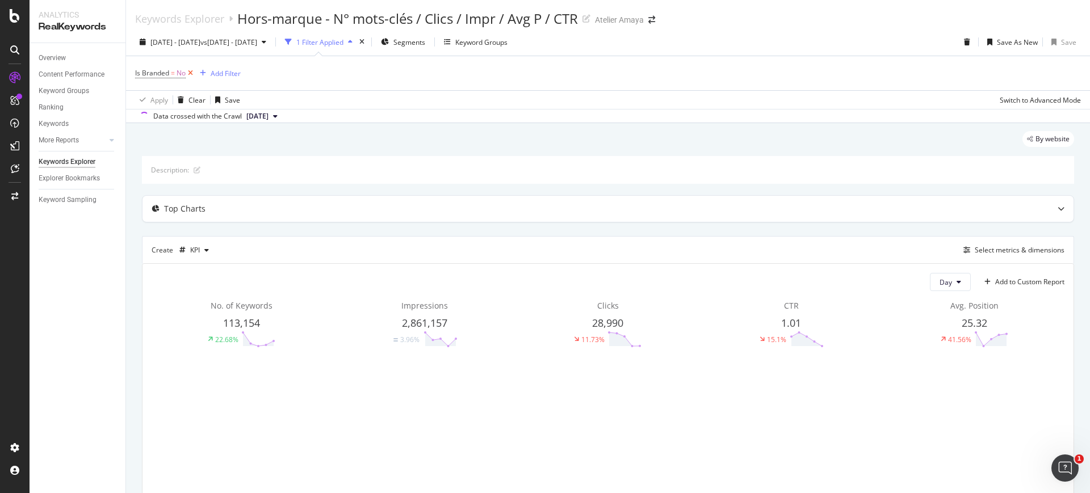
click at [187, 72] on icon at bounding box center [191, 73] width 10 height 11
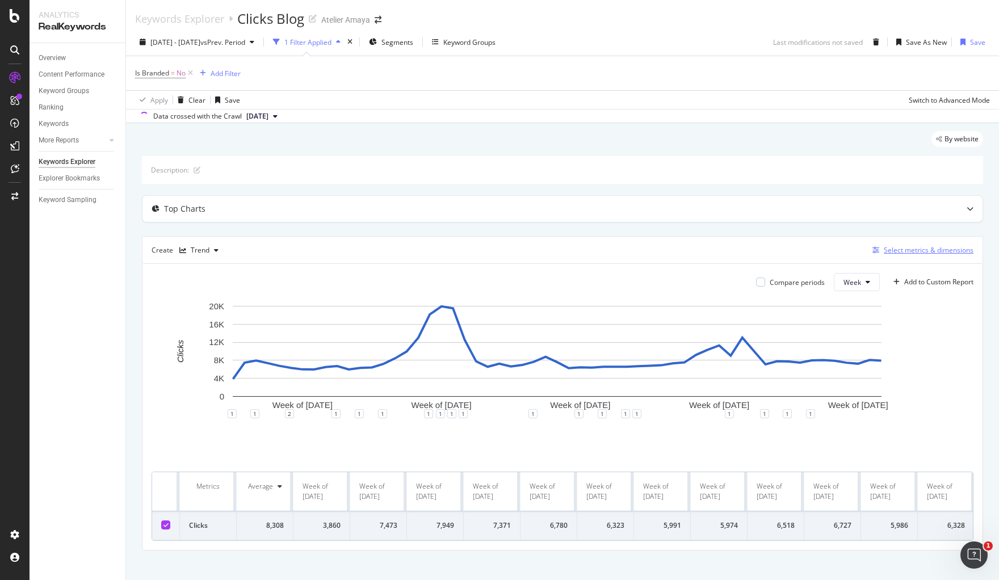
click at [891, 255] on div "Select metrics & dimensions" at bounding box center [929, 250] width 90 height 10
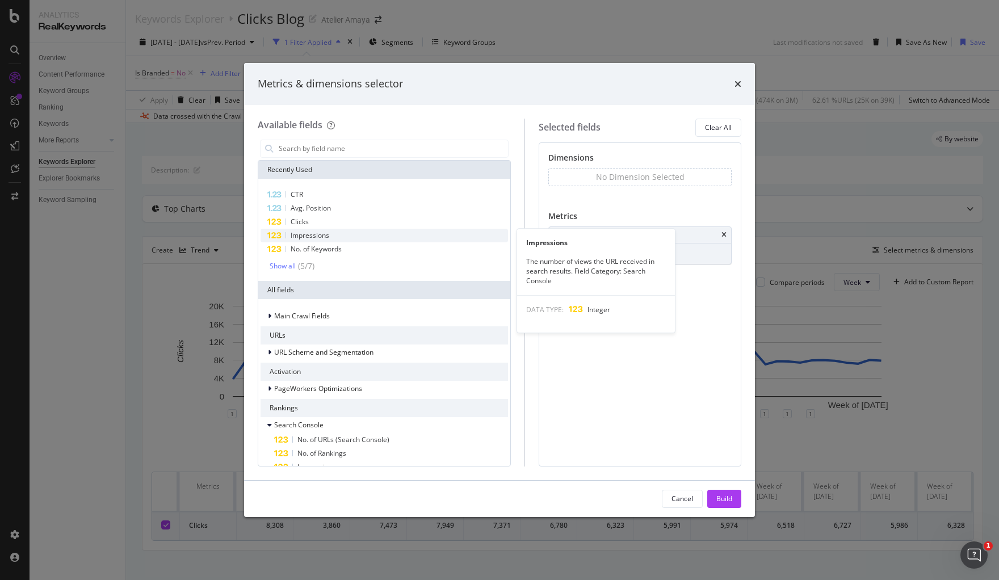
click at [311, 230] on span "Impressions" at bounding box center [310, 235] width 39 height 10
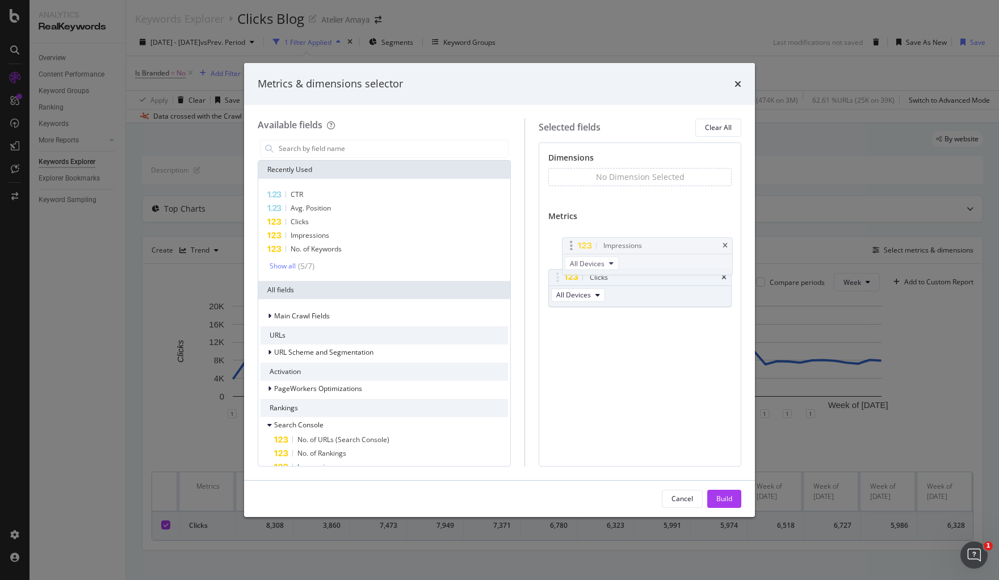
drag, startPoint x: 636, startPoint y: 279, endPoint x: 639, endPoint y: 240, distance: 39.8
click at [639, 240] on body "Analytics RealKeywords Overview Content Performance Keyword Groups Ranking Keyw…" at bounding box center [499, 290] width 999 height 580
click at [729, 510] on div "Cancel Build" at bounding box center [499, 499] width 511 height 36
click at [728, 499] on div "Build" at bounding box center [724, 499] width 16 height 10
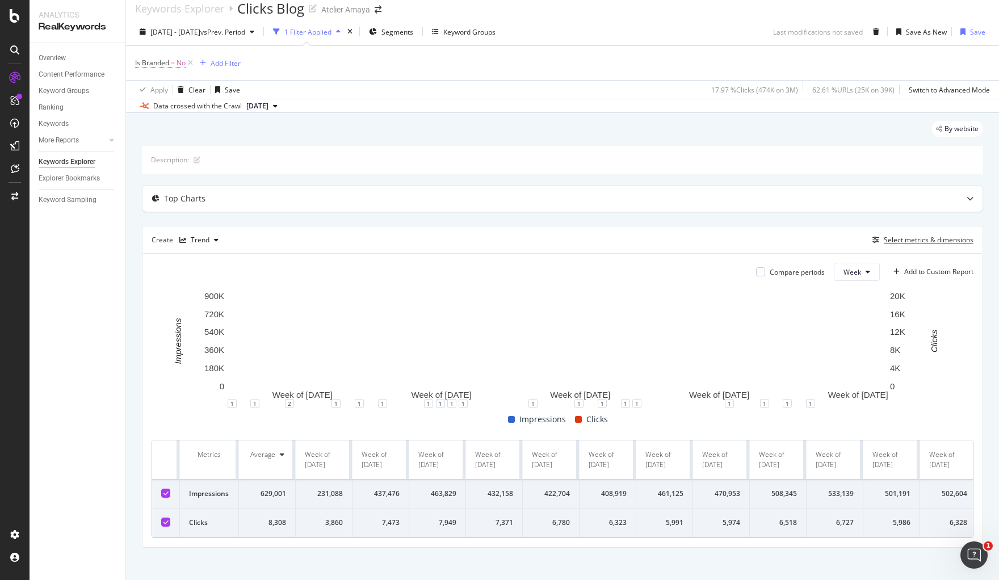
scroll to position [30, 0]
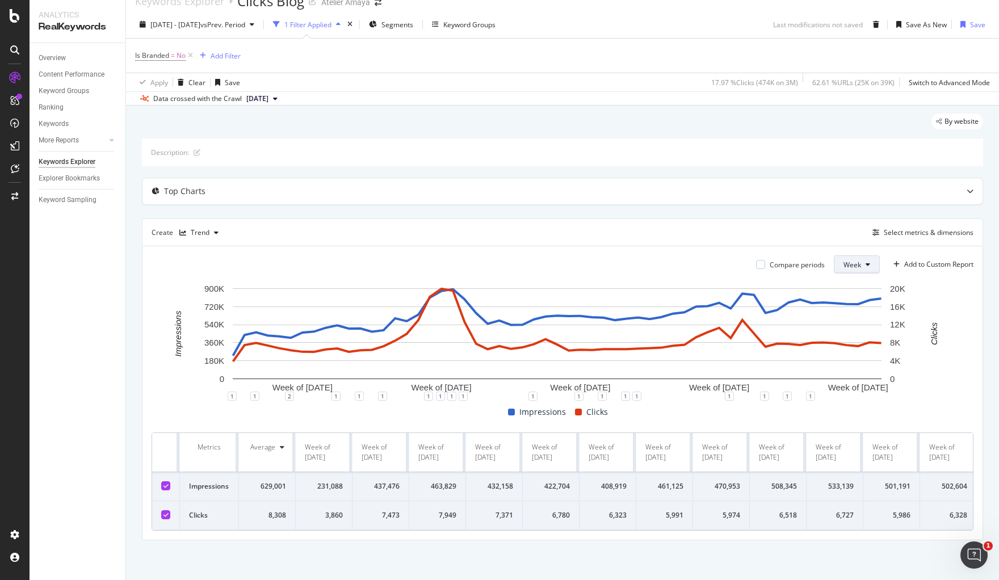
click at [847, 260] on span "Week" at bounding box center [852, 265] width 18 height 10
click at [843, 322] on span "Month" at bounding box center [842, 318] width 20 height 10
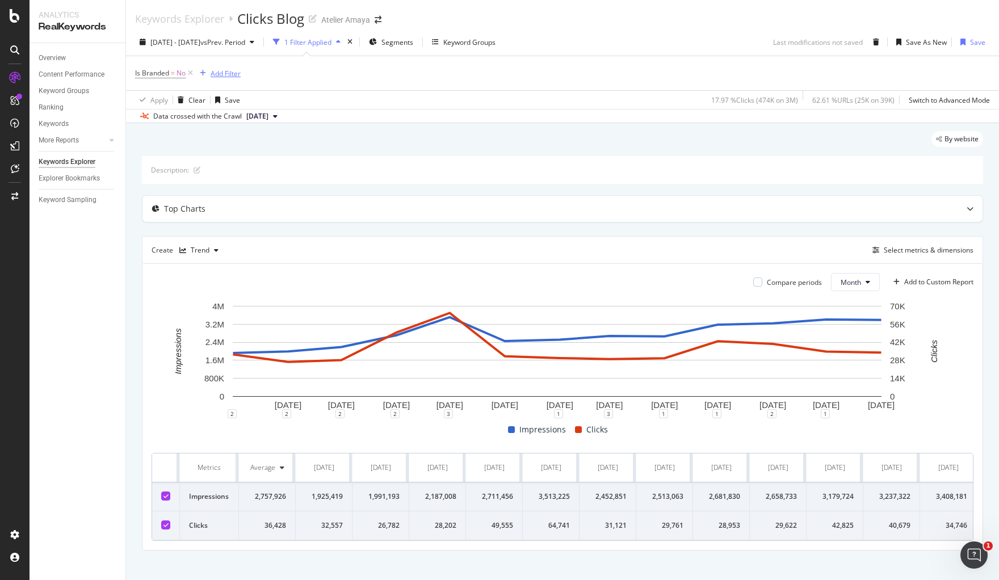
click at [226, 73] on div "Add Filter" at bounding box center [226, 74] width 30 height 10
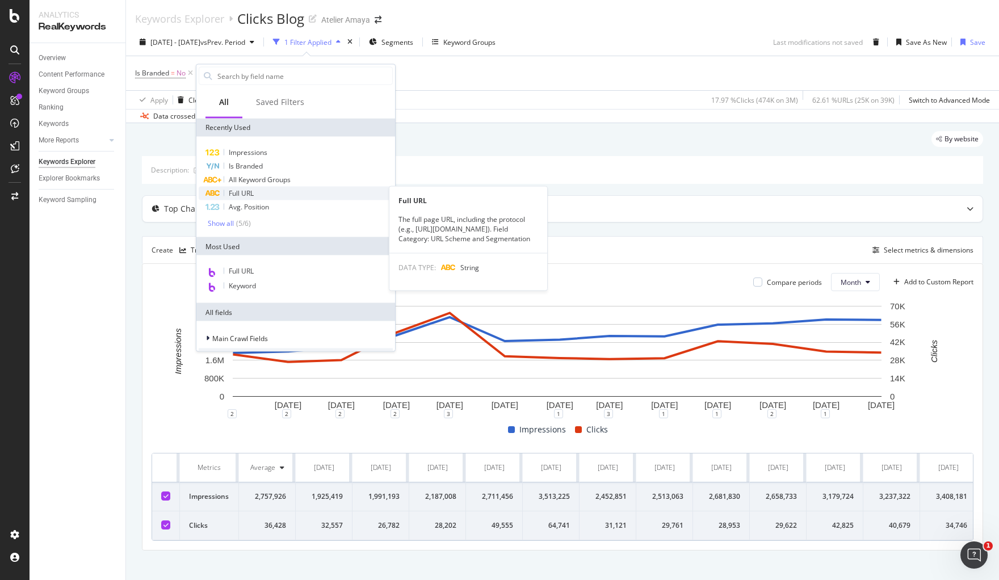
click at [270, 191] on div "Full URL" at bounding box center [296, 194] width 194 height 14
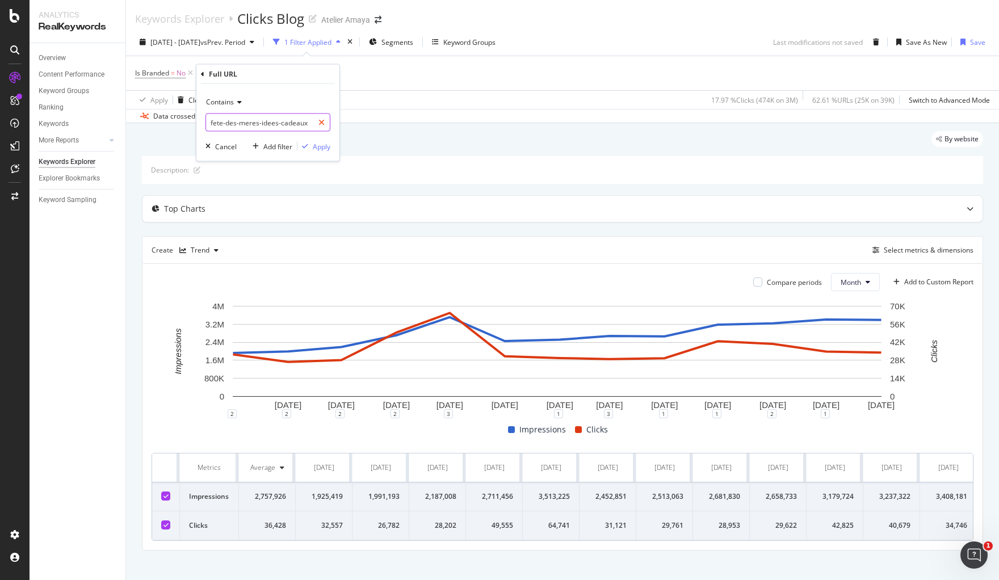
drag, startPoint x: 324, startPoint y: 124, endPoint x: 296, endPoint y: 124, distance: 27.8
click at [324, 124] on icon at bounding box center [321, 123] width 6 height 8
click at [295, 124] on input "text" at bounding box center [268, 123] width 124 height 18
type input "blog"
click at [313, 144] on div "Apply" at bounding box center [322, 146] width 18 height 10
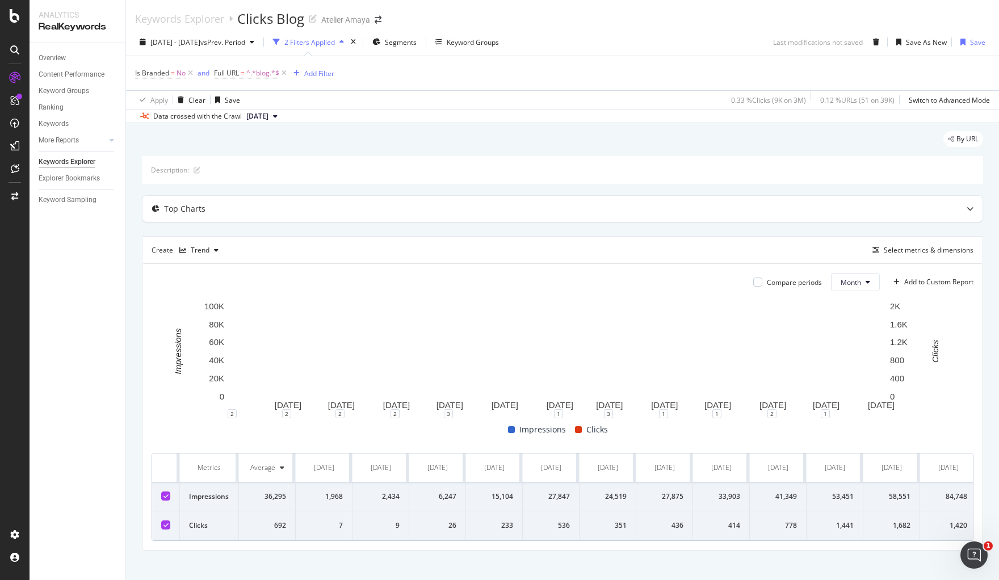
scroll to position [20, 0]
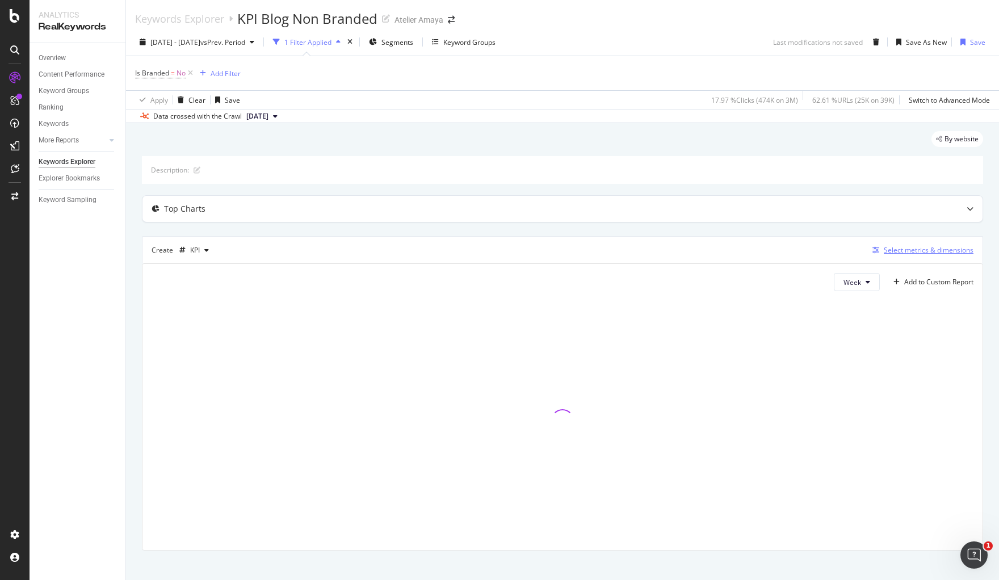
click at [910, 248] on div "Select metrics & dimensions" at bounding box center [929, 250] width 90 height 10
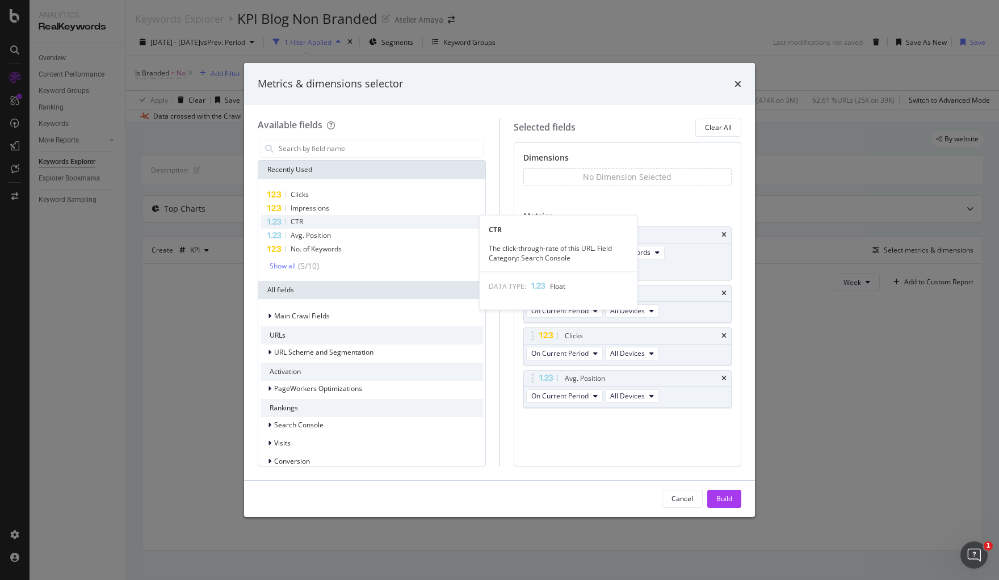
click at [379, 221] on div "CTR" at bounding box center [372, 222] width 222 height 14
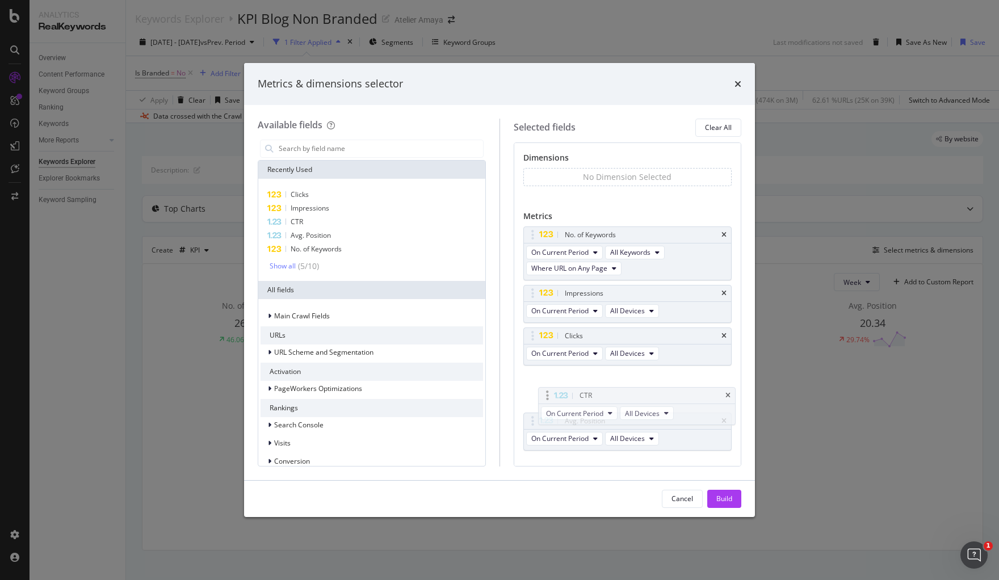
drag, startPoint x: 583, startPoint y: 418, endPoint x: 598, endPoint y: 392, distance: 30.5
click at [598, 392] on body "Analytics RealKeywords Overview Content Performance Keyword Groups Ranking Keyw…" at bounding box center [499, 290] width 999 height 580
click at [731, 499] on div "Build" at bounding box center [724, 499] width 16 height 10
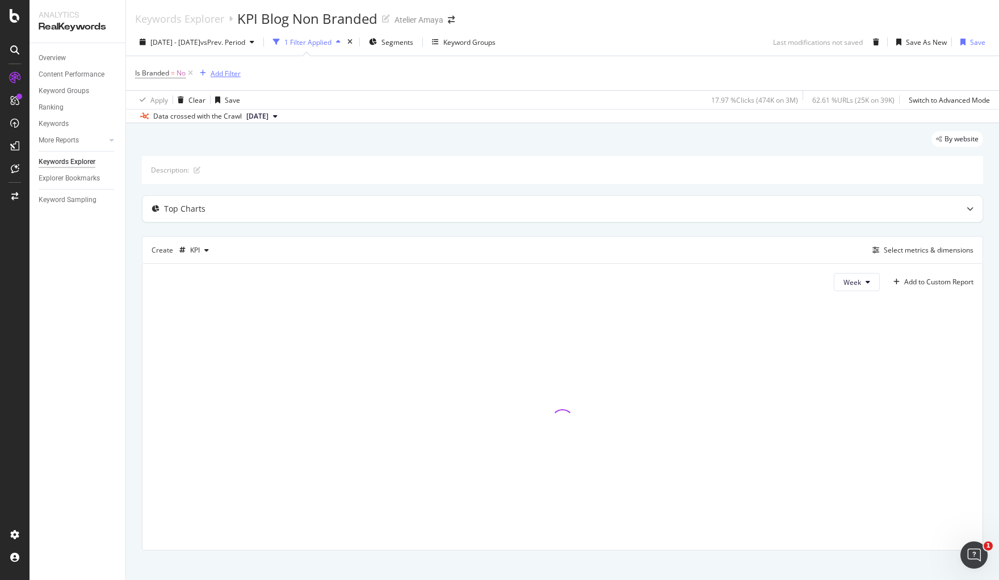
click at [224, 75] on div "Add Filter" at bounding box center [226, 74] width 30 height 10
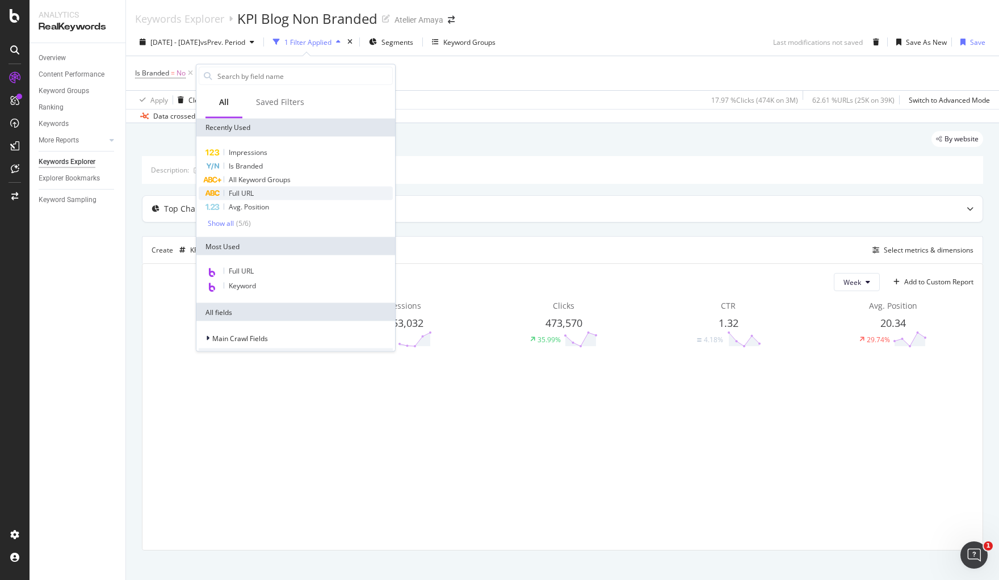
click at [254, 188] on span "Full URL" at bounding box center [241, 193] width 25 height 10
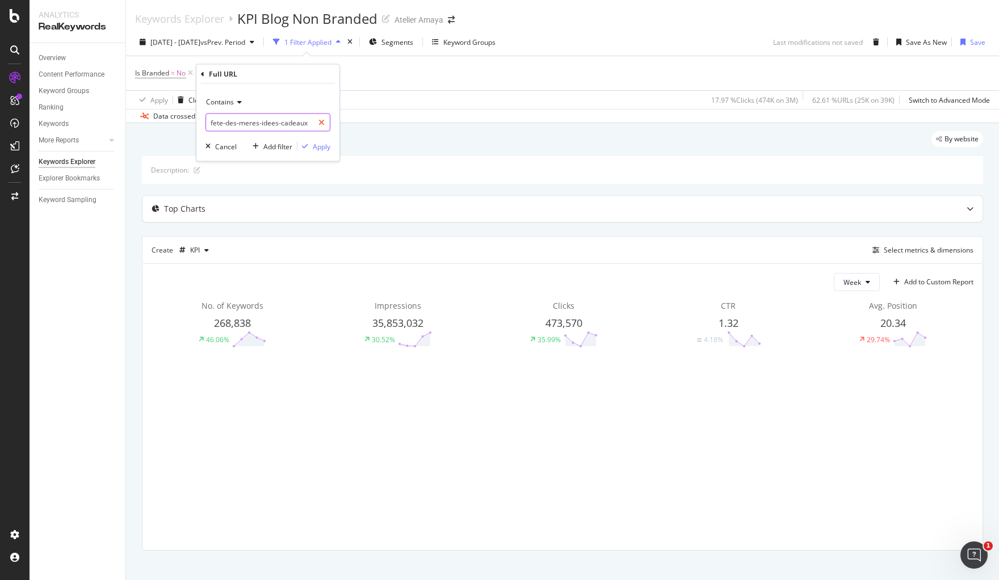
click at [322, 119] on icon at bounding box center [321, 123] width 6 height 8
click at [245, 116] on input "text" at bounding box center [268, 123] width 124 height 18
type input "blog"
click at [310, 142] on div "Apply" at bounding box center [313, 146] width 33 height 10
click at [190, 74] on icon at bounding box center [191, 73] width 10 height 11
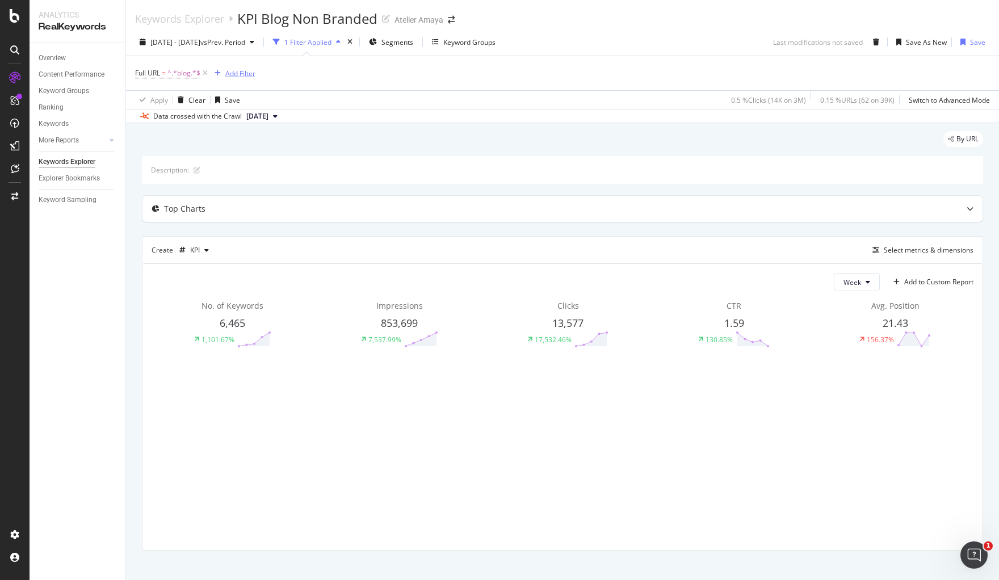
click at [230, 72] on div "Add Filter" at bounding box center [240, 74] width 30 height 10
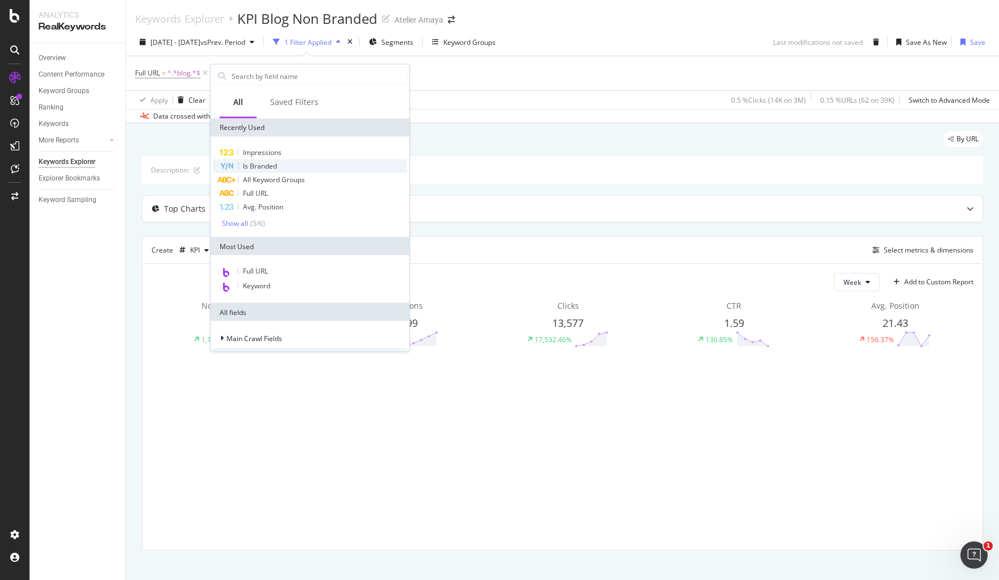
click at [279, 166] on div "Is Branded" at bounding box center [310, 166] width 194 height 14
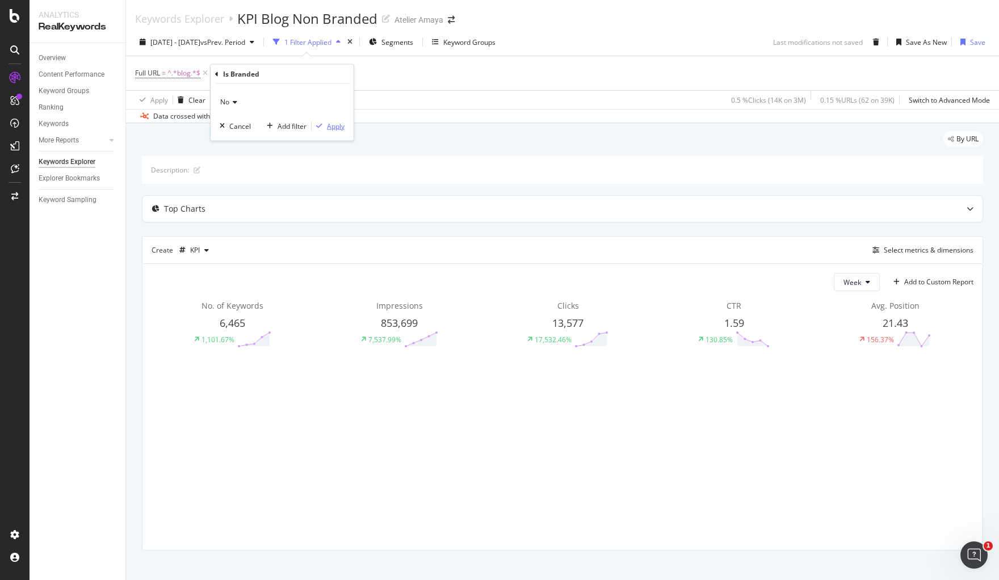
click at [328, 125] on div "Apply" at bounding box center [336, 126] width 18 height 10
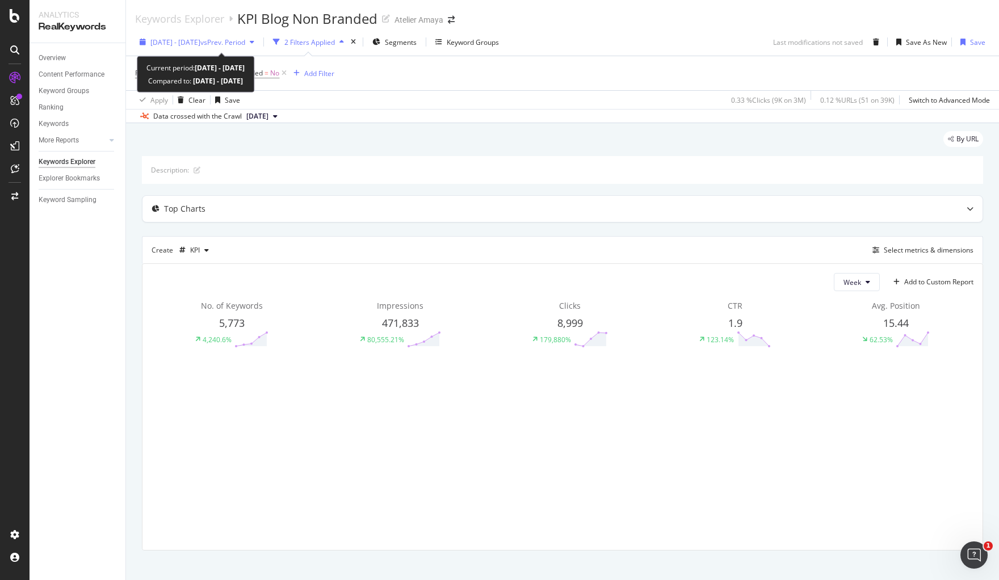
click at [200, 37] on span "[DATE] - [DATE]" at bounding box center [175, 42] width 50 height 10
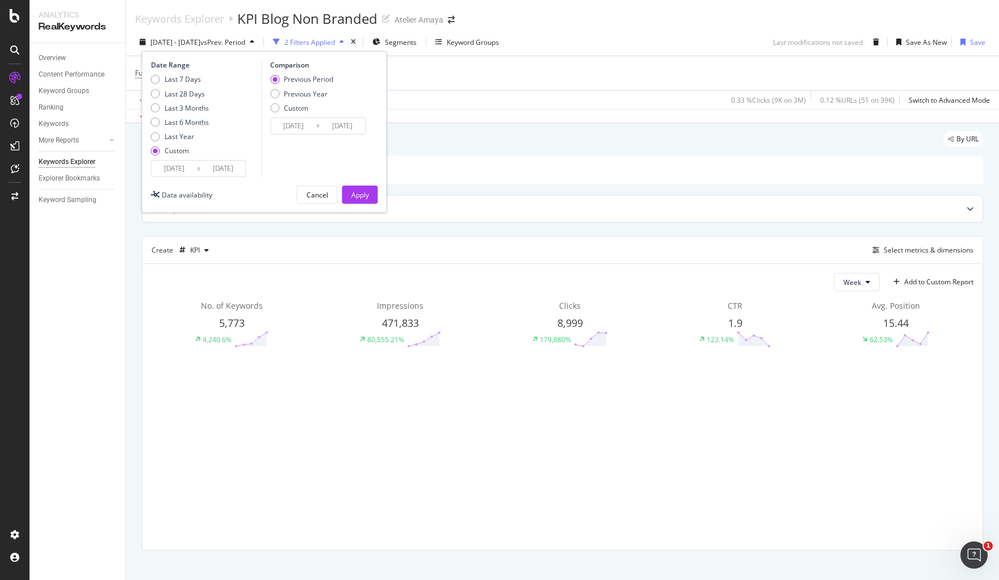
click at [178, 169] on input "[DATE]" at bounding box center [174, 169] width 45 height 16
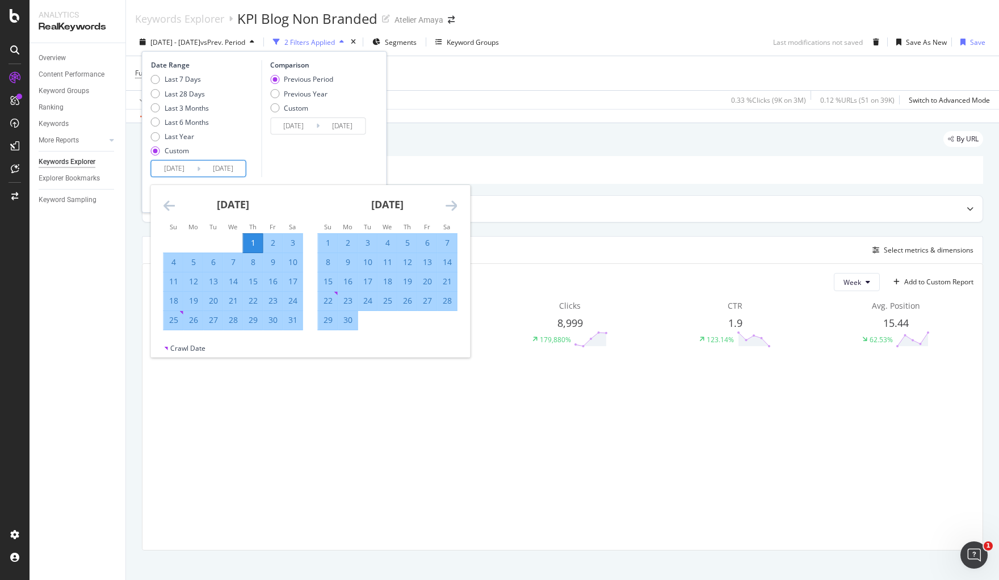
click at [247, 240] on div "1" at bounding box center [252, 242] width 19 height 11
click at [458, 197] on div "[DATE] 1 2 3 4 5 6 7 8 9 10 11 12 13 14 15 16 17 18 19 20 21 22 23 24 25 26 27 …" at bounding box center [387, 257] width 154 height 145
click at [450, 205] on icon "Move forward to switch to the next month." at bounding box center [452, 206] width 12 height 14
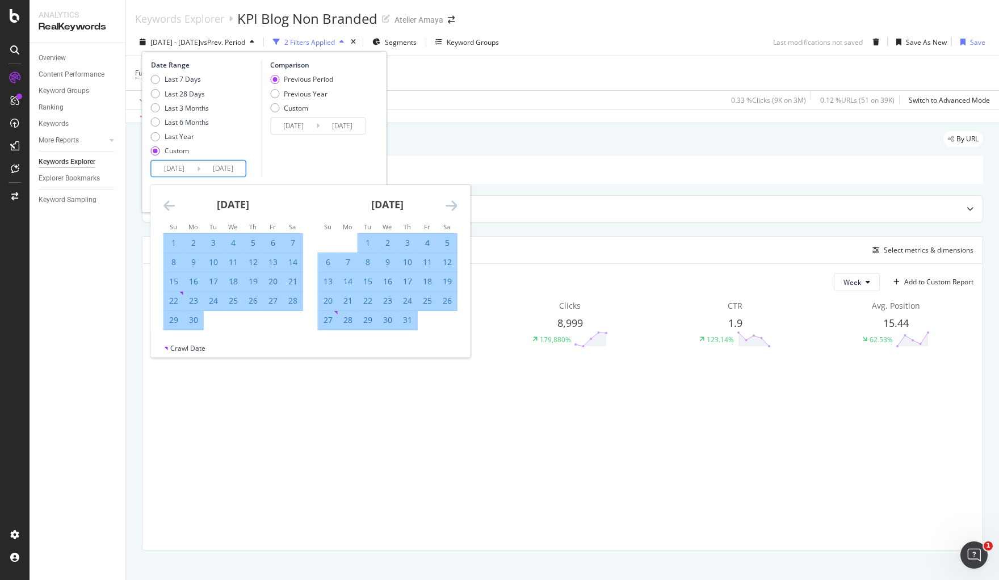
click at [450, 205] on icon "Move forward to switch to the next month." at bounding box center [452, 206] width 12 height 14
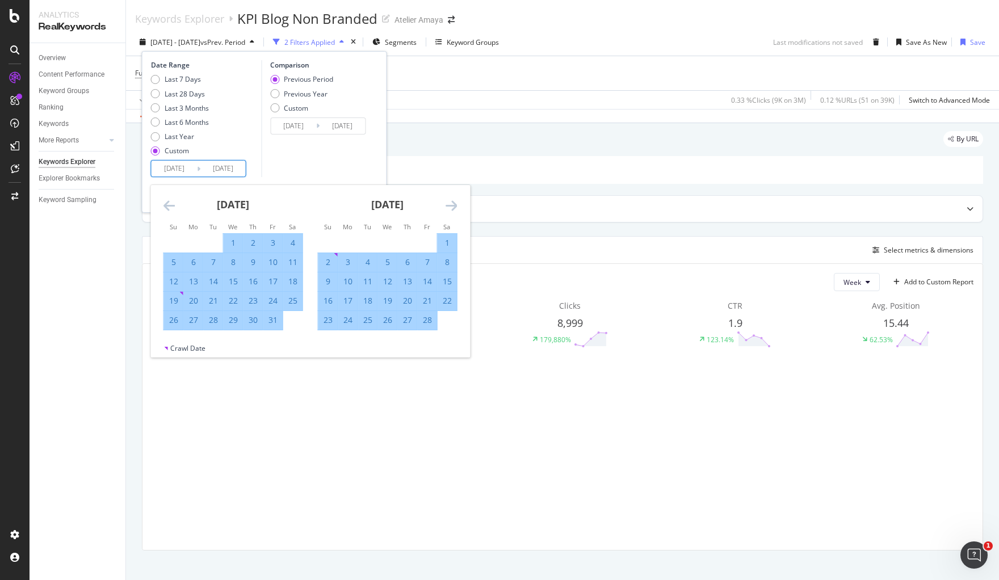
click at [450, 205] on icon "Move forward to switch to the next month." at bounding box center [452, 206] width 12 height 14
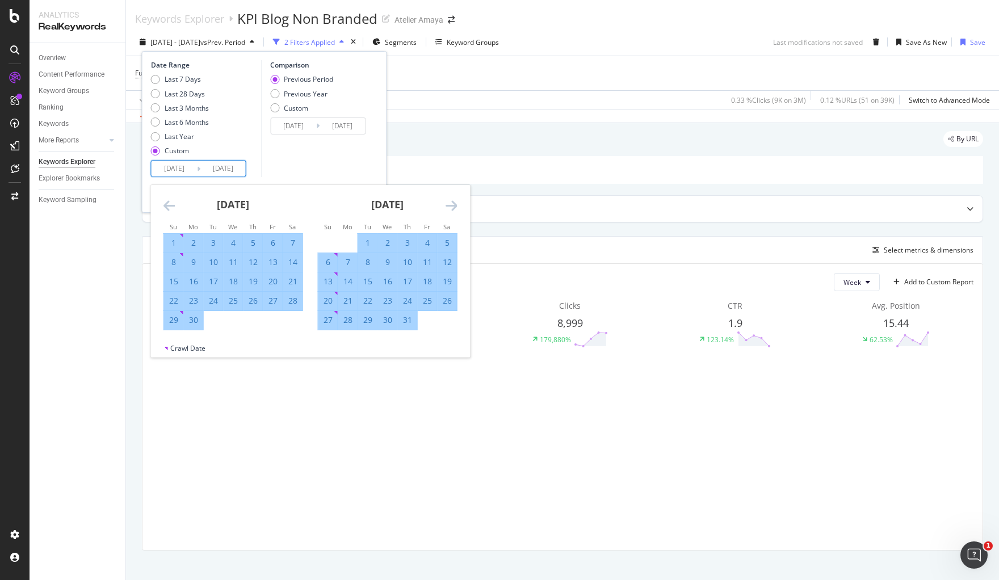
click at [450, 205] on icon "Move forward to switch to the next month." at bounding box center [452, 206] width 12 height 14
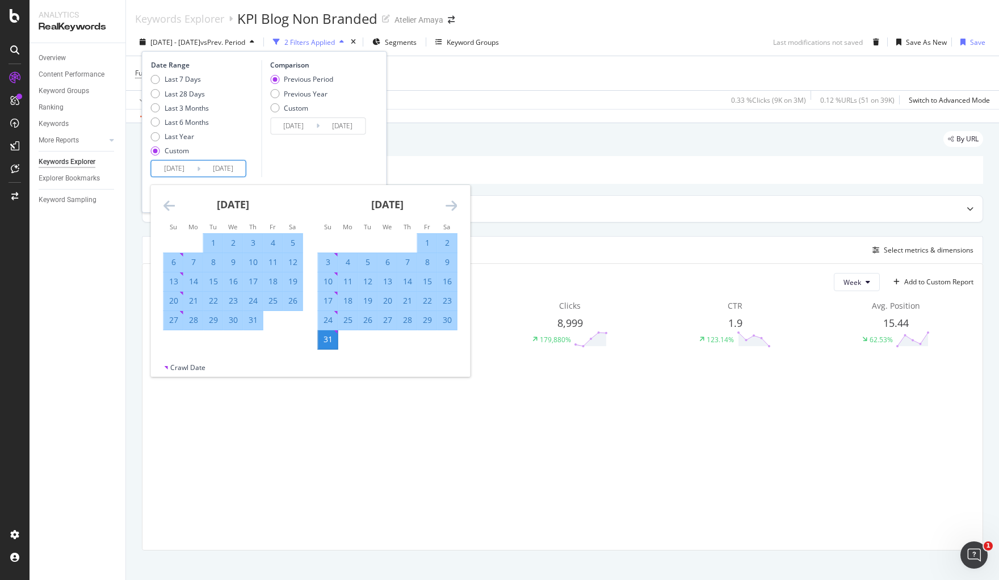
click at [419, 240] on div "1" at bounding box center [427, 242] width 19 height 11
type input "[DATE]"
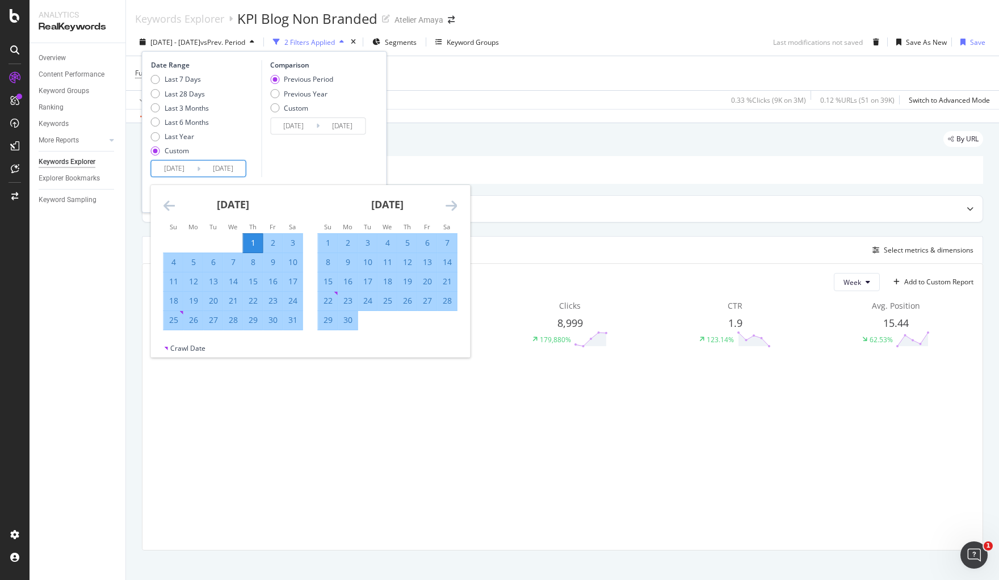
click at [234, 166] on input "[DATE]" at bounding box center [222, 169] width 45 height 16
click at [177, 169] on input "[DATE]" at bounding box center [174, 169] width 45 height 16
click at [171, 169] on input "[DATE]" at bounding box center [174, 169] width 45 height 16
click at [175, 89] on div "Last 28 Days" at bounding box center [185, 94] width 40 height 10
type input "[DATE]"
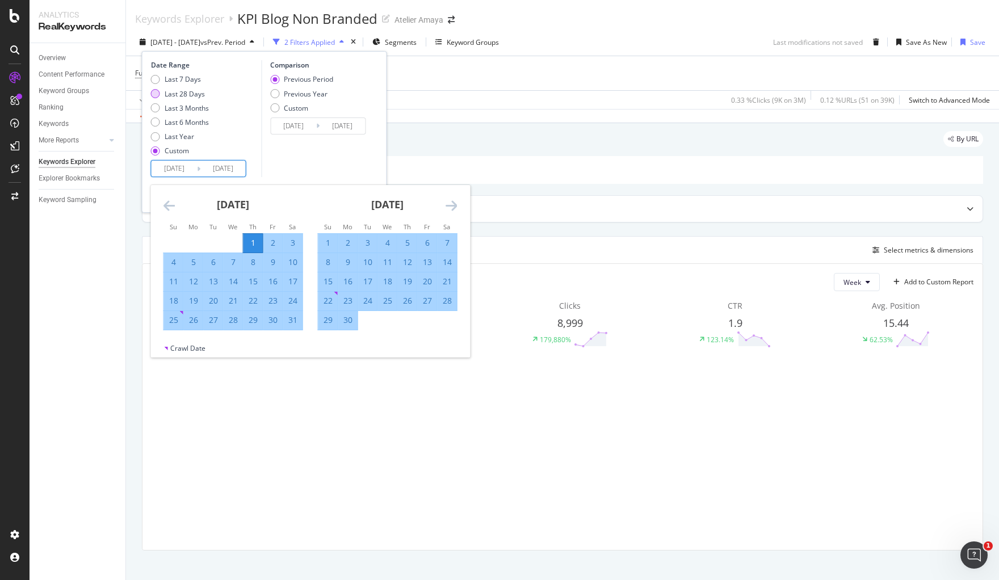
type input "[DATE]"
type input "2025/07/09"
type input "2025/08/05"
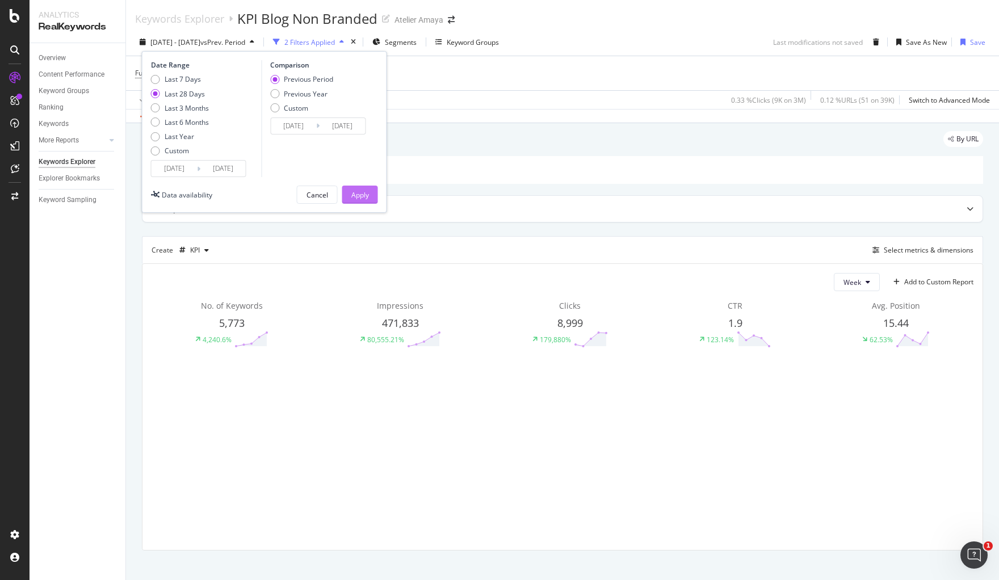
click at [365, 191] on div "Apply" at bounding box center [360, 195] width 18 height 10
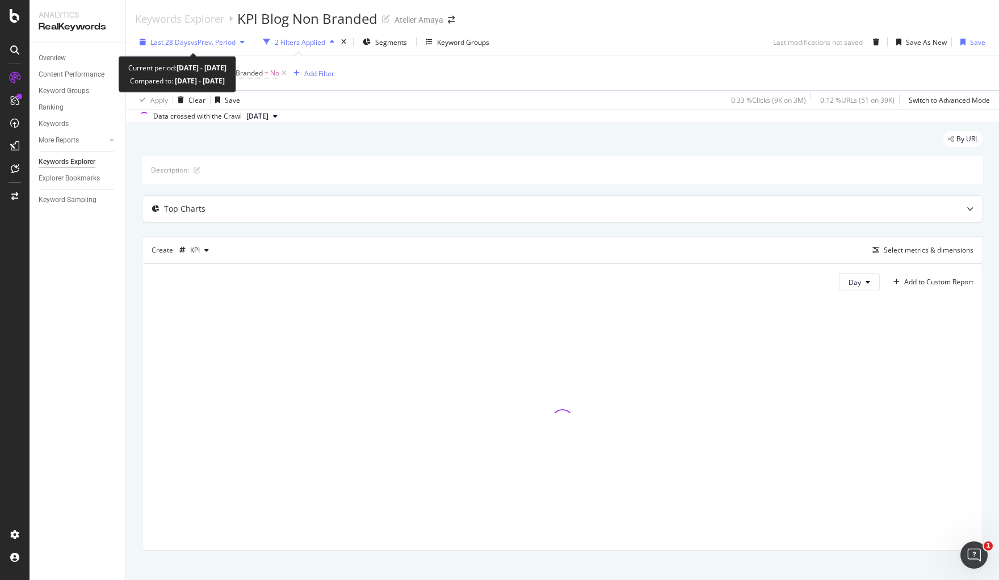
click at [200, 34] on div "Last 28 Days vs Prev. Period" at bounding box center [192, 41] width 114 height 17
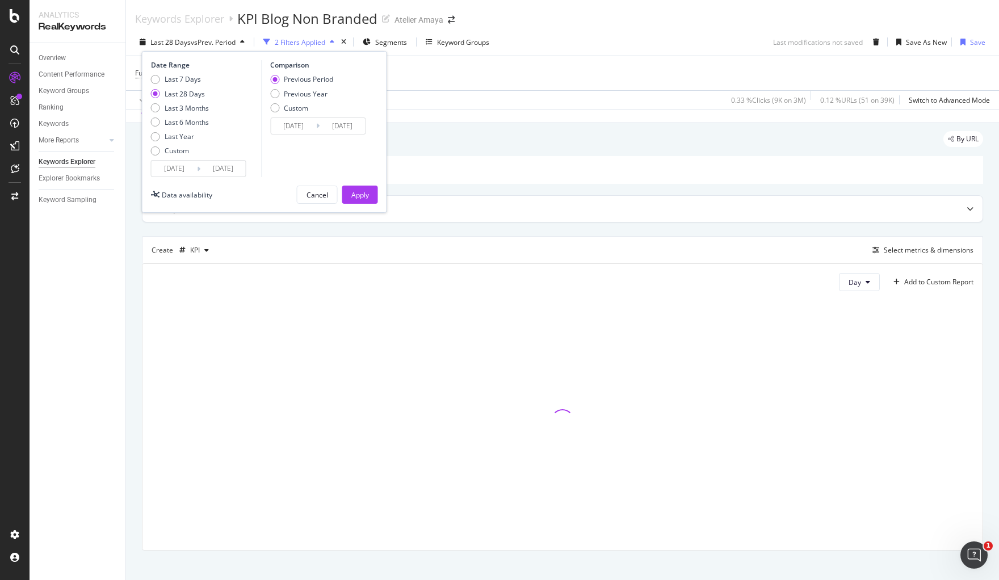
click at [178, 174] on input "2025/08/06" at bounding box center [174, 169] width 45 height 16
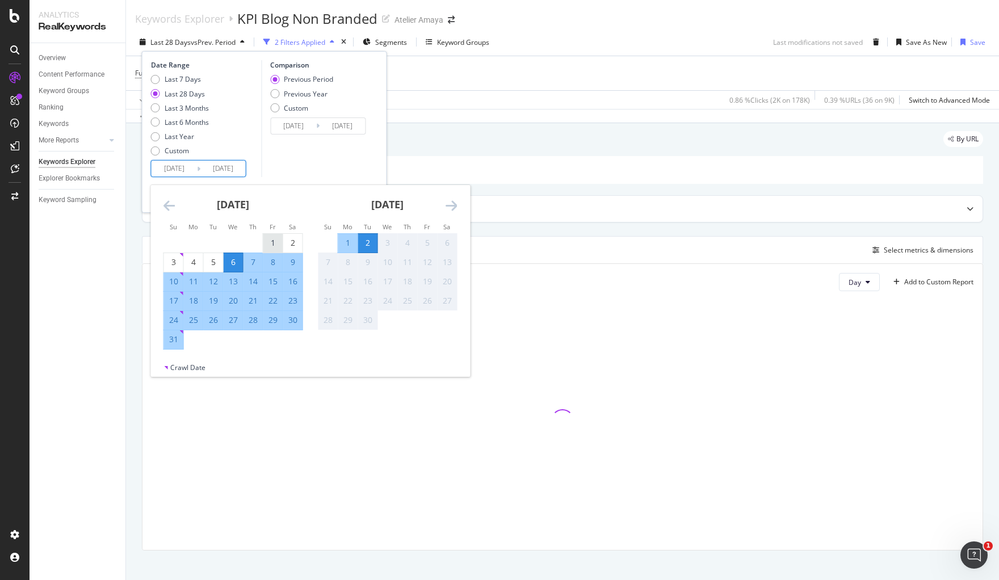
click at [273, 237] on div "1" at bounding box center [272, 242] width 19 height 11
type input "2025/08/01"
type input "2025/06/29"
type input "2025/07/31"
click at [171, 341] on div "31" at bounding box center [173, 339] width 19 height 11
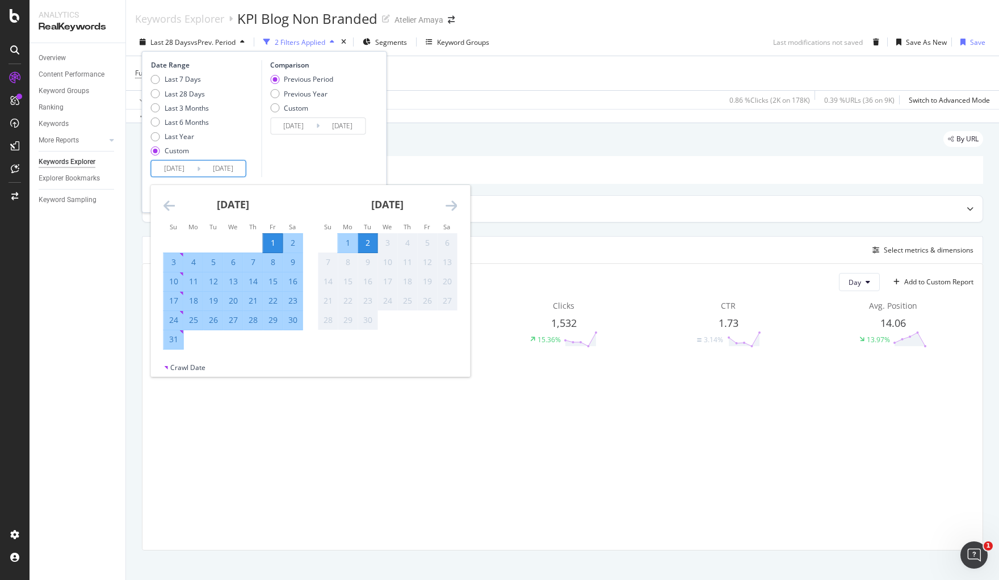
type input "2025/08/31"
type input "2025/07/01"
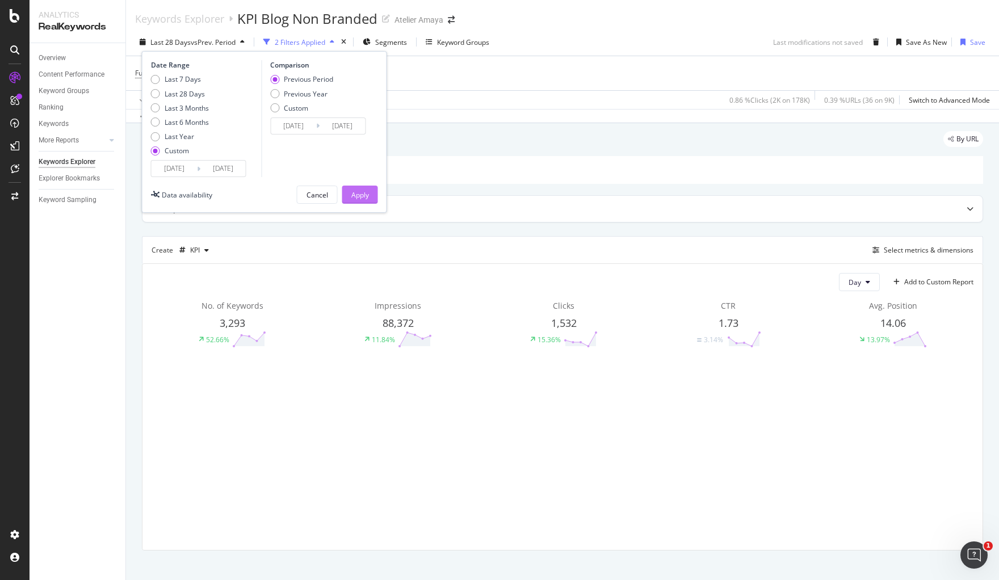
click at [352, 188] on div "Apply" at bounding box center [360, 194] width 18 height 17
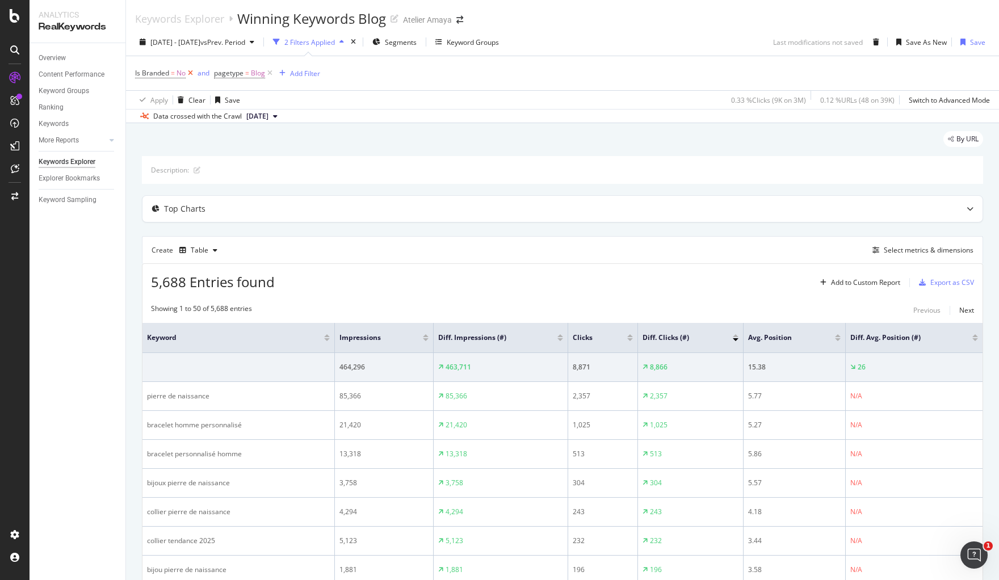
click at [193, 72] on icon at bounding box center [191, 73] width 10 height 11
